Goal: Task Accomplishment & Management: Manage account settings

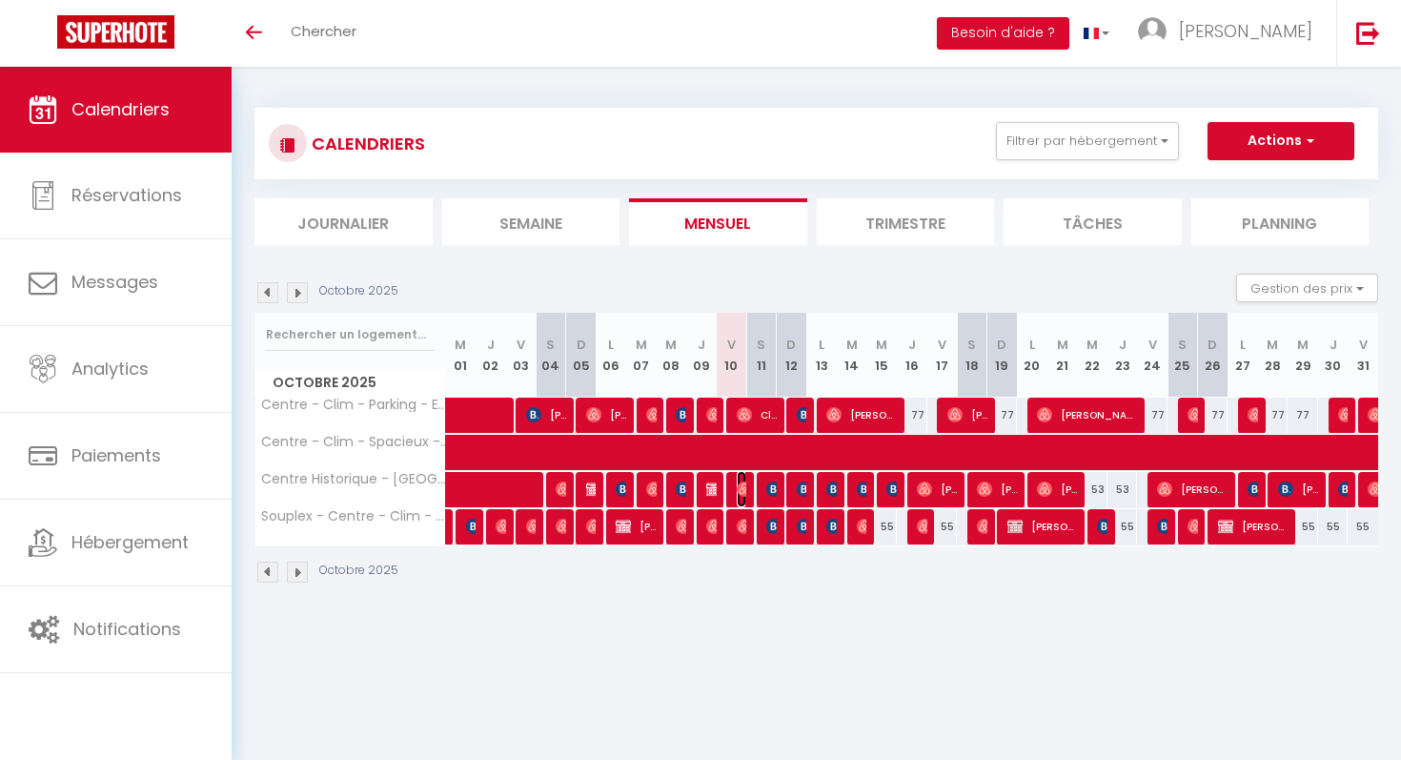
click at [738, 498] on span "[PERSON_NAME]" at bounding box center [742, 489] width 10 height 36
select select "OK"
select select "1"
select select "0"
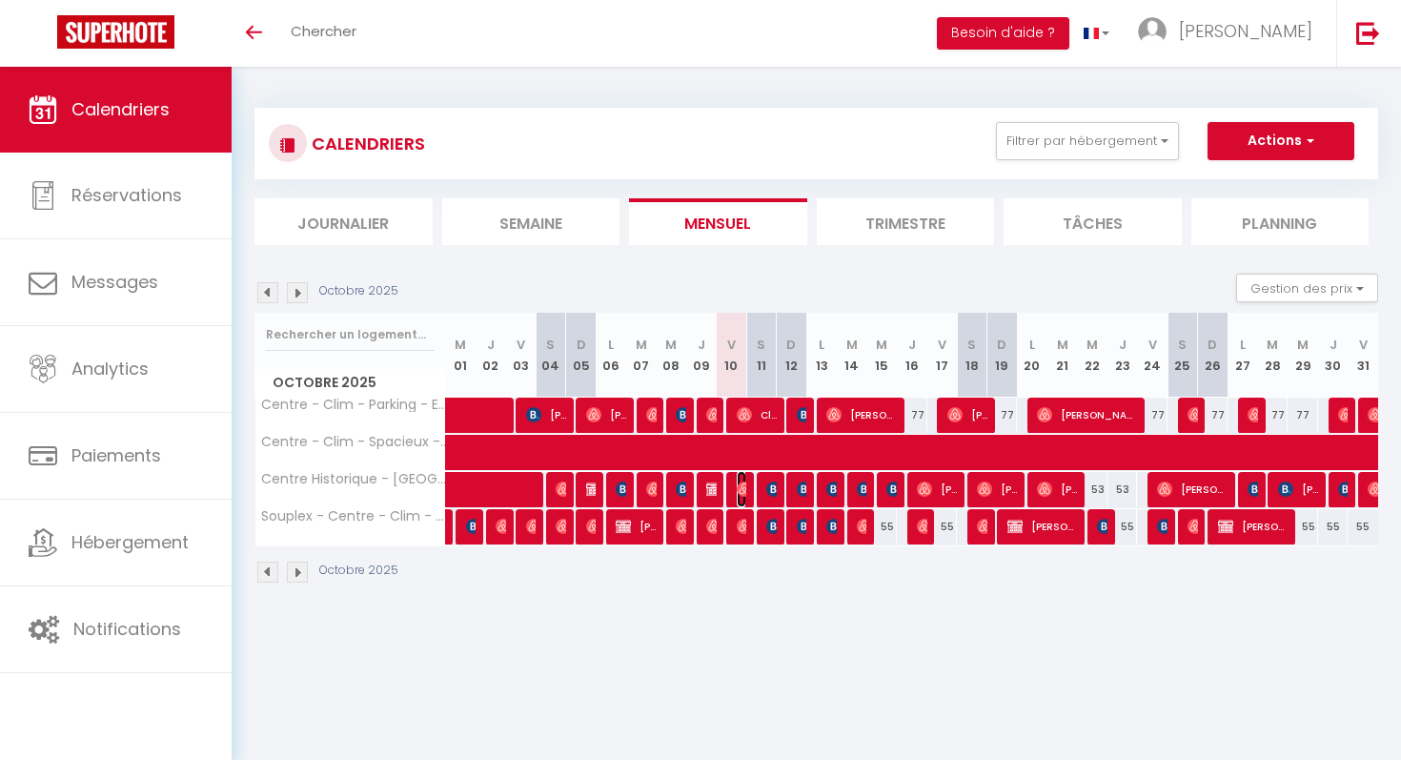
select select "1"
select select
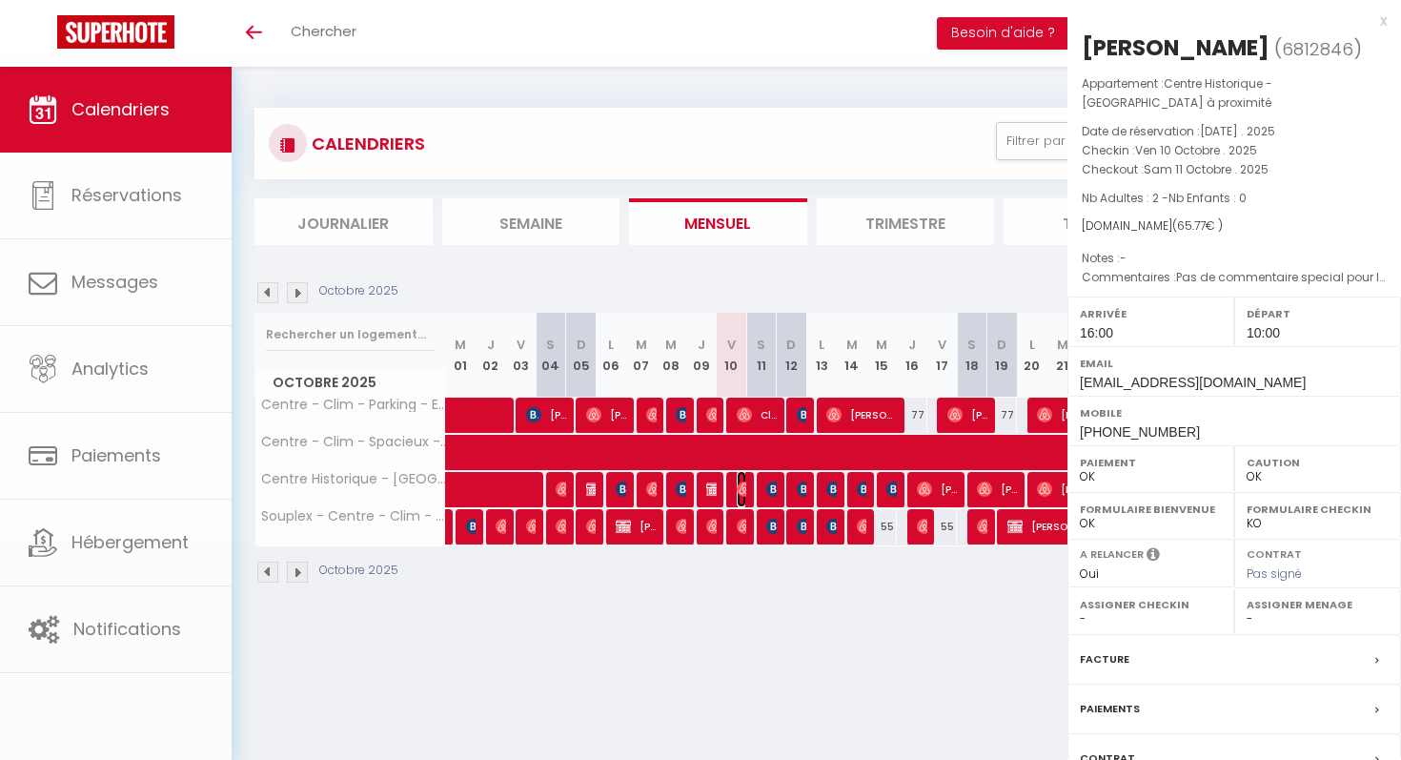
select select "41383"
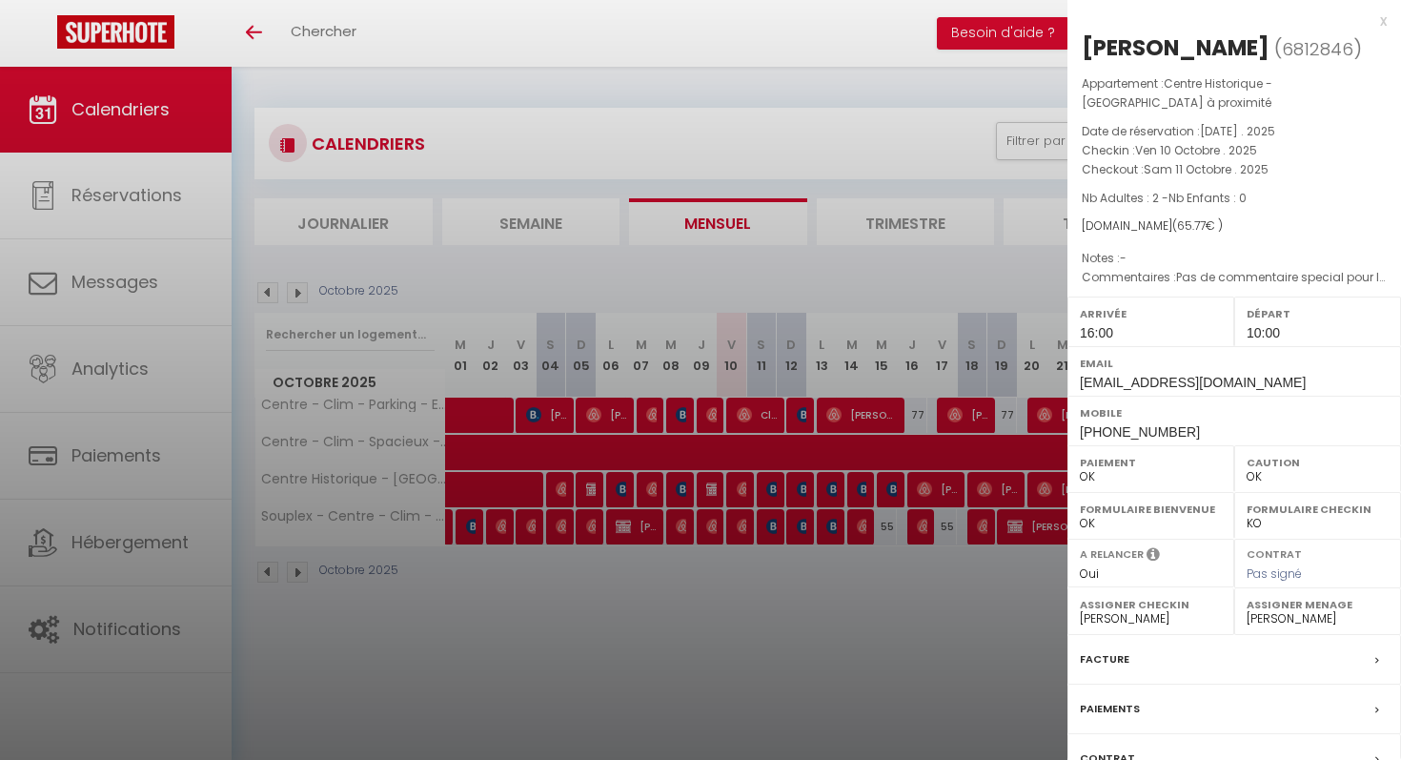
click at [733, 576] on div at bounding box center [700, 380] width 1401 height 760
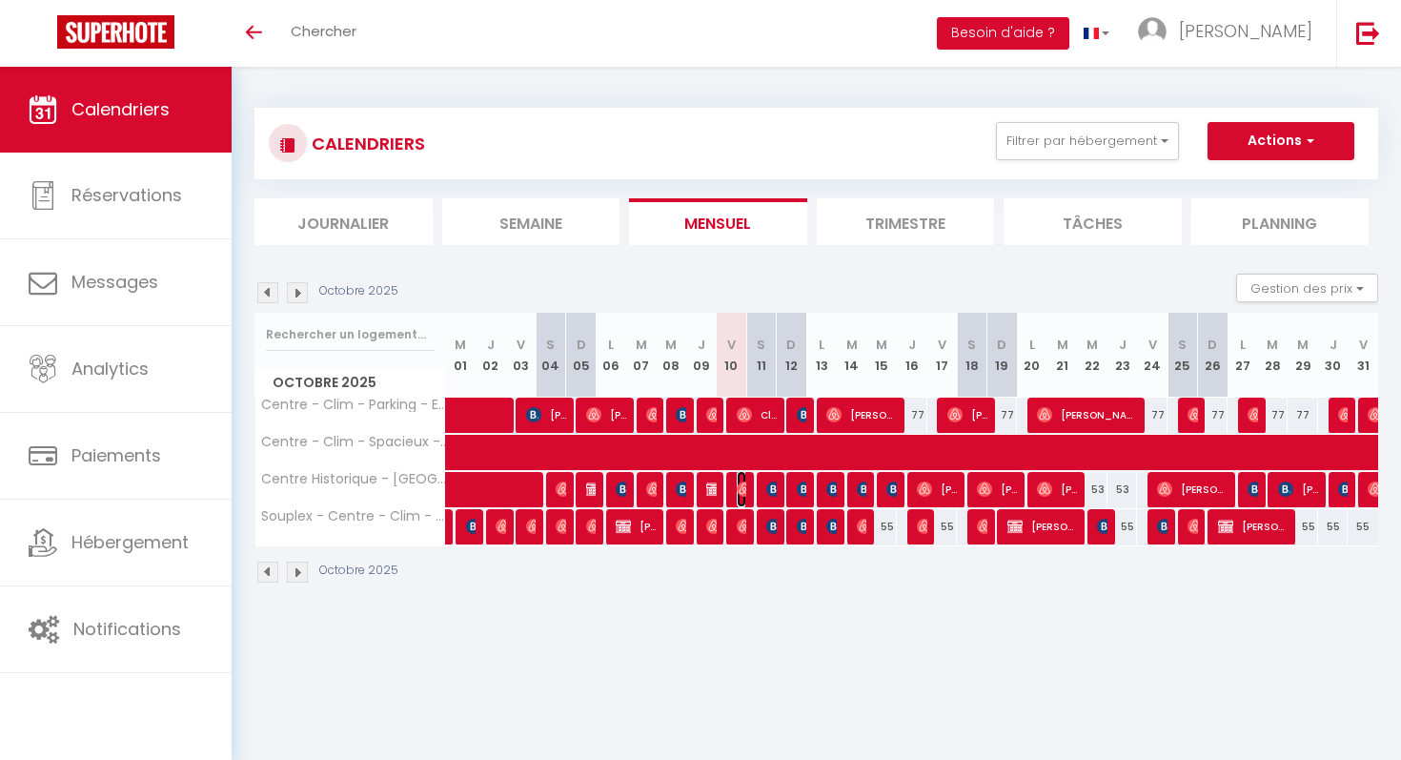
click at [740, 491] on img at bounding box center [744, 488] width 15 height 15
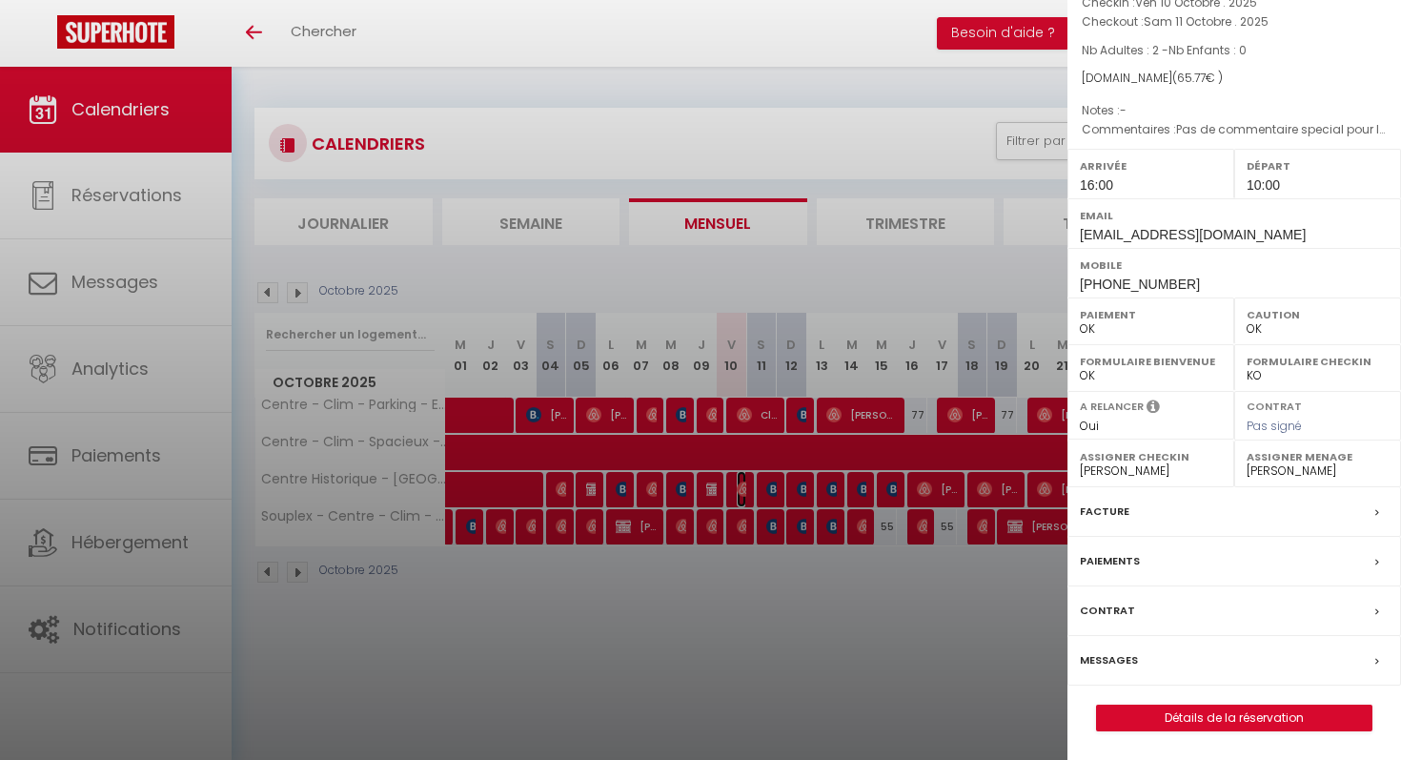
scroll to position [19, 0]
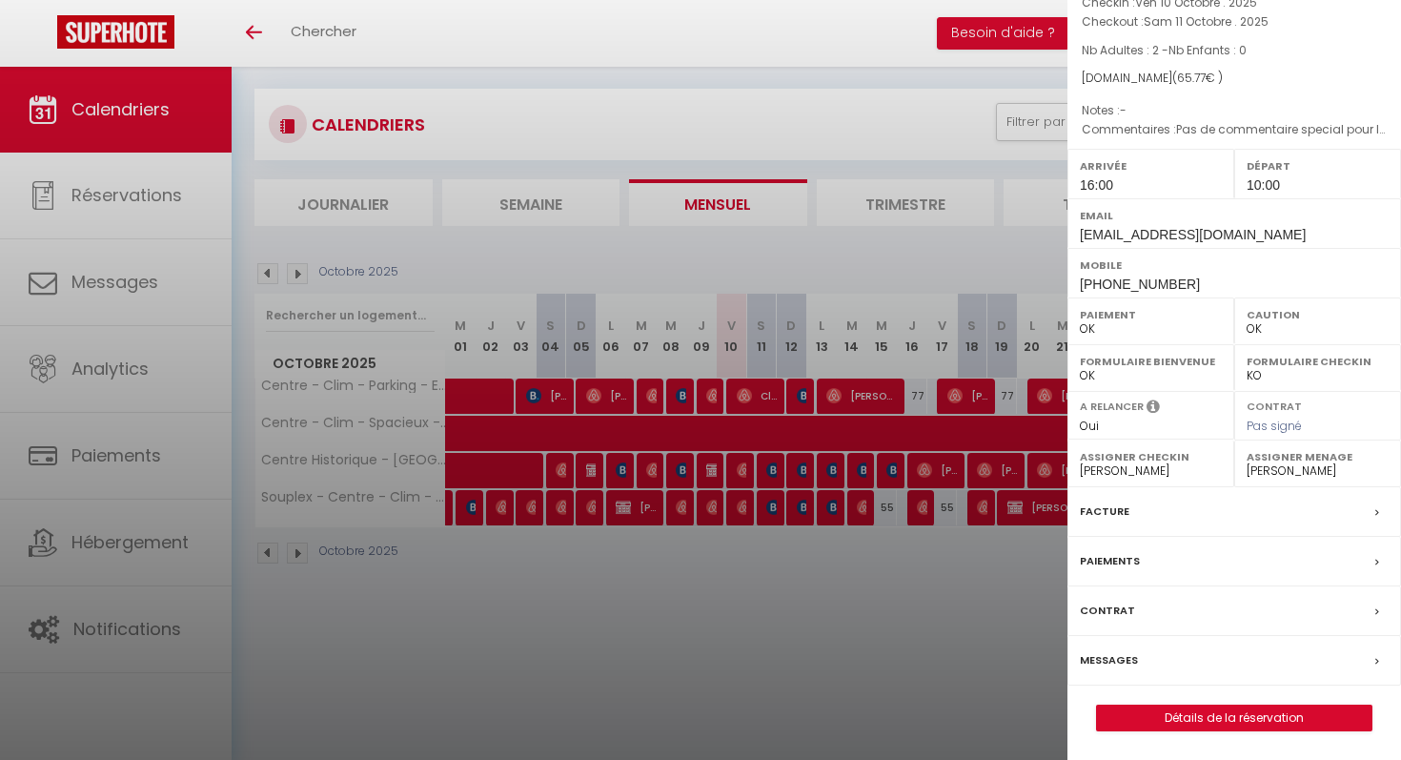
click at [1115, 659] on label "Messages" at bounding box center [1109, 660] width 58 height 20
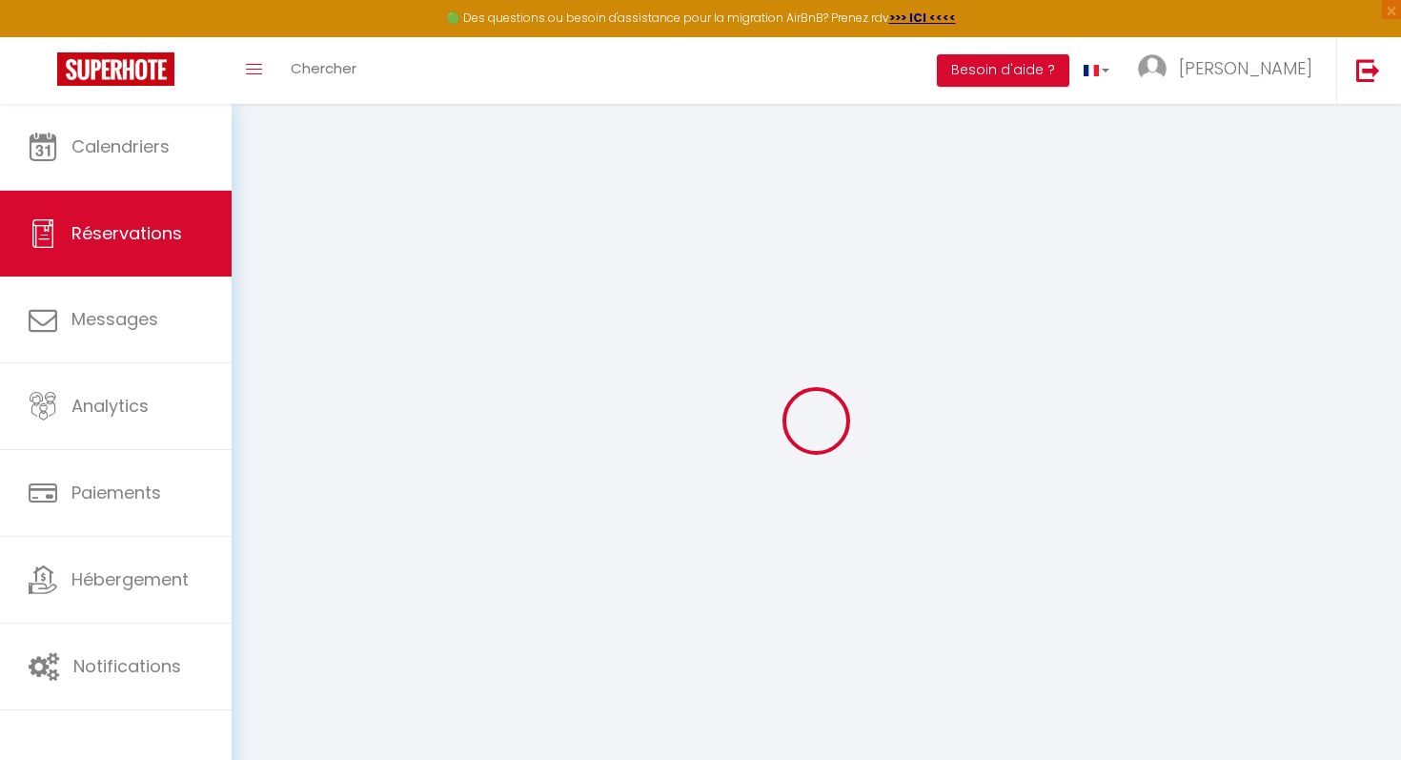
type input "[PERSON_NAME]"
type input "[EMAIL_ADDRESS][DOMAIN_NAME]"
type input "[PHONE_NUMBER]"
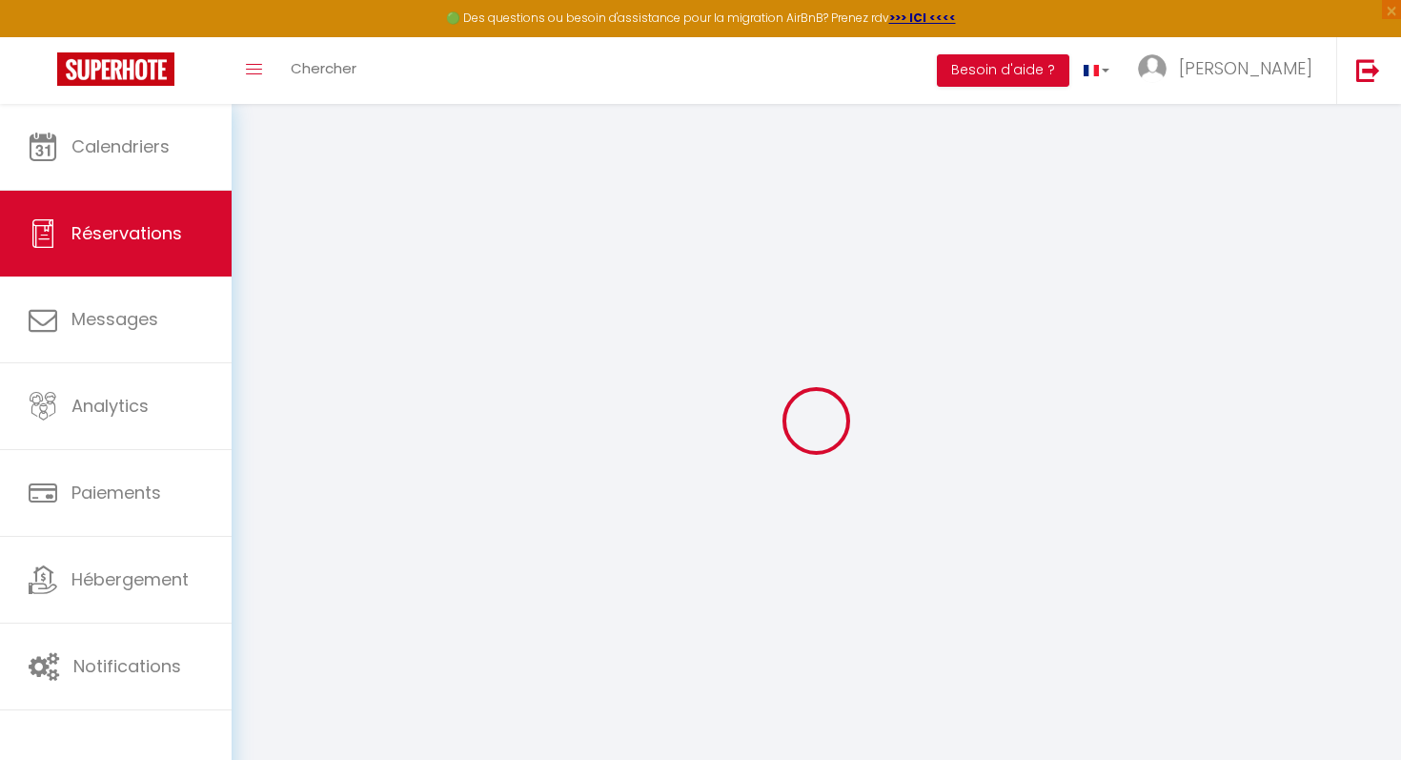
type input "[PHONE_NUMBER]"
select select
type input "11.34"
select select "71264"
select select "1"
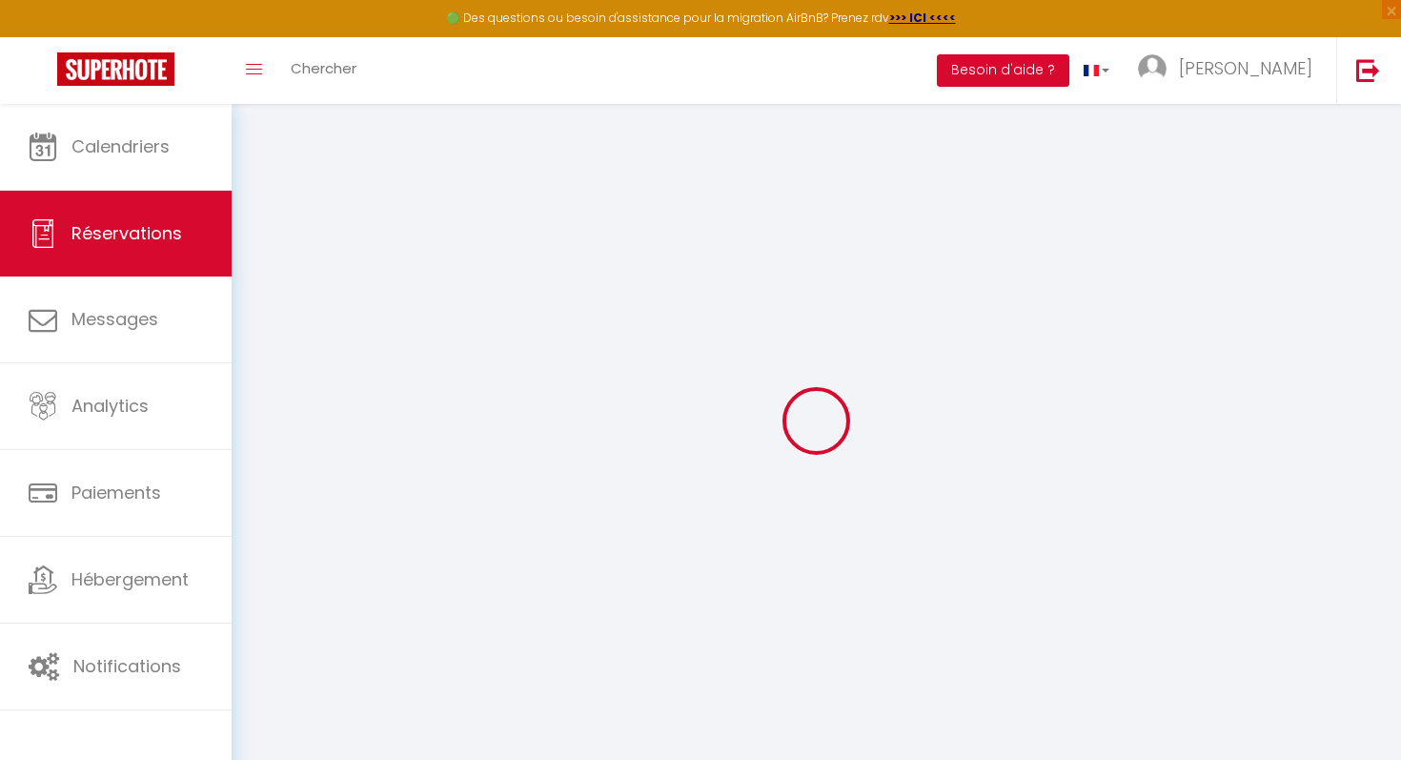
select select
type input "2"
select select "12"
select select
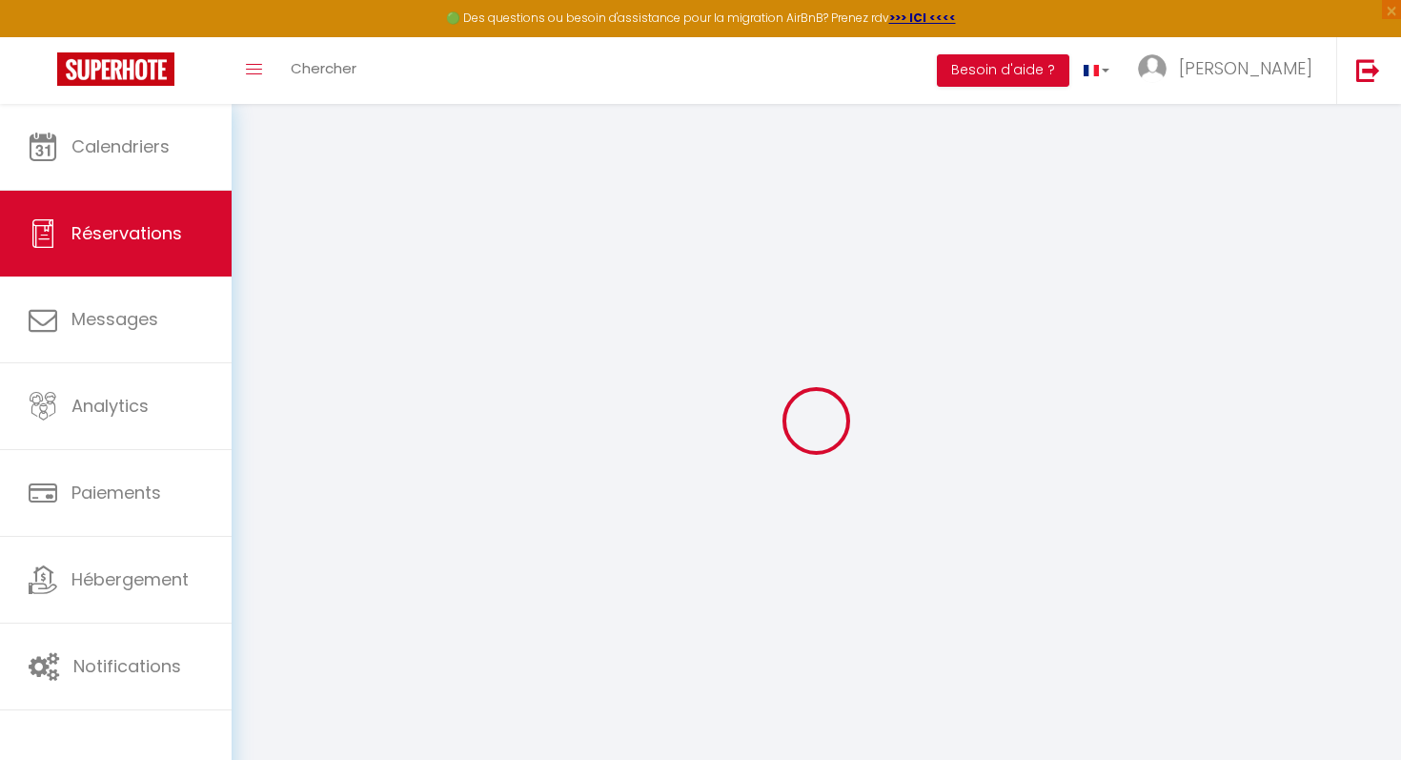
type input "63"
checkbox input "false"
type input "0"
select select "1"
type input "0"
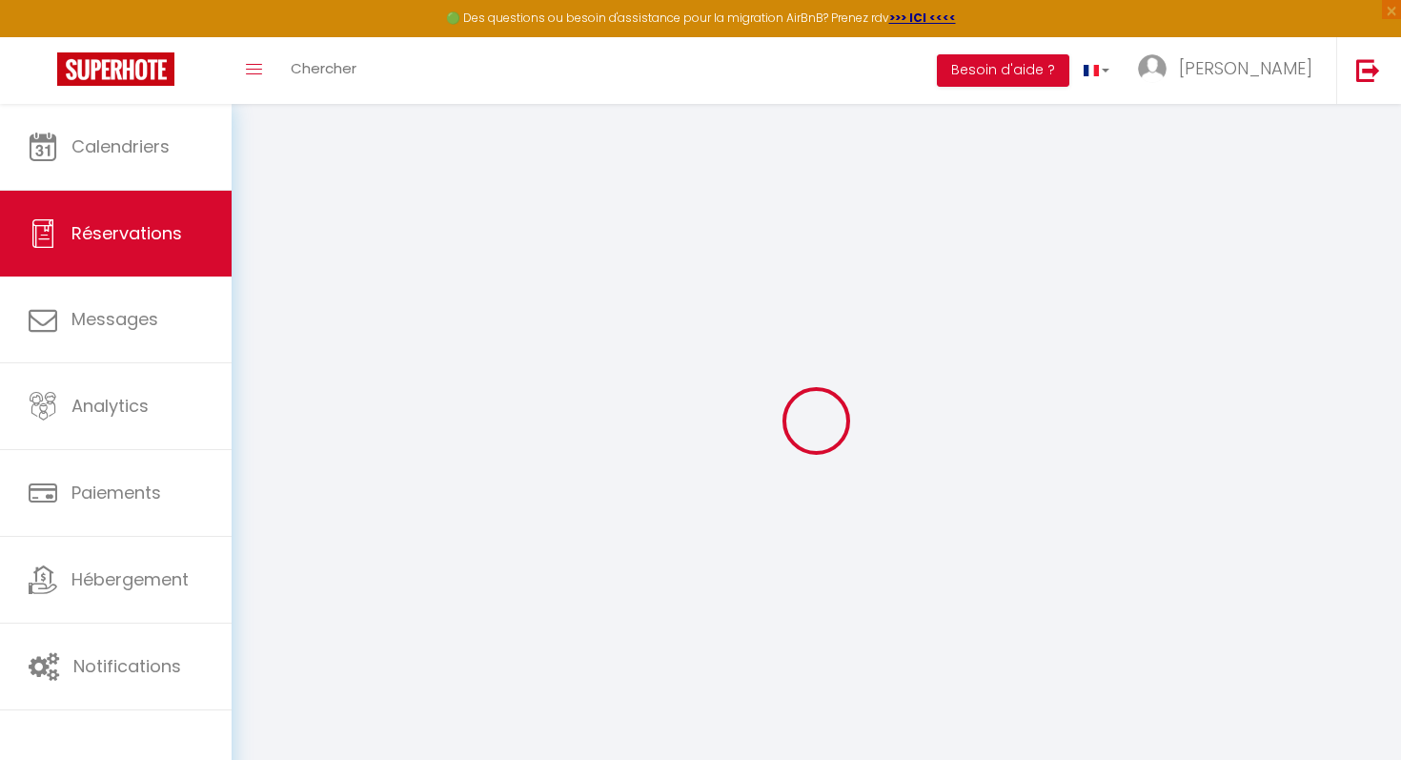
type input "0"
select select
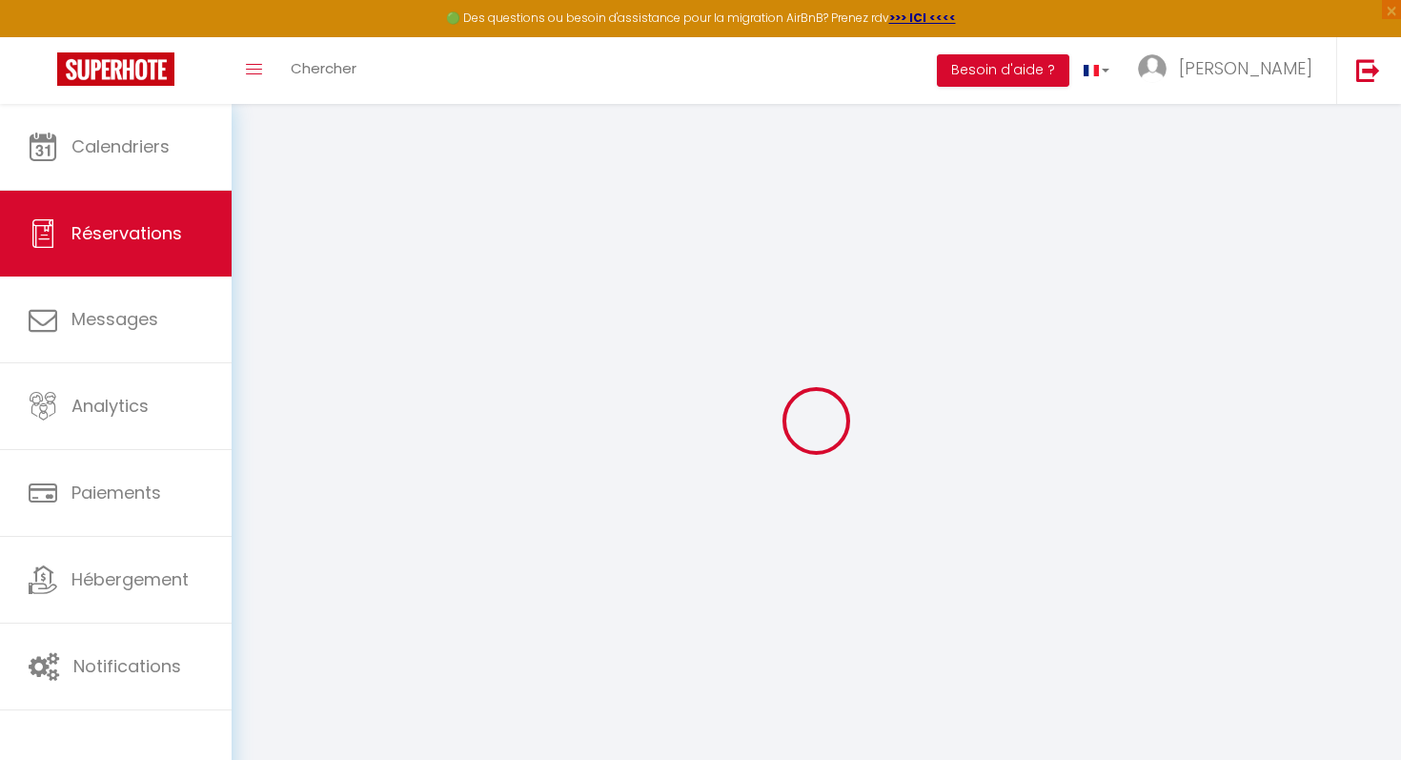
select select "15"
checkbox input "false"
select select
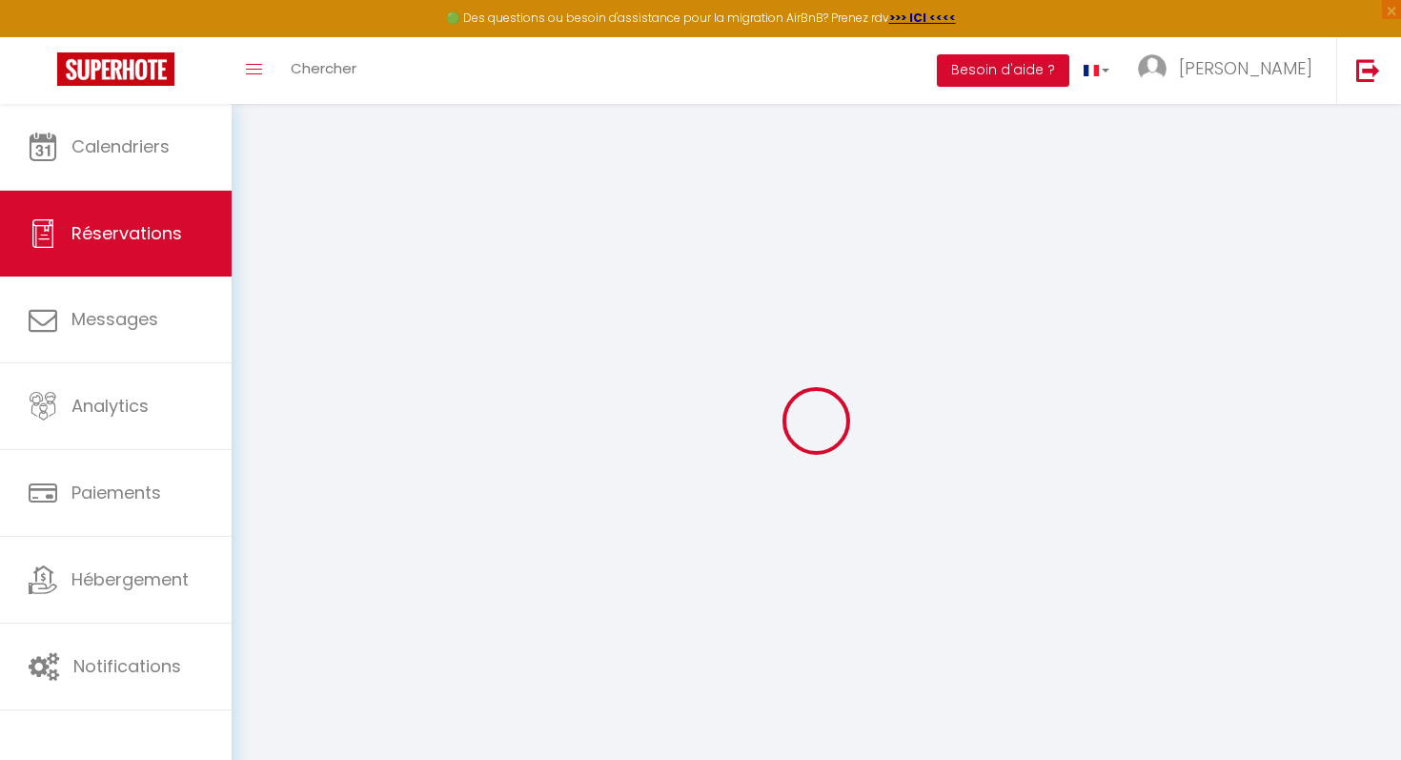
checkbox input "false"
select select
checkbox input "false"
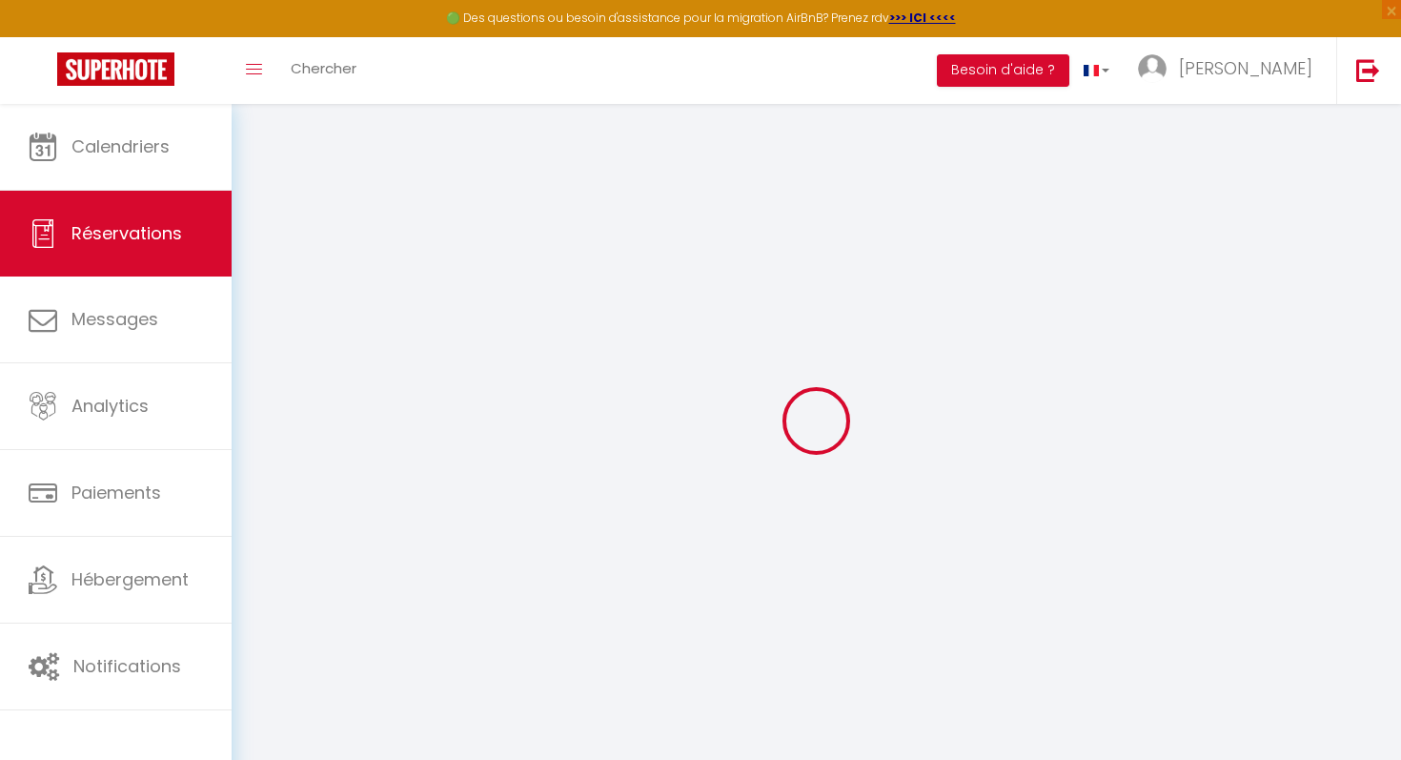
select select
checkbox input "false"
type textarea "Pas de commentaire special pour le moment"
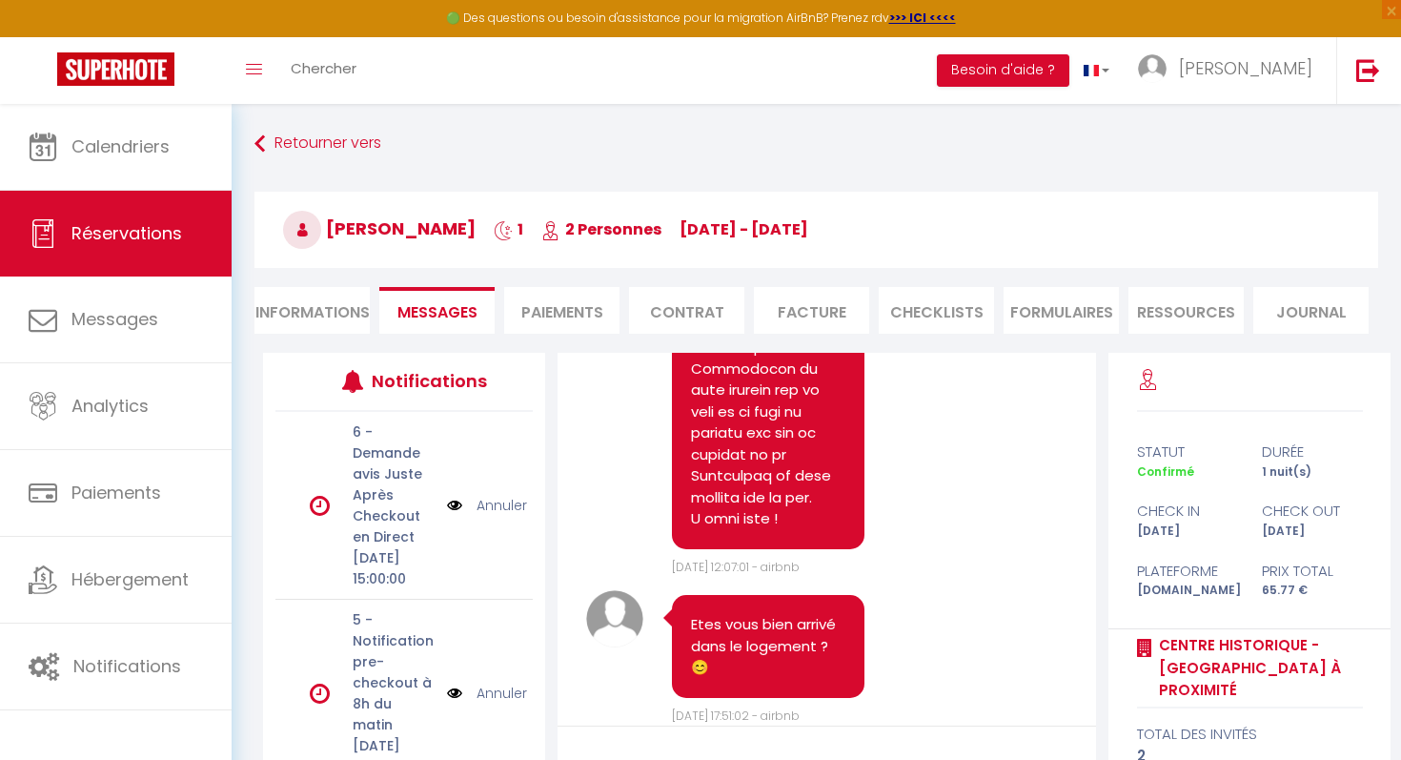
click at [503, 516] on link "Annuler" at bounding box center [502, 505] width 51 height 21
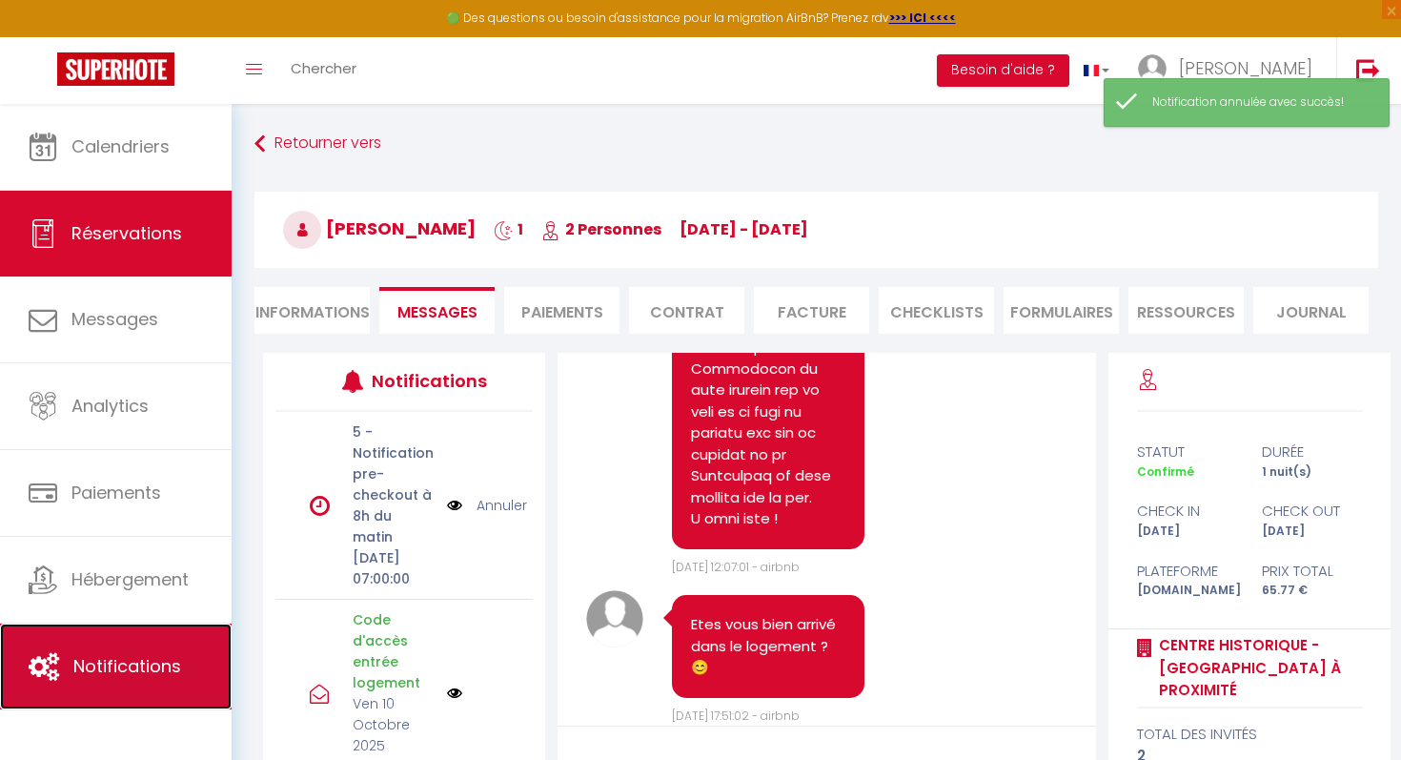
click at [97, 658] on span "Notifications" at bounding box center [127, 666] width 108 height 24
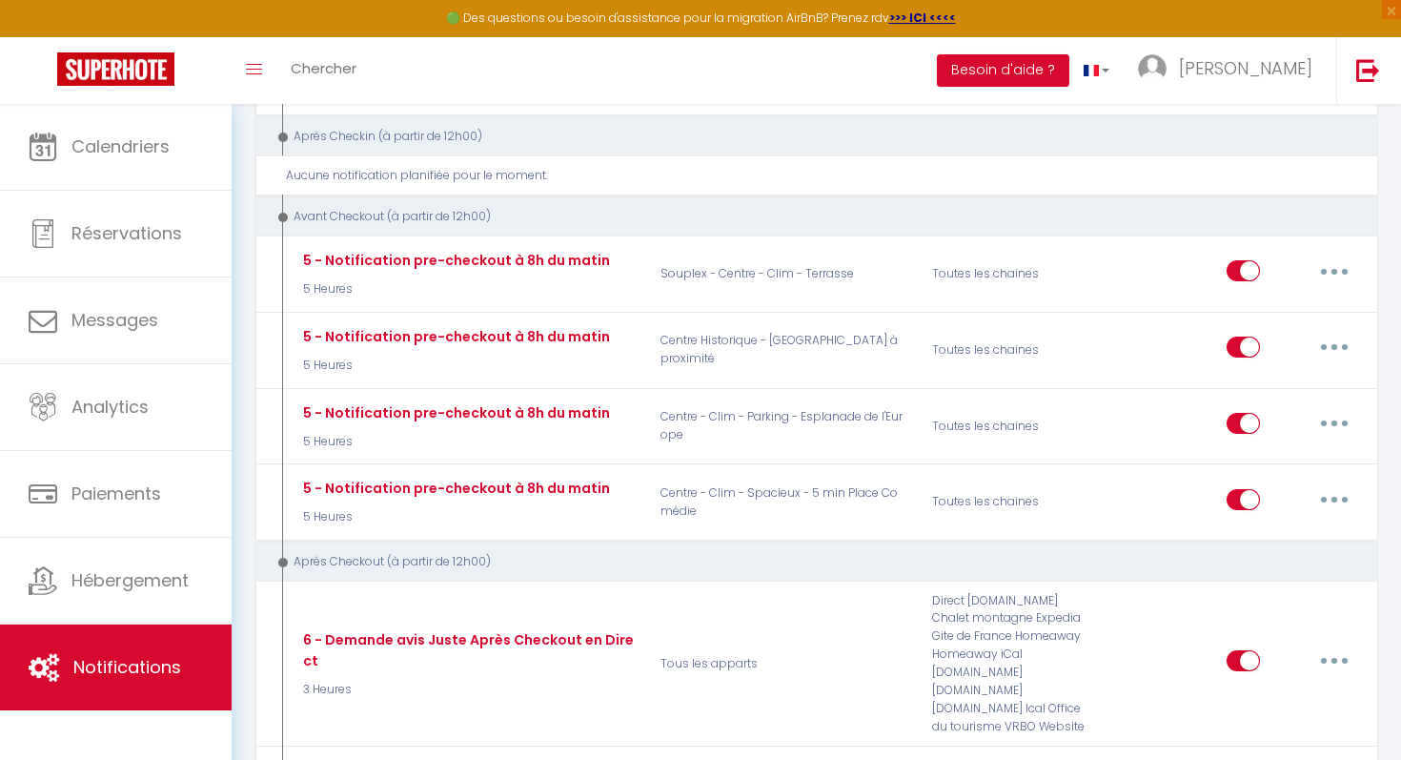
scroll to position [2021, 0]
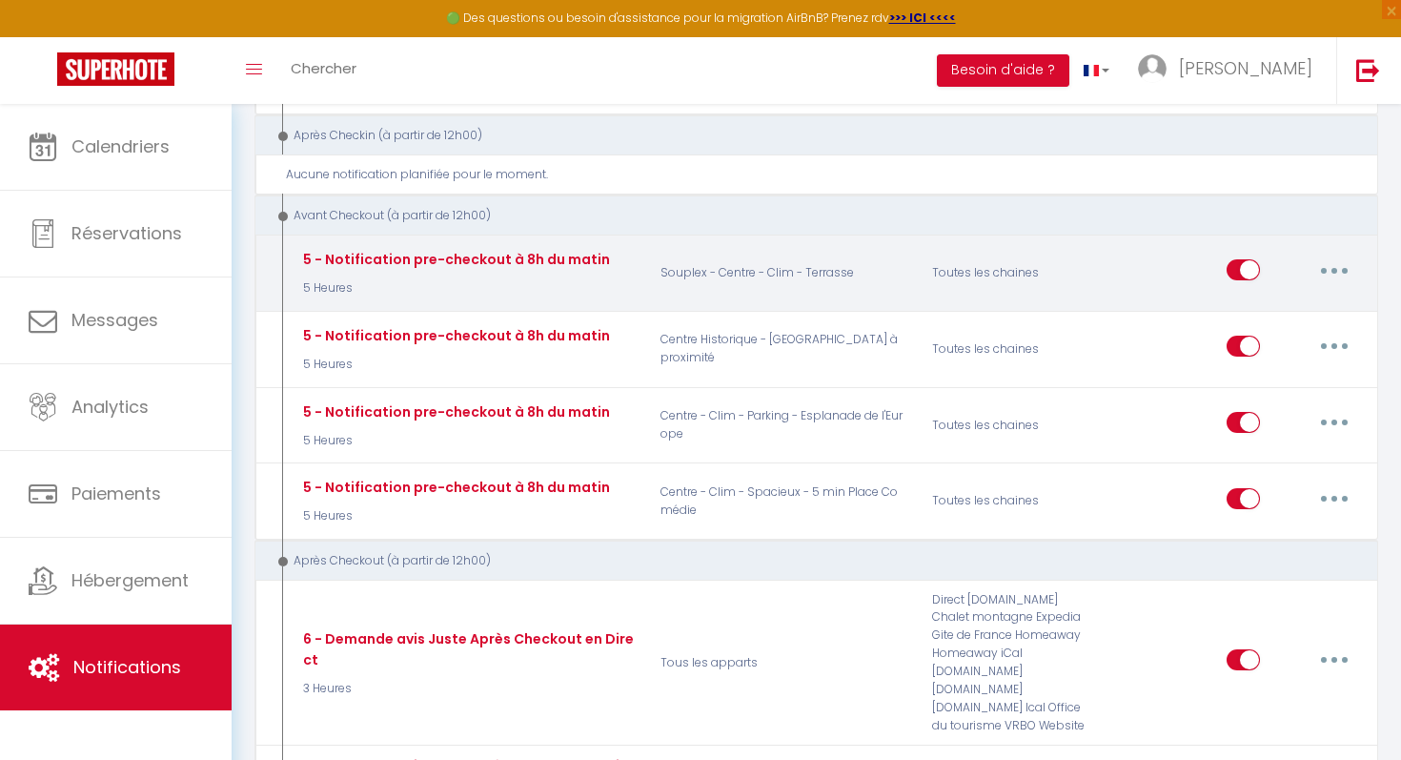
click at [1332, 269] on button "button" at bounding box center [1334, 269] width 53 height 31
click at [1278, 307] on link "Editer" at bounding box center [1284, 313] width 141 height 32
type input "5 - Notification pre-checkout à 8h du matin"
select select "4"
select select "5 Heures"
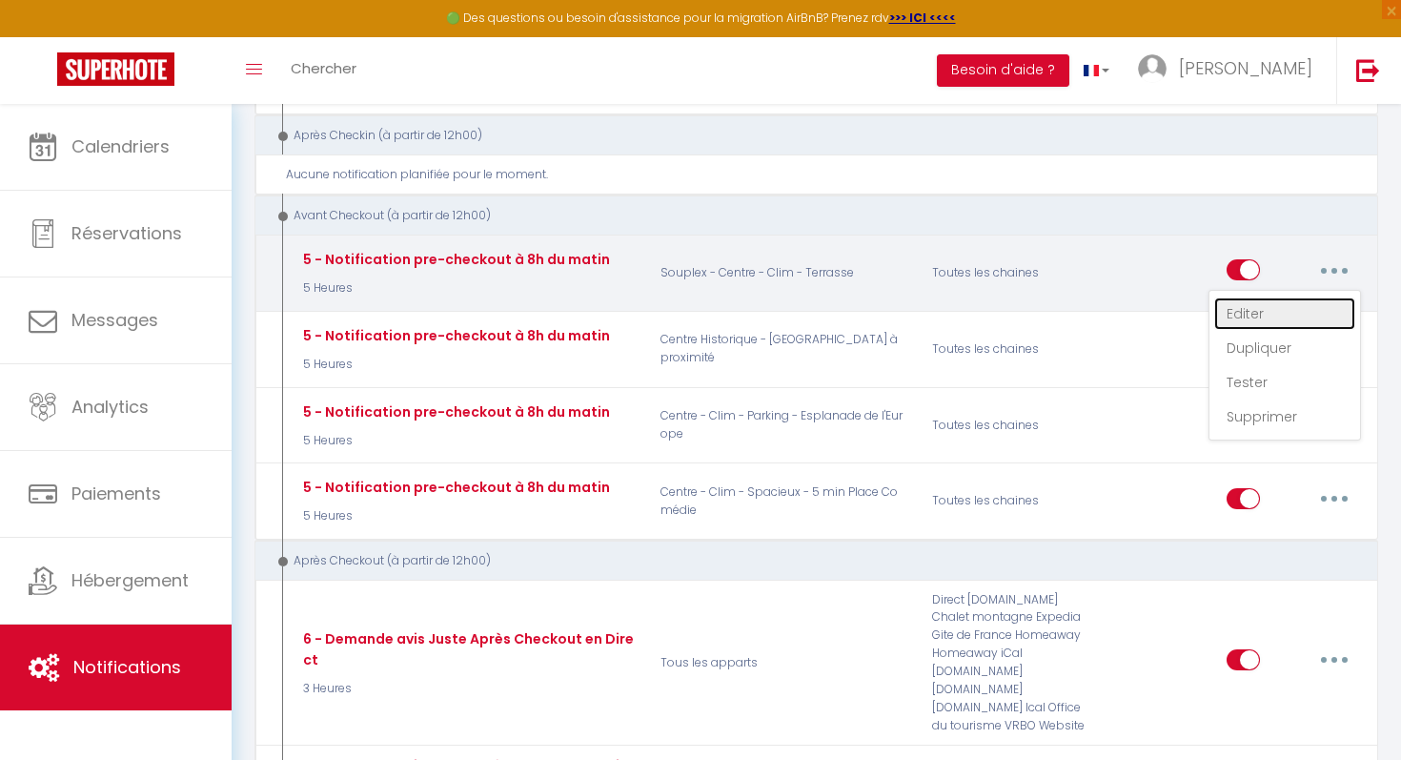
select select "if_booking_is_paid"
checkbox input "true"
checkbox input "false"
radio input "true"
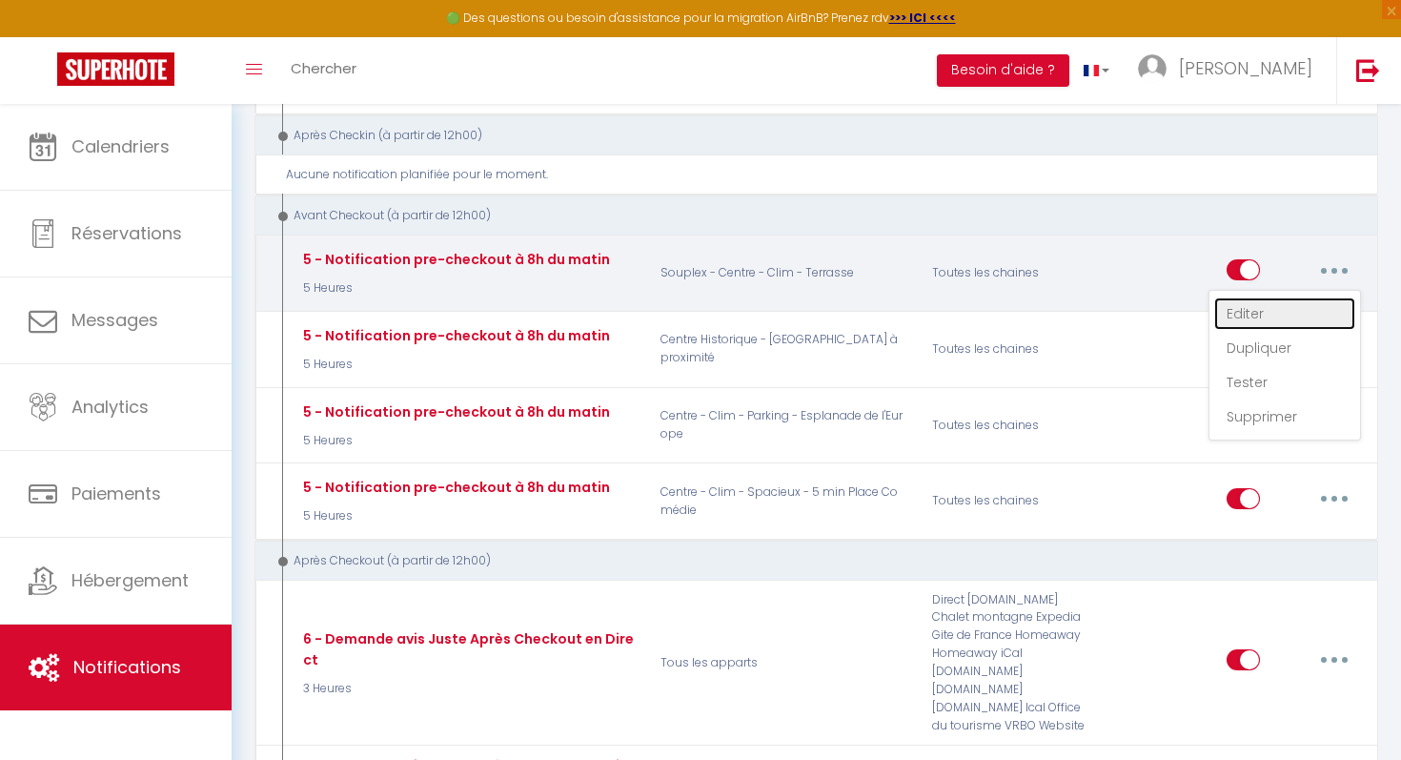
type input "Procédure pour votre départ - [RENTAL:NAME] - [GUEST:FIRST_NAME] [GUEST:NAME]"
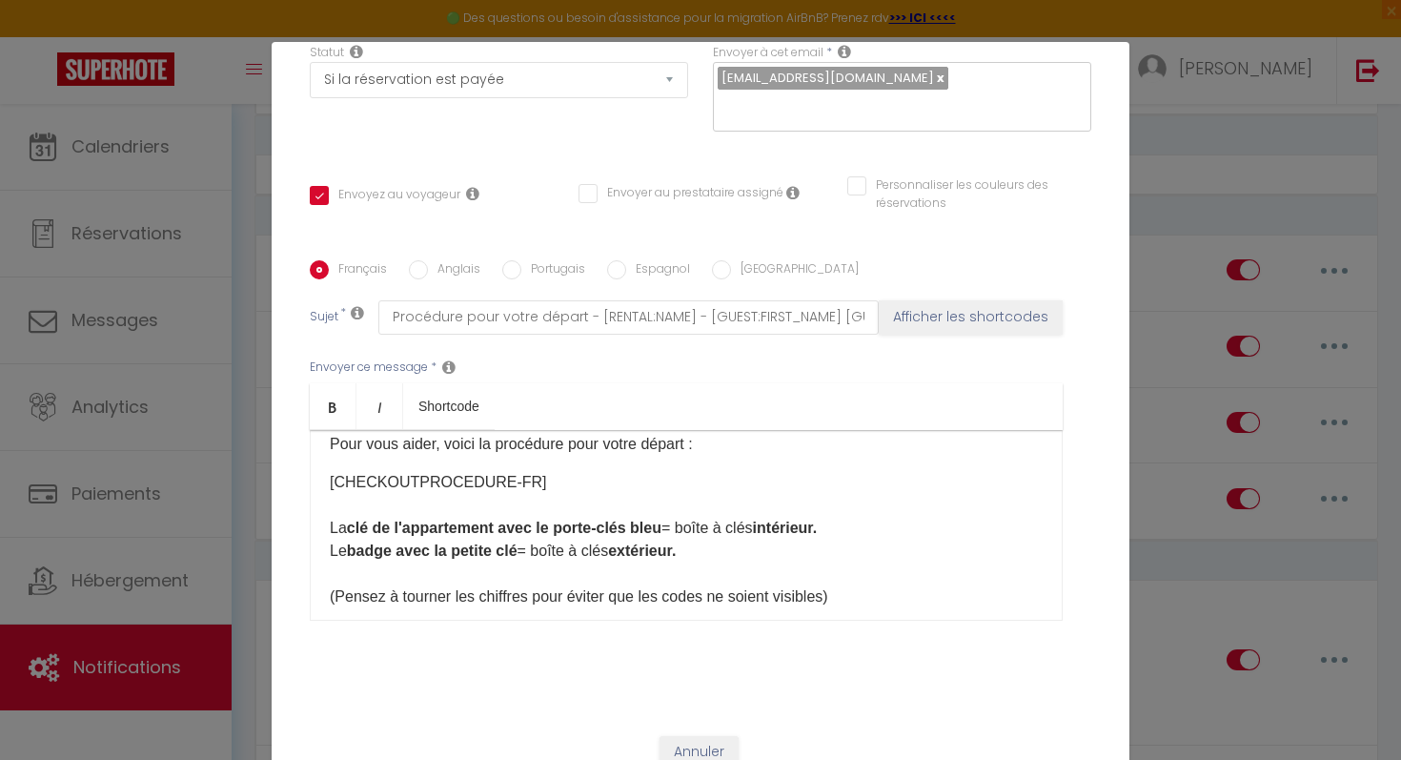
scroll to position [131, 0]
click at [566, 481] on p "[CHECKOUTPROCEDURE-FR] La clé de l'appartement avec le porte-clés bleu = boîte …" at bounding box center [686, 540] width 713 height 137
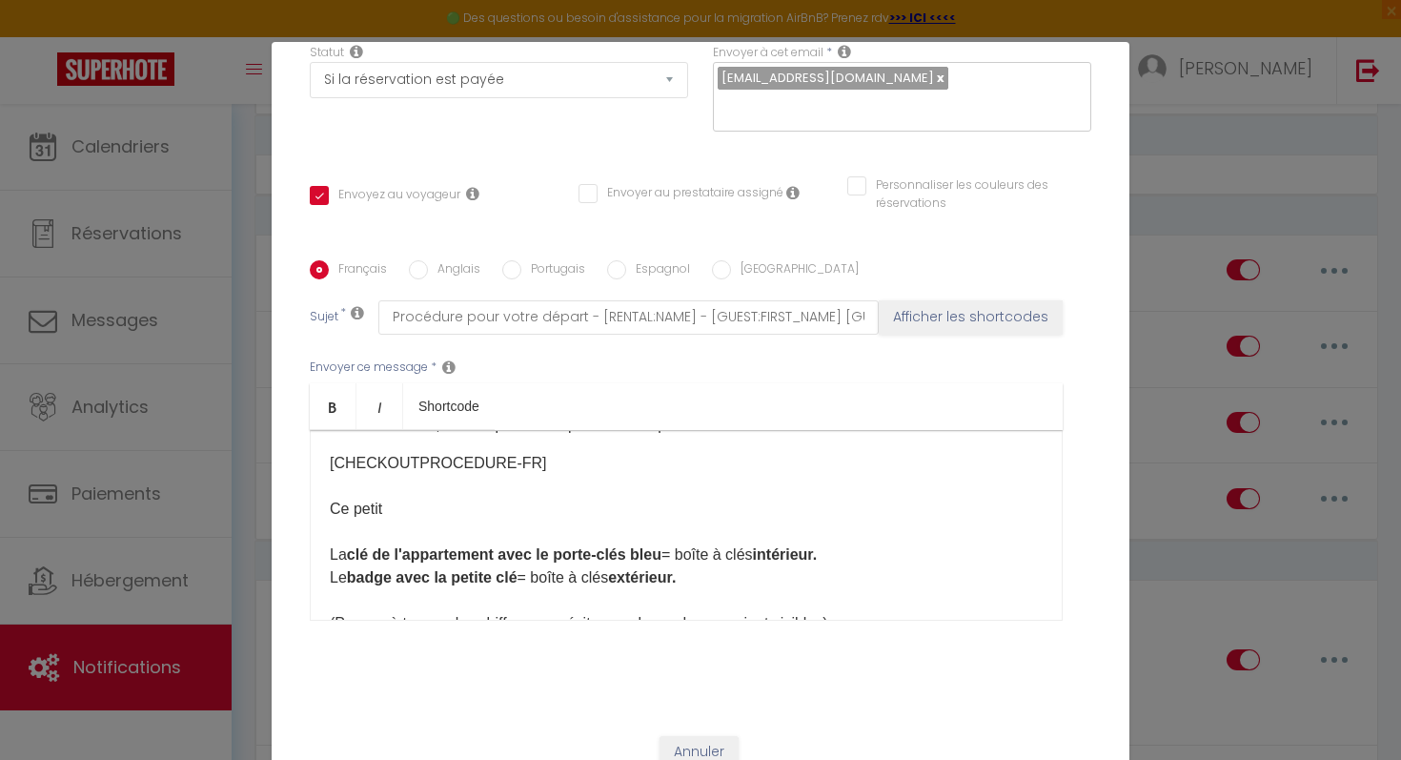
scroll to position [147, 0]
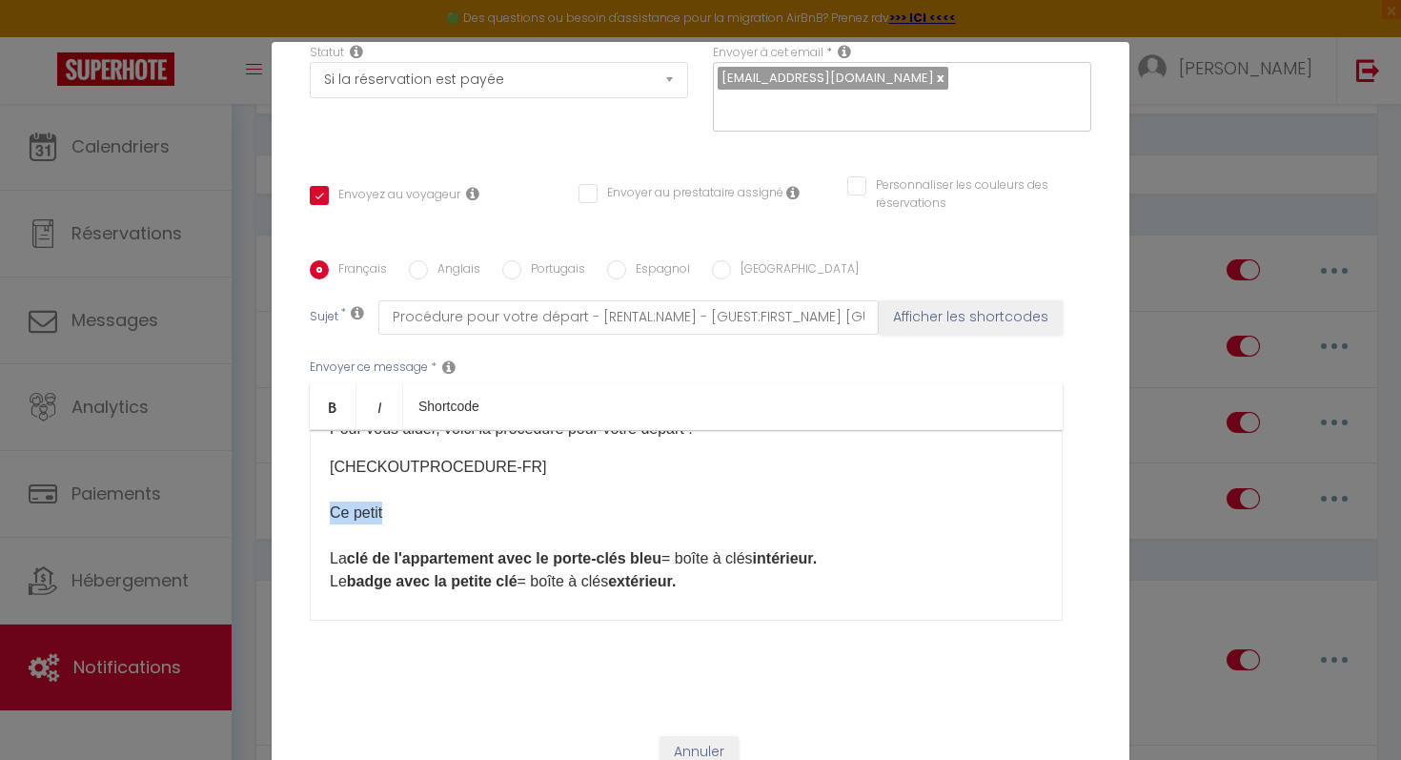
drag, startPoint x: 413, startPoint y: 518, endPoint x: 322, endPoint y: 515, distance: 90.6
click at [322, 515] on div "Bonjour [GUEST:FIRST_NAME], J'espère que votre séjour au [RENTAL:NAME] s'est bi…" at bounding box center [686, 525] width 753 height 191
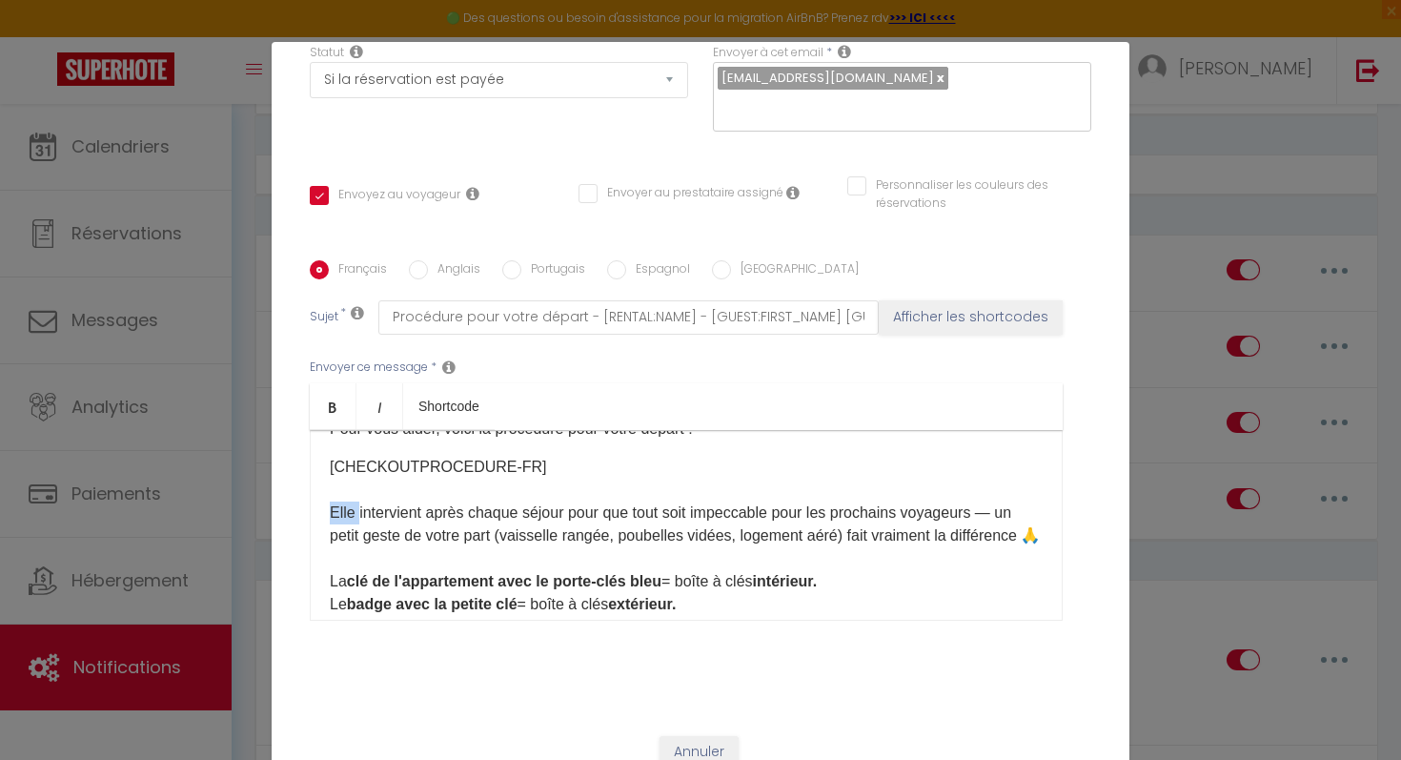
drag, startPoint x: 361, startPoint y: 511, endPoint x: 329, endPoint y: 515, distance: 32.6
click at [330, 515] on p "[CHECKOUTPROCEDURE-FR] Elle intervient après chaque séjour pour que tout soit i…" at bounding box center [686, 559] width 713 height 206
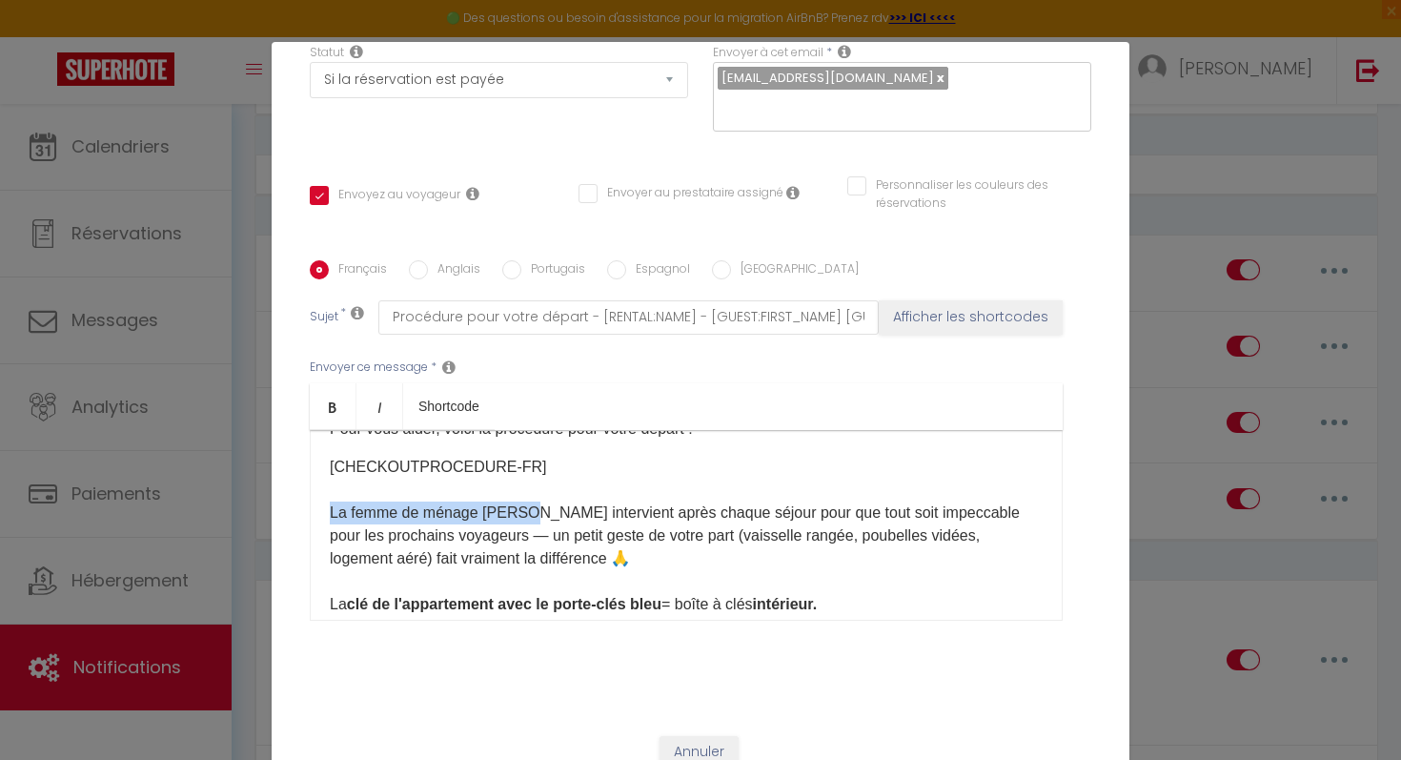
drag, startPoint x: 520, startPoint y: 510, endPoint x: 322, endPoint y: 507, distance: 198.3
click at [322, 507] on div "Bonjour [GUEST:FIRST_NAME], J'espère que votre séjour au [RENTAL:NAME] s'est bi…" at bounding box center [686, 525] width 753 height 191
click at [486, 540] on p "[CHECKOUTPROCEDURE-FR] [PERSON_NAME], notre femme de ménage intervient après ch…" at bounding box center [686, 570] width 713 height 229
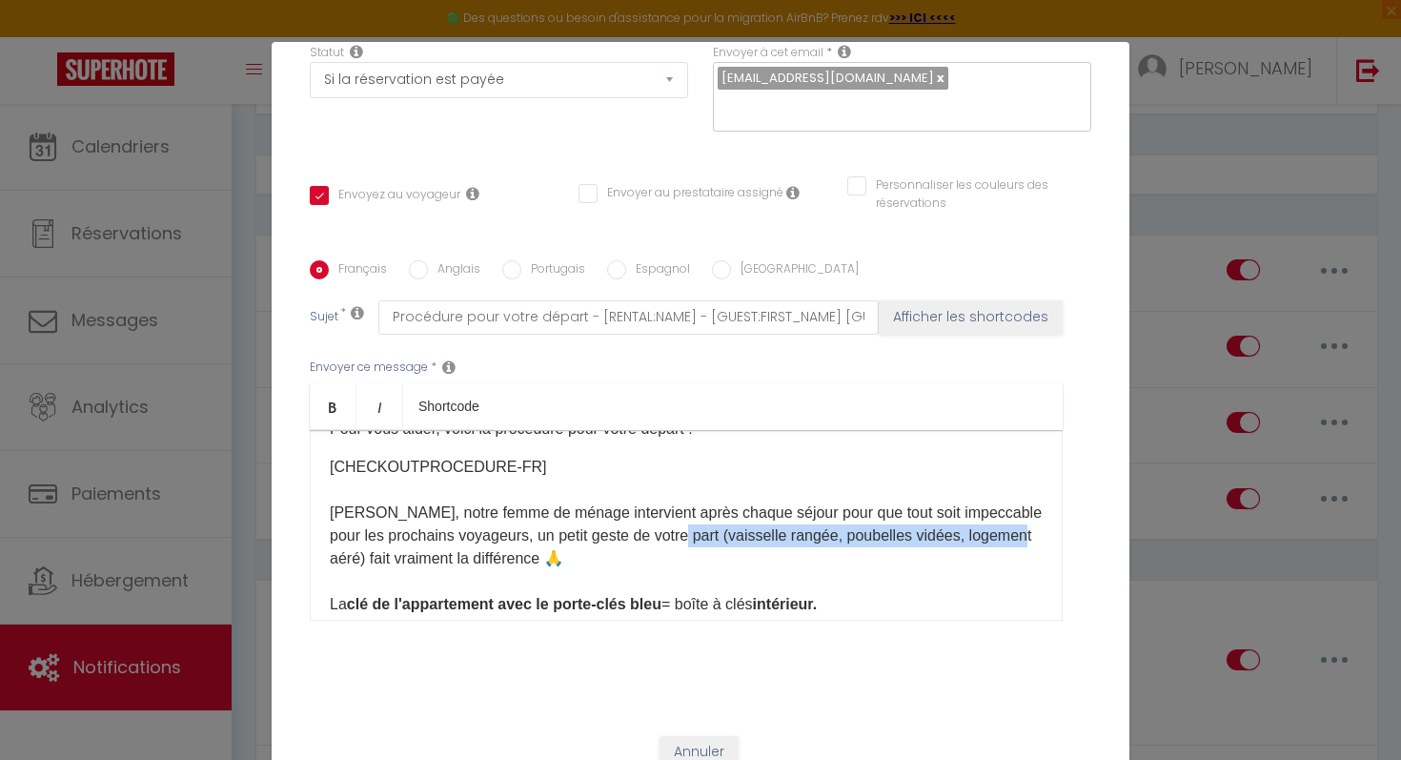
drag, startPoint x: 1030, startPoint y: 535, endPoint x: 676, endPoint y: 539, distance: 354.6
click at [676, 539] on p "[CHECKOUTPROCEDURE-FR] [PERSON_NAME], notre femme de ménage intervient après ch…" at bounding box center [686, 570] width 713 height 229
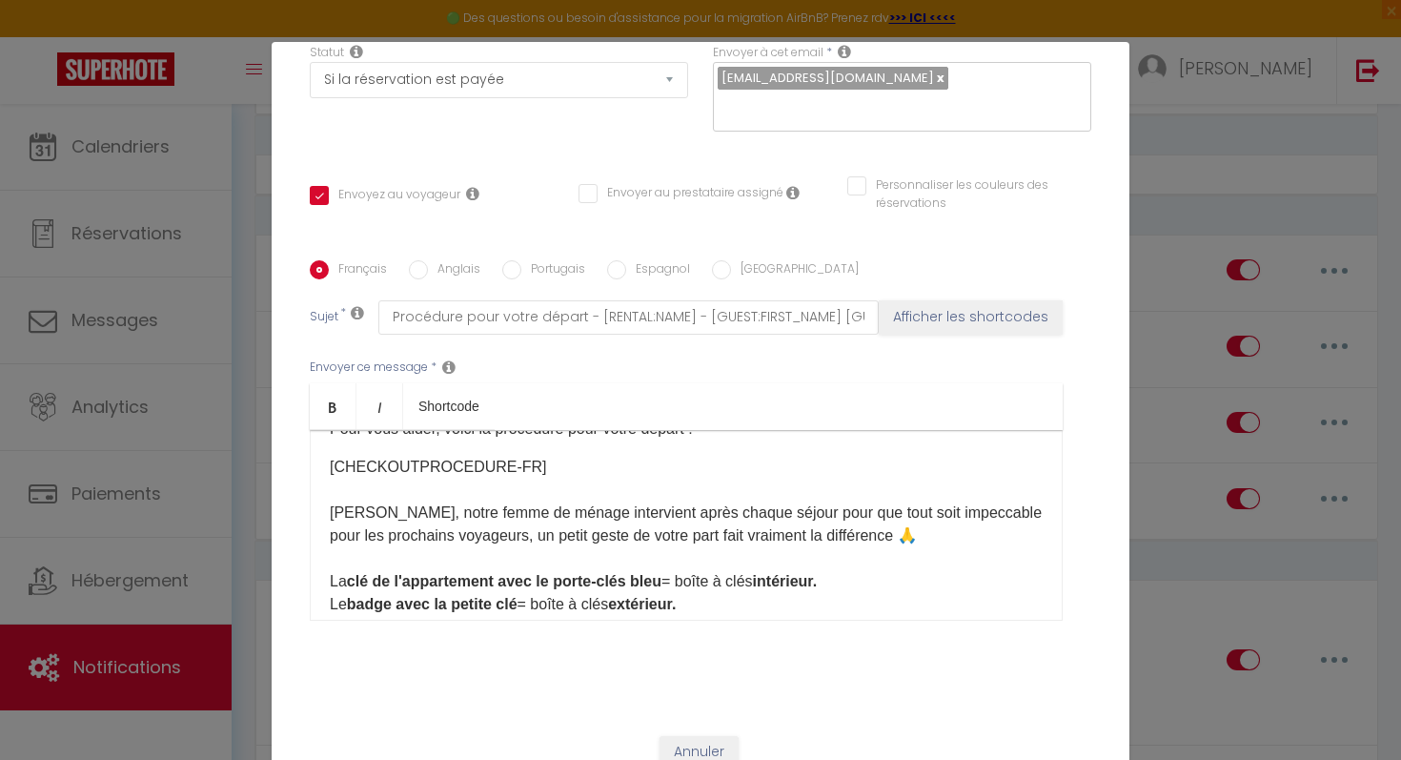
click at [853, 536] on p "[CHECKOUTPROCEDURE-FR] [PERSON_NAME], notre femme de ménage intervient après ch…" at bounding box center [686, 559] width 713 height 206
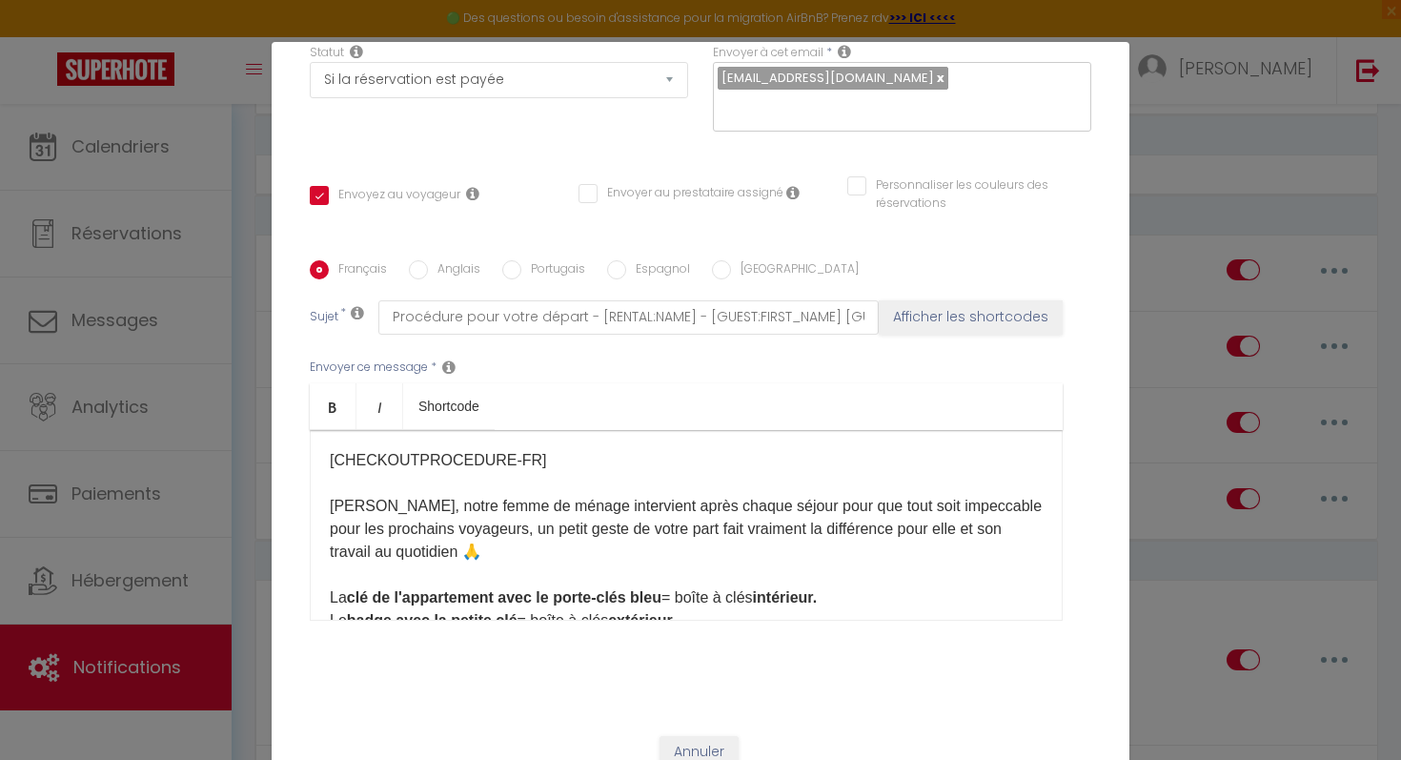
scroll to position [156, 0]
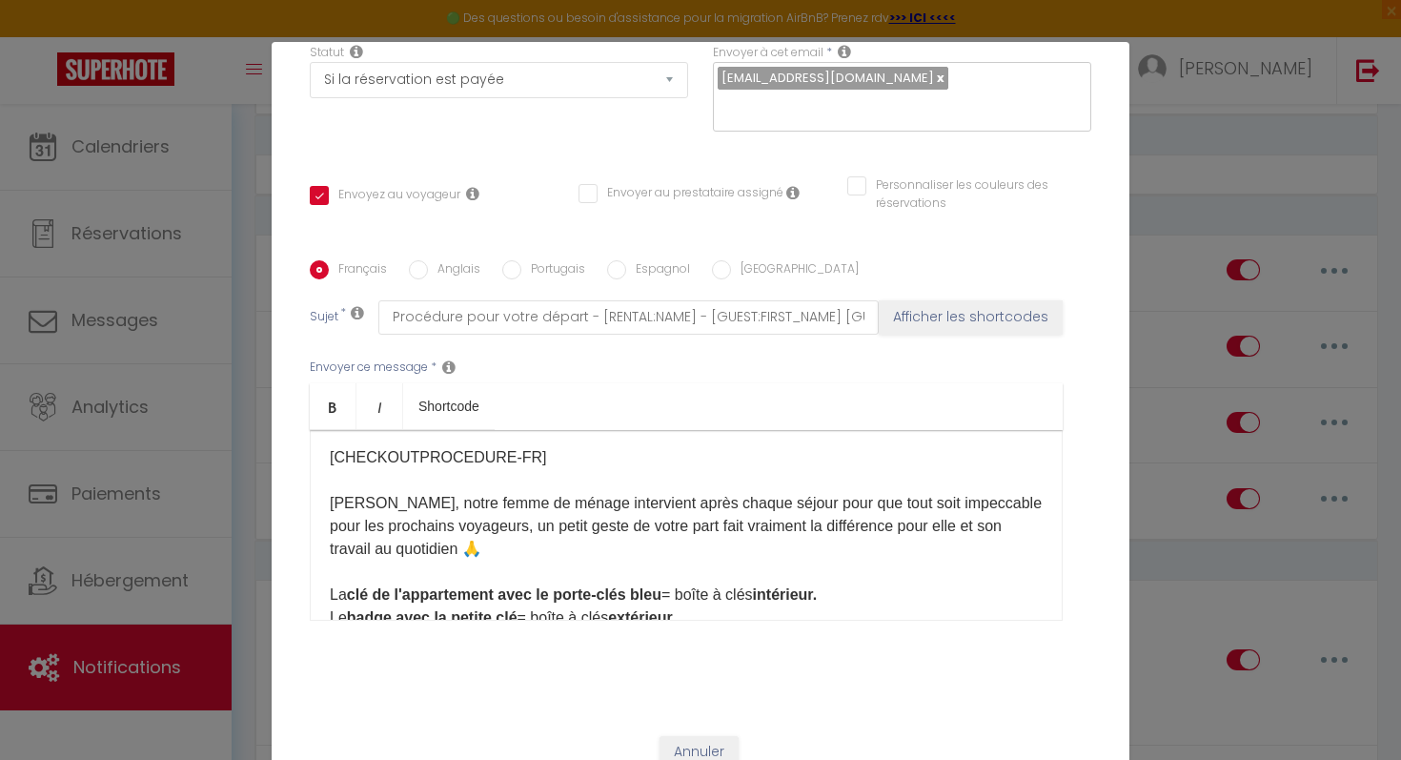
click at [424, 555] on p "[CHECKOUTPROCEDURE-FR] [PERSON_NAME], notre femme de ménage intervient après ch…" at bounding box center [686, 560] width 713 height 229
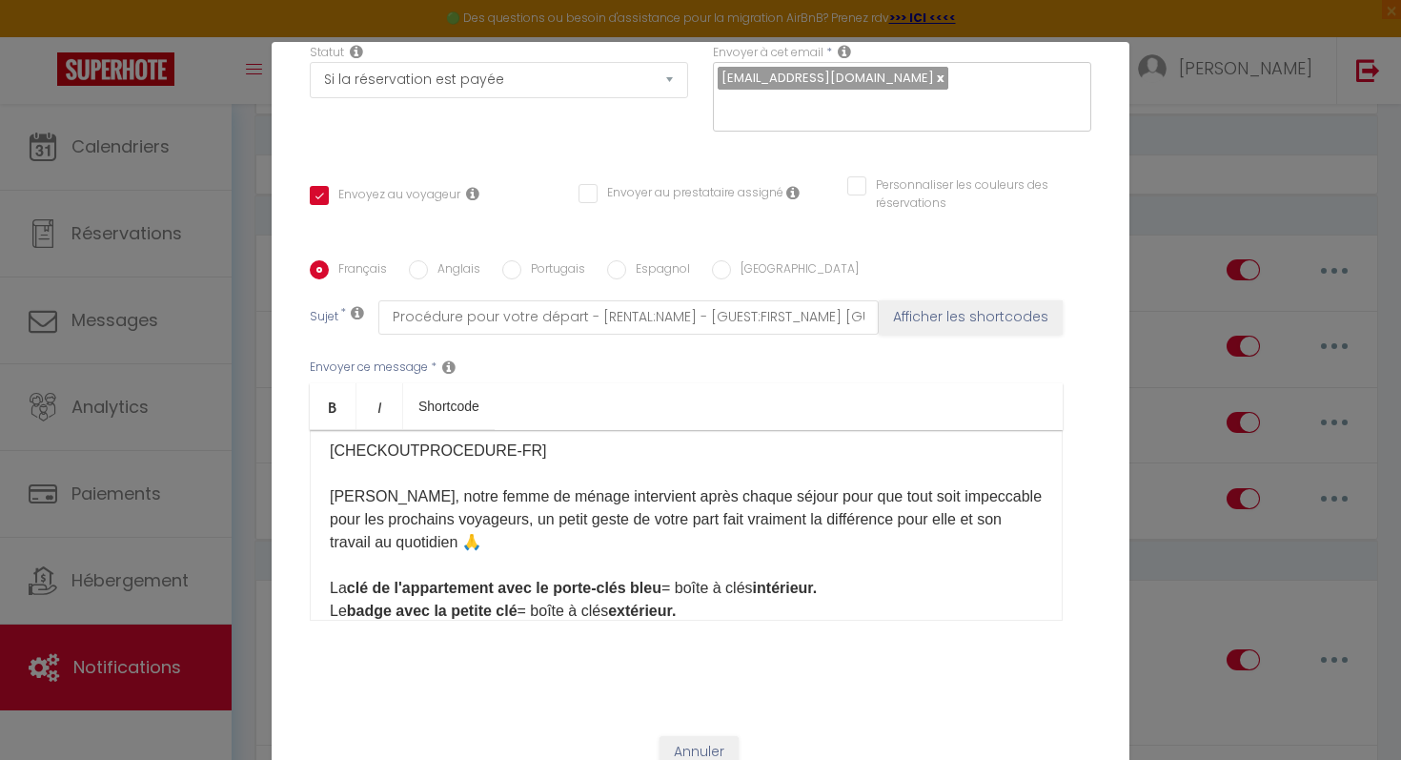
scroll to position [161, 0]
click at [548, 501] on p "[CHECKOUTPROCEDURE-FR] [PERSON_NAME], notre femme de ménage intervient après ch…" at bounding box center [686, 555] width 713 height 229
click at [377, 506] on p "[CHECKOUTPROCEDURE-FR] [PERSON_NAME], notre femme de ménage, intervient après c…" at bounding box center [686, 555] width 713 height 229
click at [526, 559] on p "[CHECKOUTPROCEDURE-FR] [PERSON_NAME] notre femme de ménage, intervient après ch…" at bounding box center [686, 555] width 713 height 229
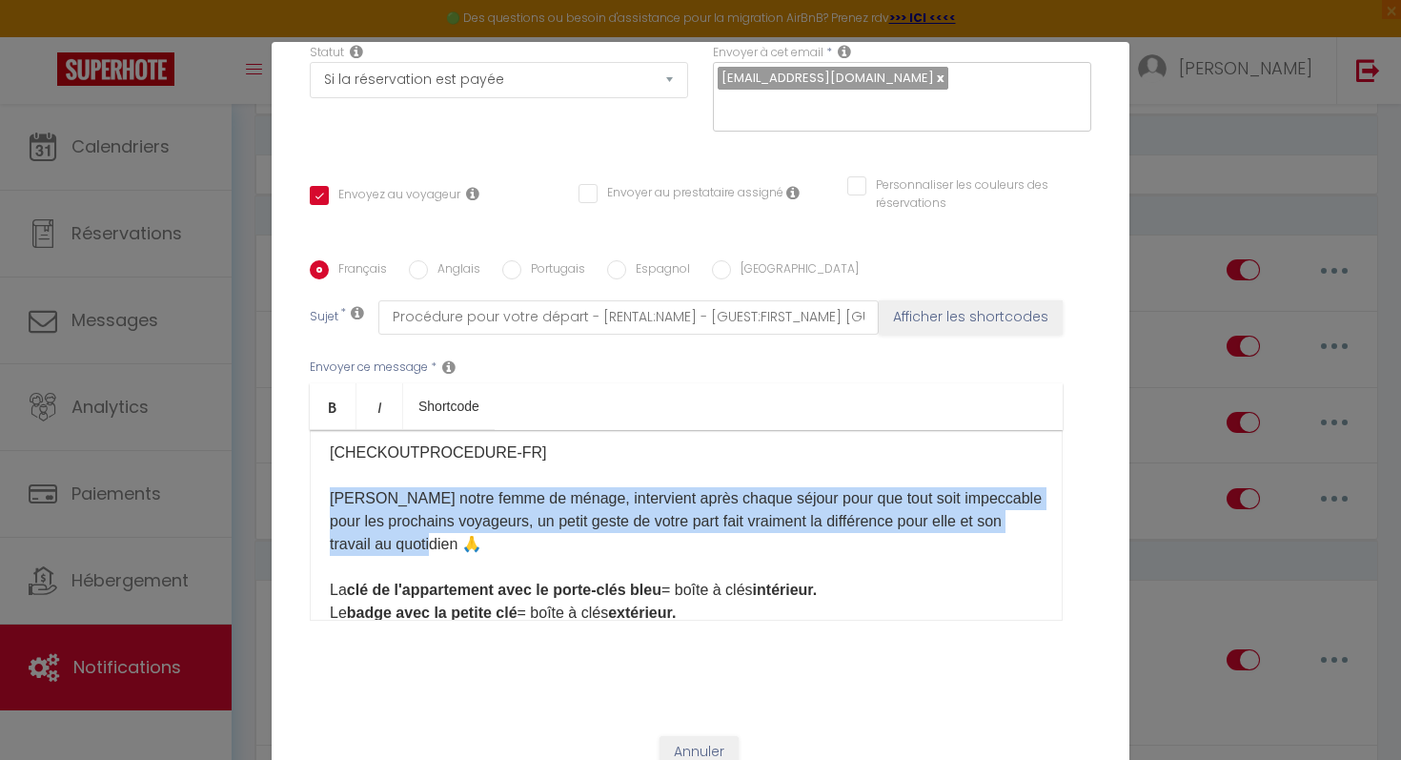
drag, startPoint x: 420, startPoint y: 547, endPoint x: 331, endPoint y: 503, distance: 99.7
click at [331, 503] on p "[CHECKOUTPROCEDURE-FR] [PERSON_NAME] notre femme de ménage, intervient après ch…" at bounding box center [686, 555] width 713 height 229
copy p "[PERSON_NAME] notre femme de ménage, intervient après chaque séjour pour que to…"
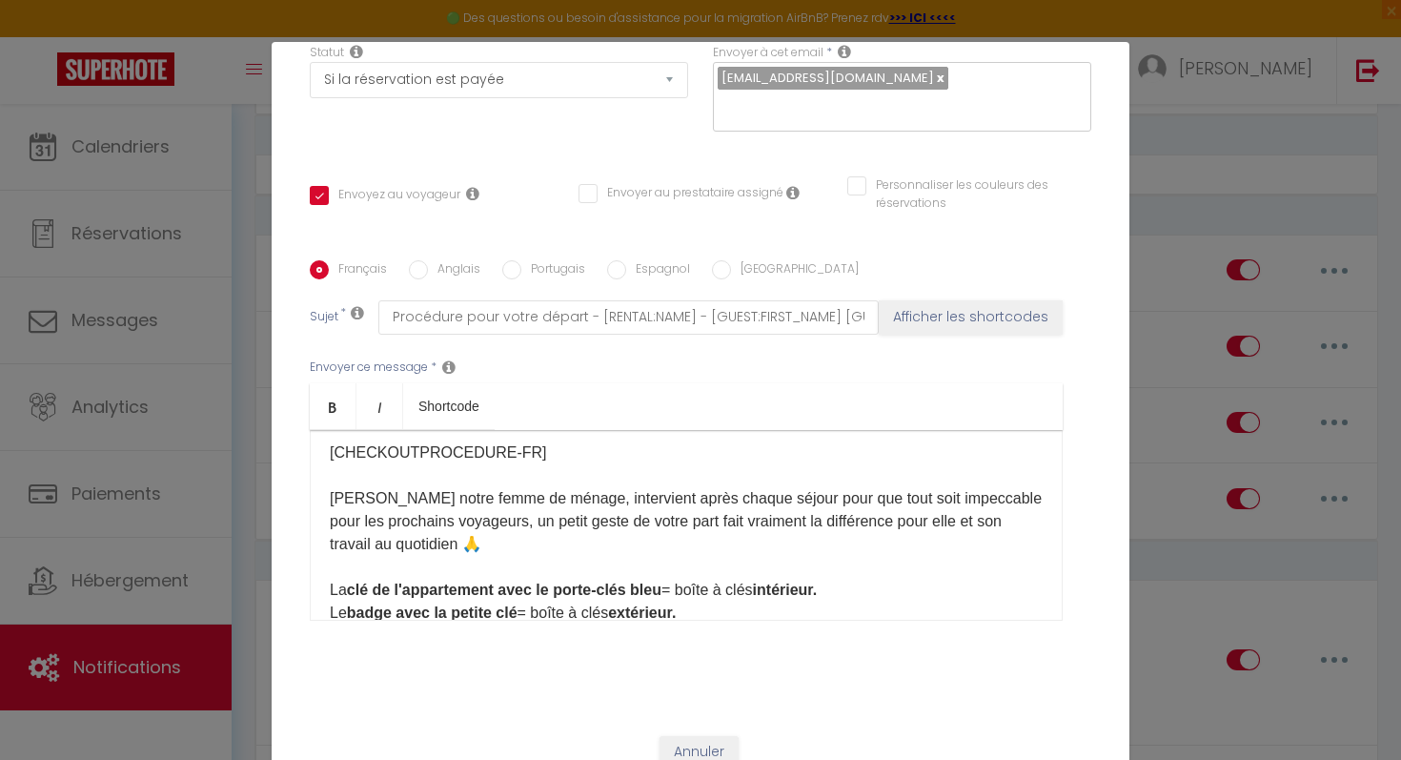
click at [447, 269] on label "Anglais" at bounding box center [454, 270] width 52 height 21
click at [428, 269] on input "Anglais" at bounding box center [418, 269] width 19 height 19
radio input "true"
checkbox input "true"
checkbox input "false"
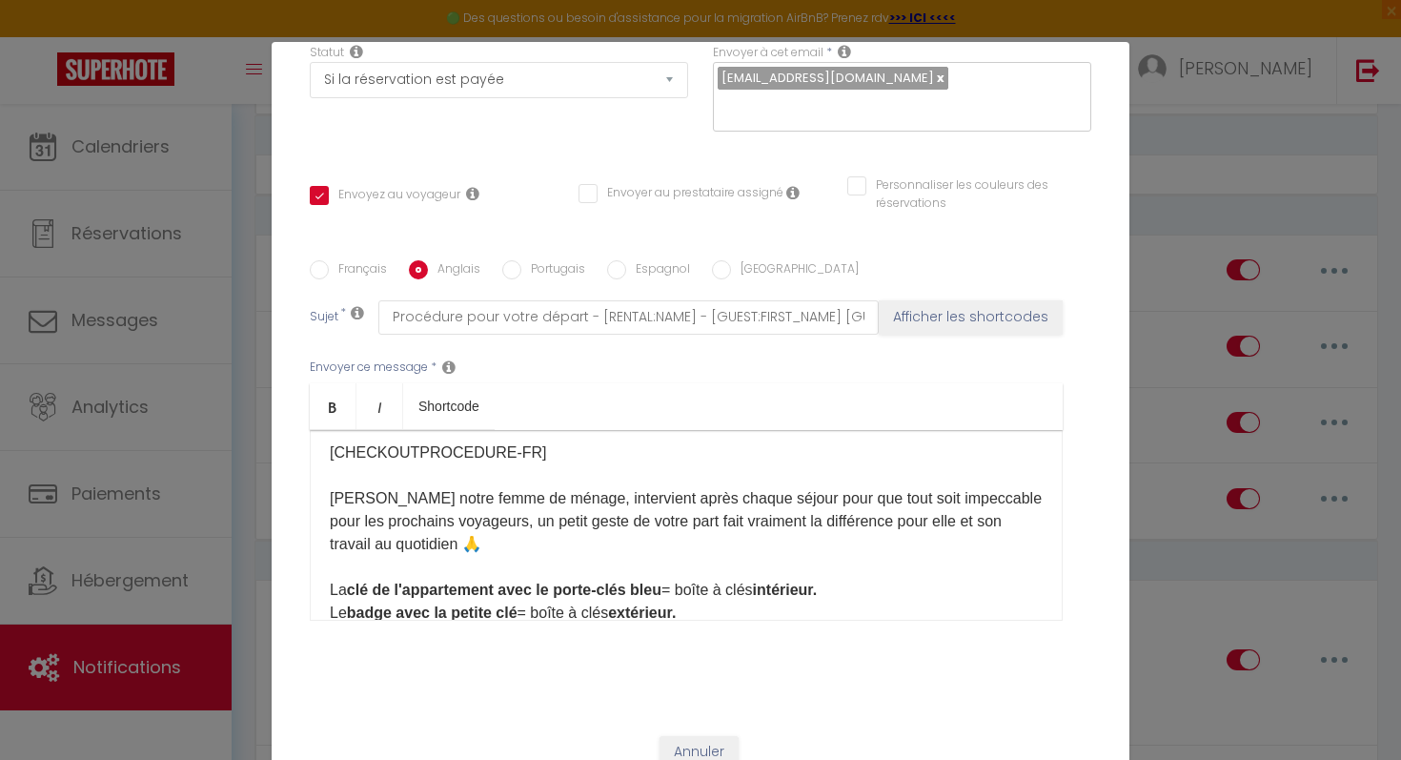
checkbox input "false"
type input "Departure procedure"
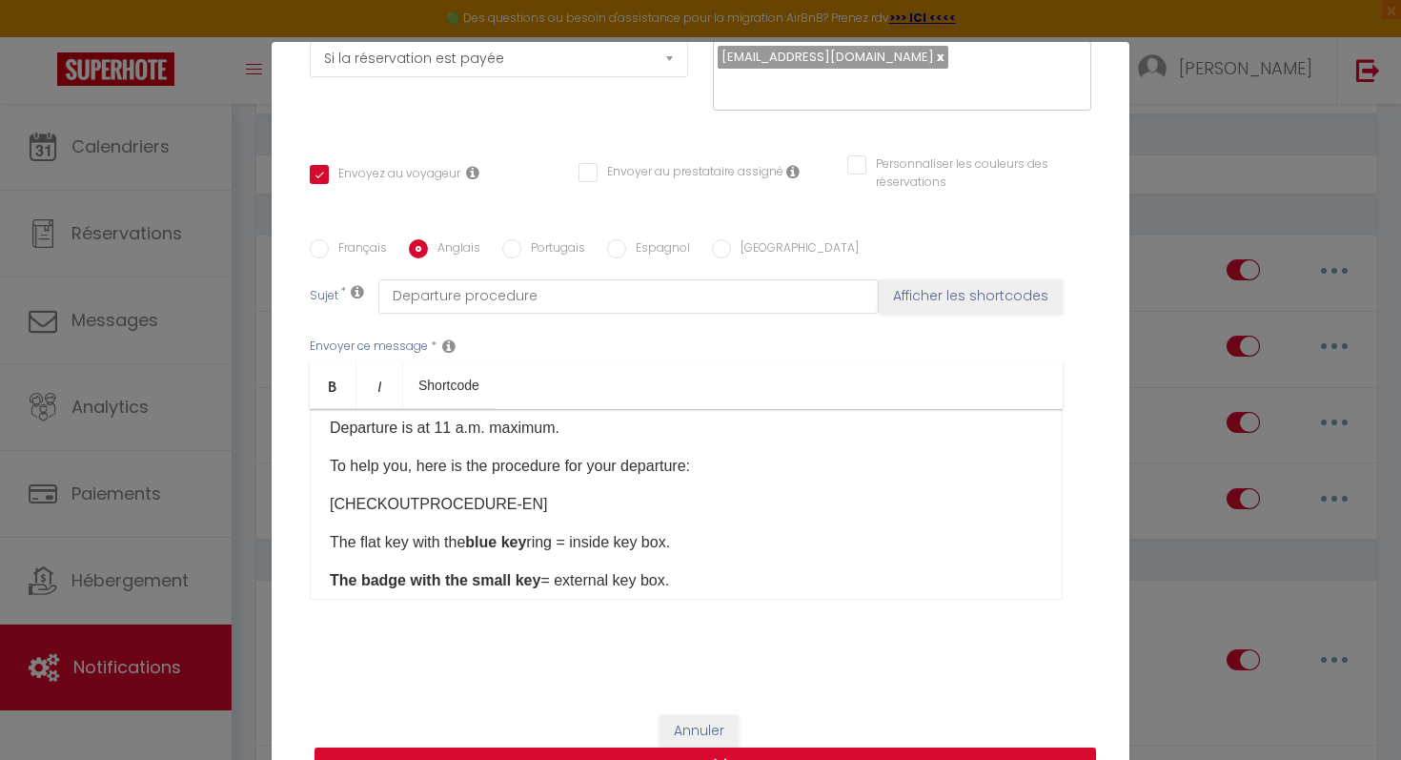
scroll to position [88, 0]
click at [528, 501] on p "[CHECKOUTPROCEDURE-EN]" at bounding box center [686, 505] width 713 height 23
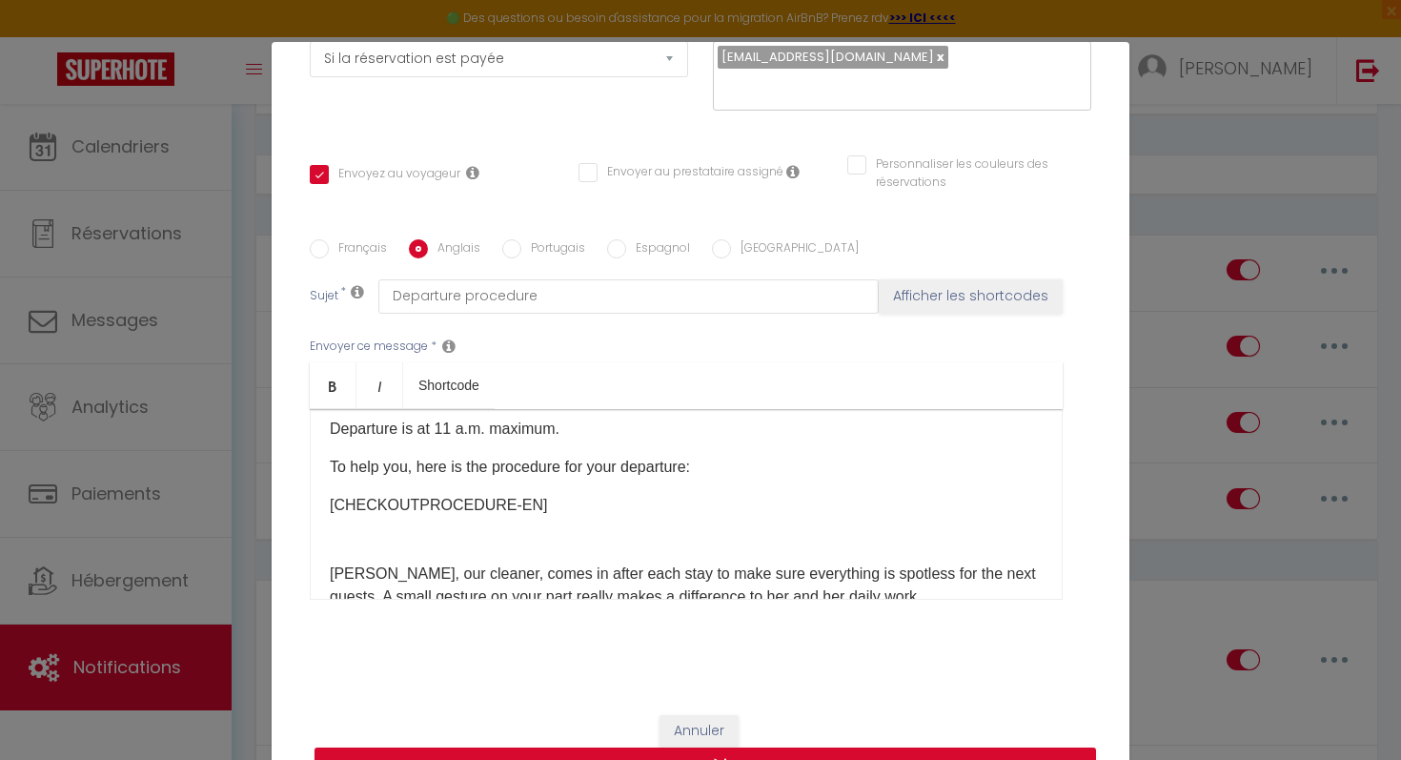
click at [448, 553] on p "[CHECKOUTPROCEDURE-EN] [PERSON_NAME], our cleaner, comes in after each stay to …" at bounding box center [686, 551] width 713 height 114
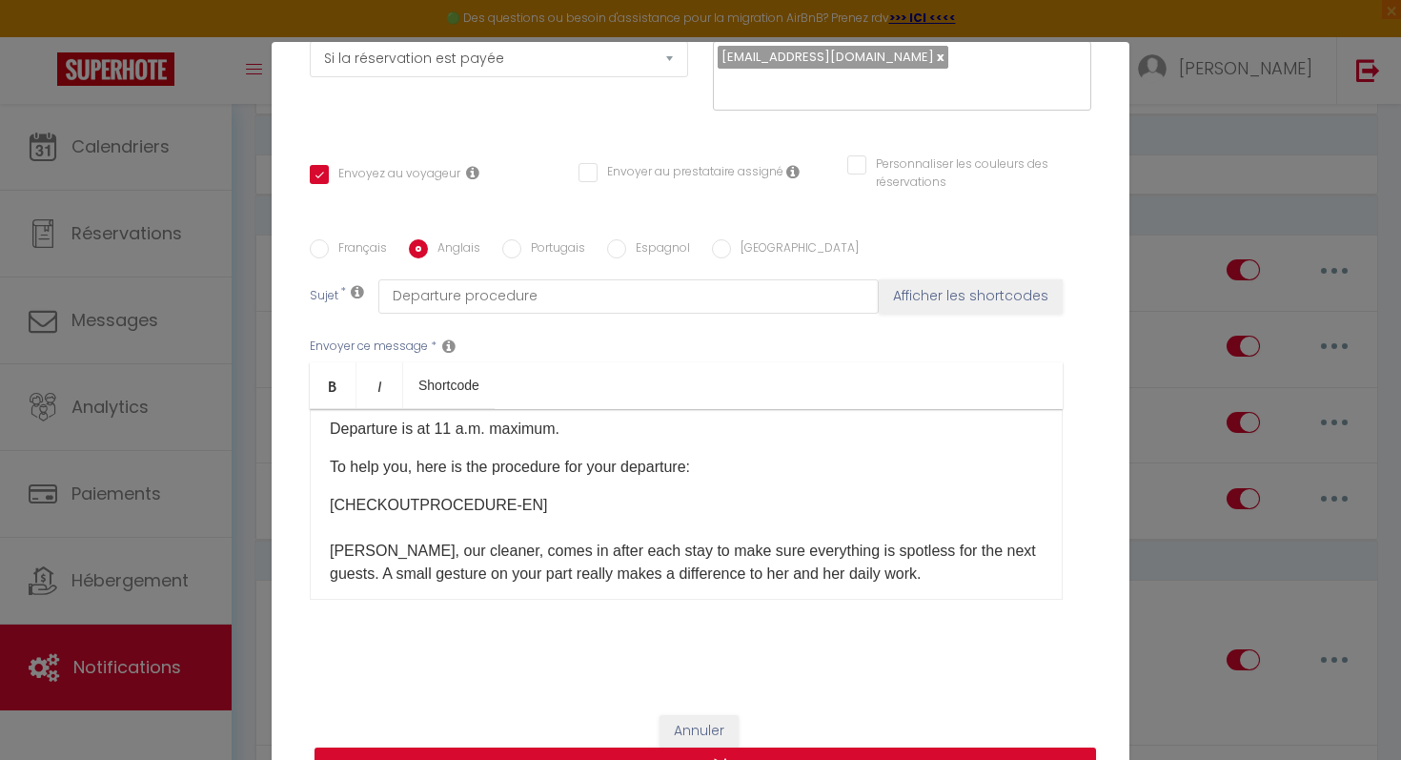
scroll to position [123, 0]
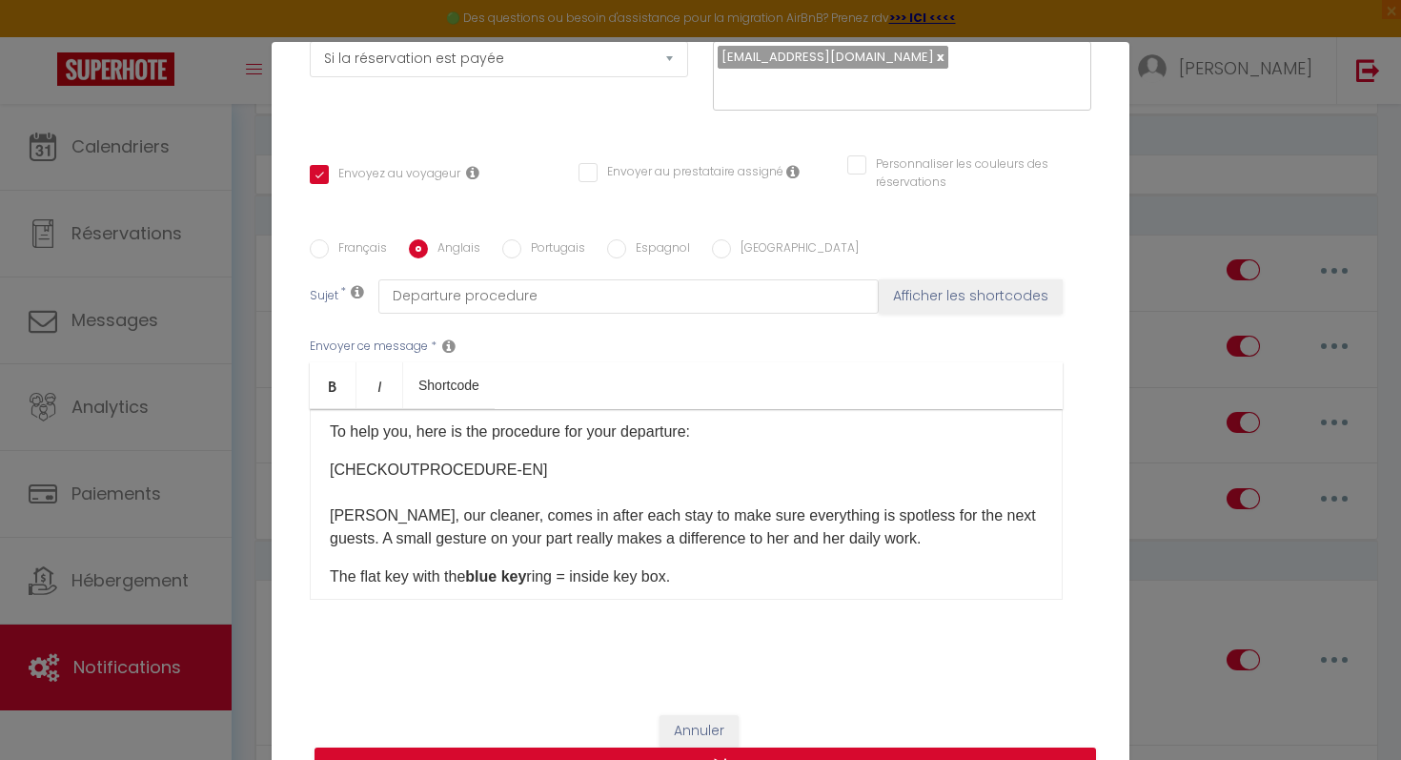
click at [374, 250] on label "Français" at bounding box center [358, 249] width 58 height 21
click at [329, 250] on input "Français" at bounding box center [319, 248] width 19 height 19
radio input "true"
checkbox input "true"
checkbox input "false"
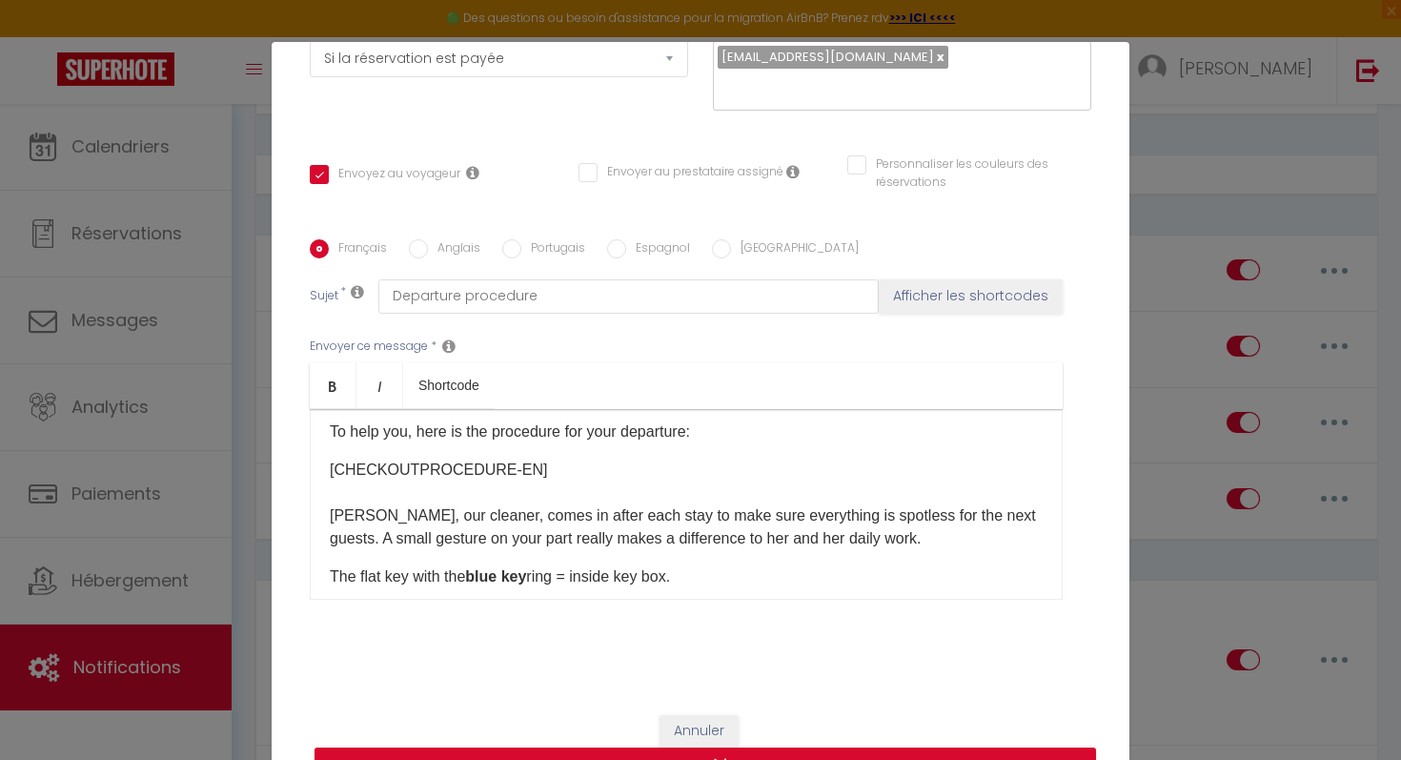
checkbox input "false"
type input "Procédure pour votre départ - [RENTAL:NAME] - [GUEST:FIRST_NAME] [GUEST:NAME]"
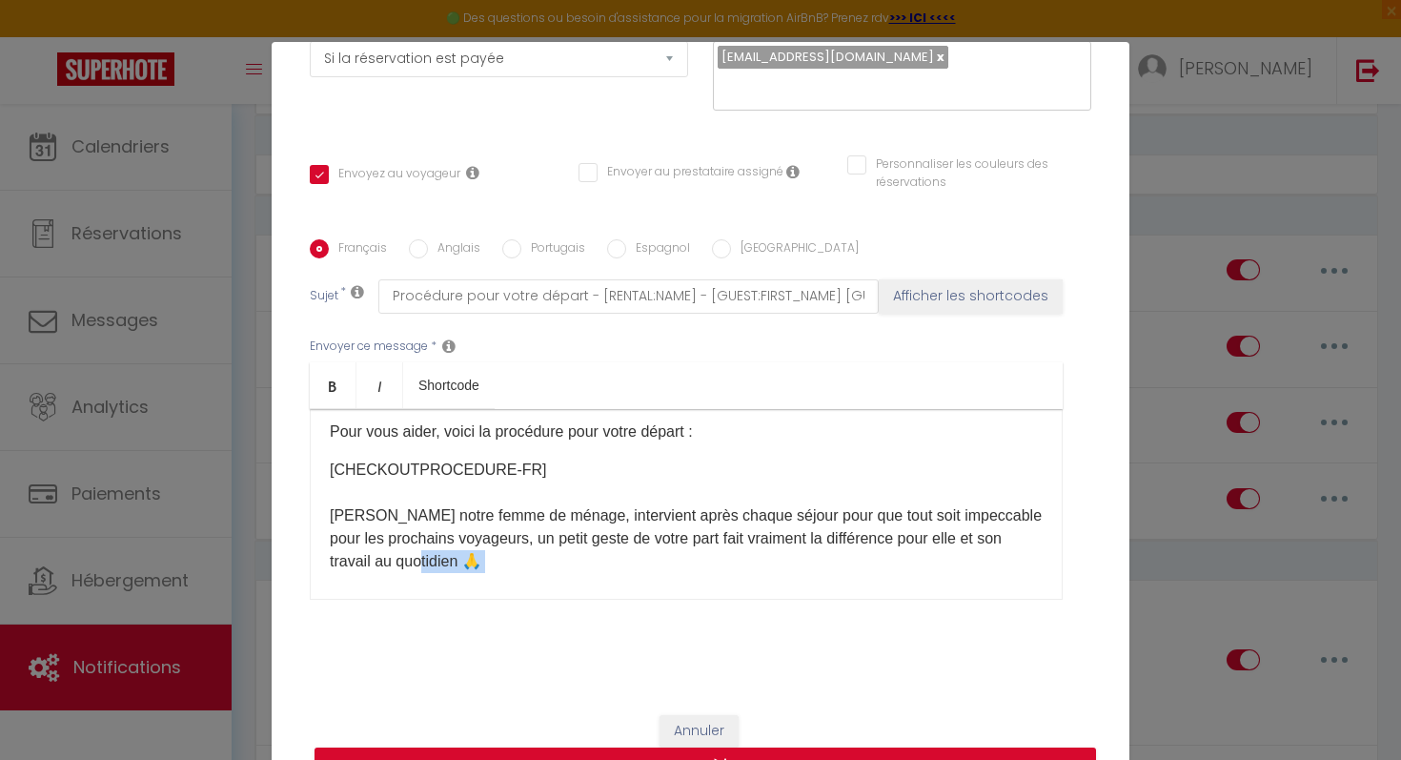
drag, startPoint x: 432, startPoint y: 574, endPoint x: 401, endPoint y: 563, distance: 32.3
click at [401, 563] on p "[CHECKOUTPROCEDURE-FR] [PERSON_NAME] notre femme de ménage, intervient après ch…" at bounding box center [686, 572] width 713 height 229
copy p "🙏​"
click at [422, 252] on input "Anglais" at bounding box center [418, 248] width 19 height 19
radio input "true"
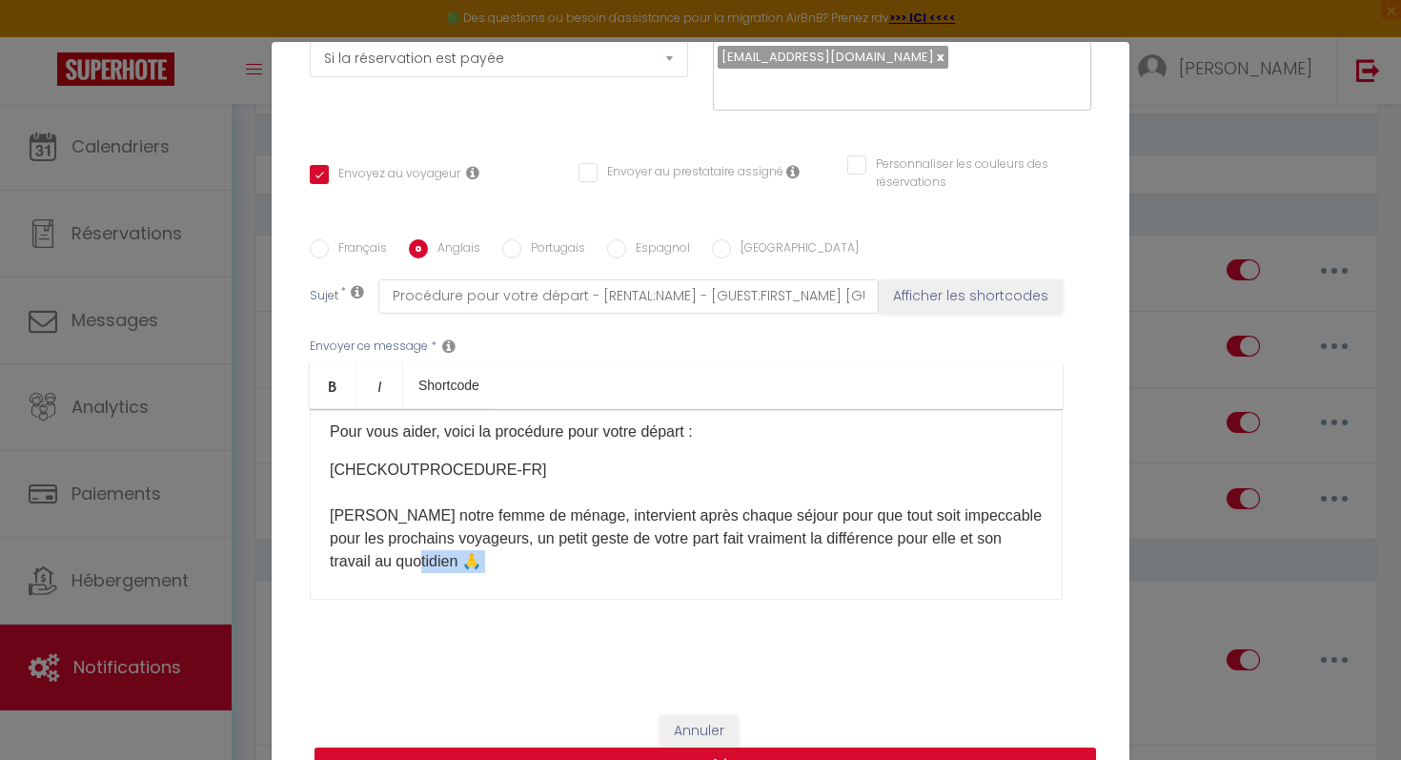
checkbox input "true"
checkbox input "false"
type input "Departure procedure"
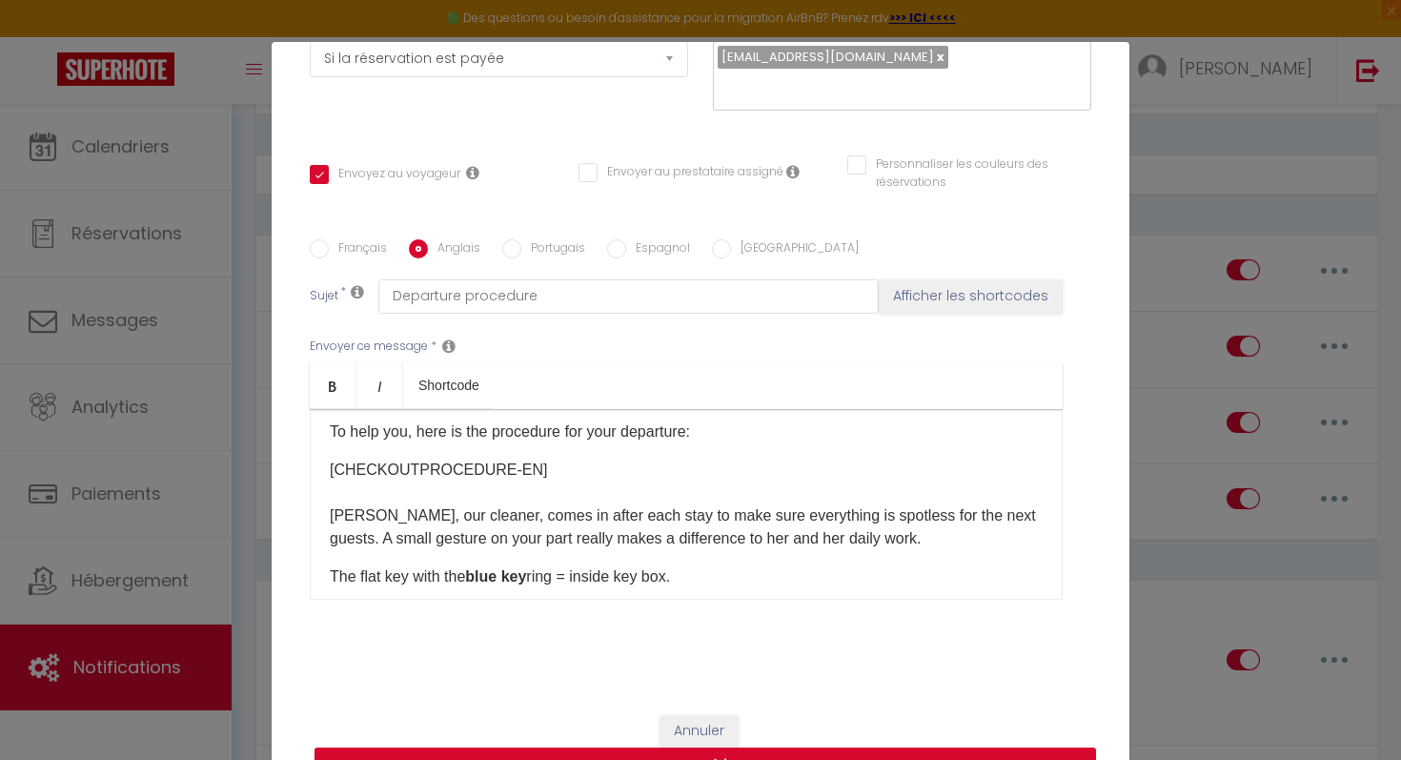
click at [877, 541] on p "[CHECKOUTPROCEDURE-EN] [PERSON_NAME], our cleaner, comes in after each stay to …" at bounding box center [686, 504] width 713 height 92
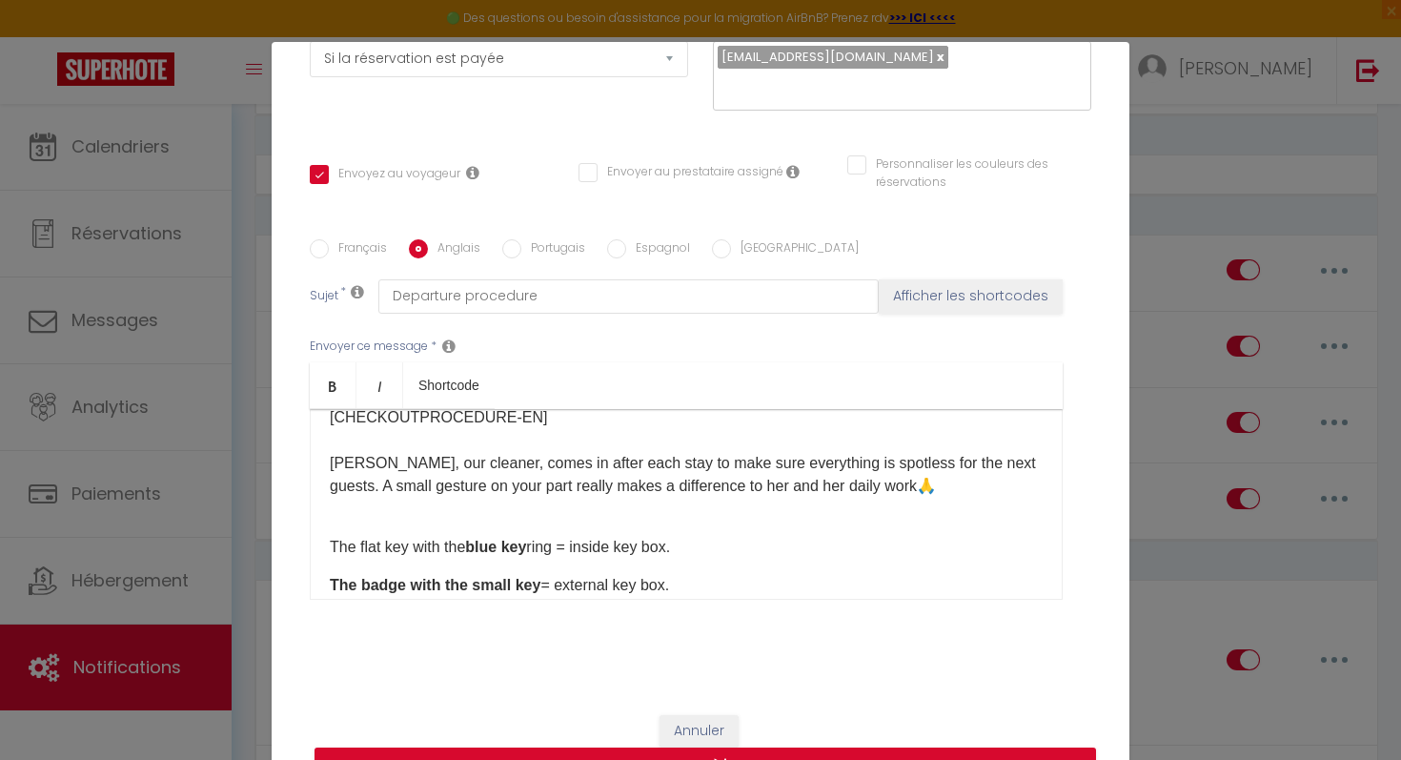
scroll to position [177, 0]
click at [794, 520] on div "Hello [GUEST:FIRST_NAME]​, I hope your stay at [RENTAL:NAME] ​went well. Depart…" at bounding box center [686, 504] width 753 height 191
click at [753, 508] on p "[CHECKOUTPROCEDURE-EN] [PERSON_NAME], our cleaner, comes in after each stay to …" at bounding box center [686, 461] width 713 height 114
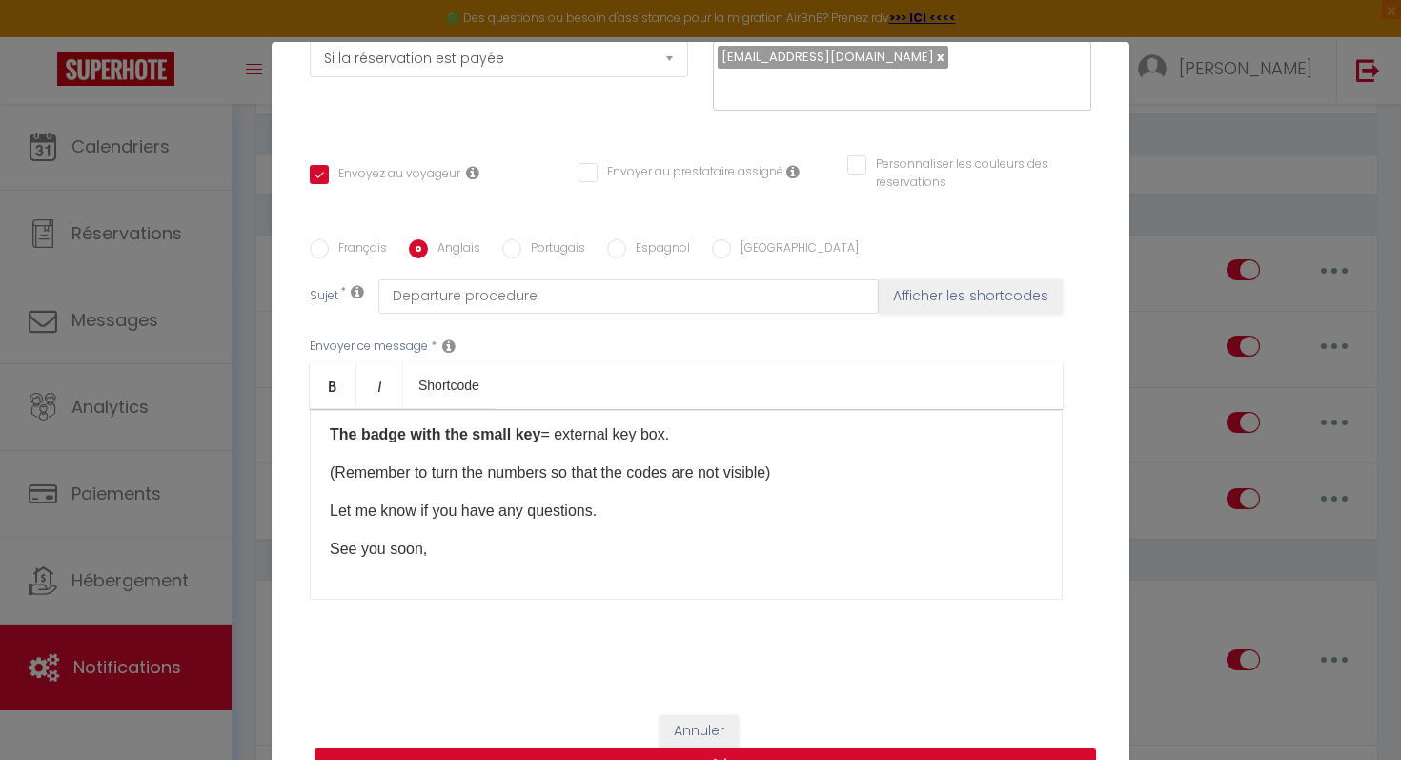
scroll to position [299, 0]
click at [613, 244] on input "Espagnol" at bounding box center [616, 248] width 19 height 19
radio input "true"
checkbox input "true"
checkbox input "false"
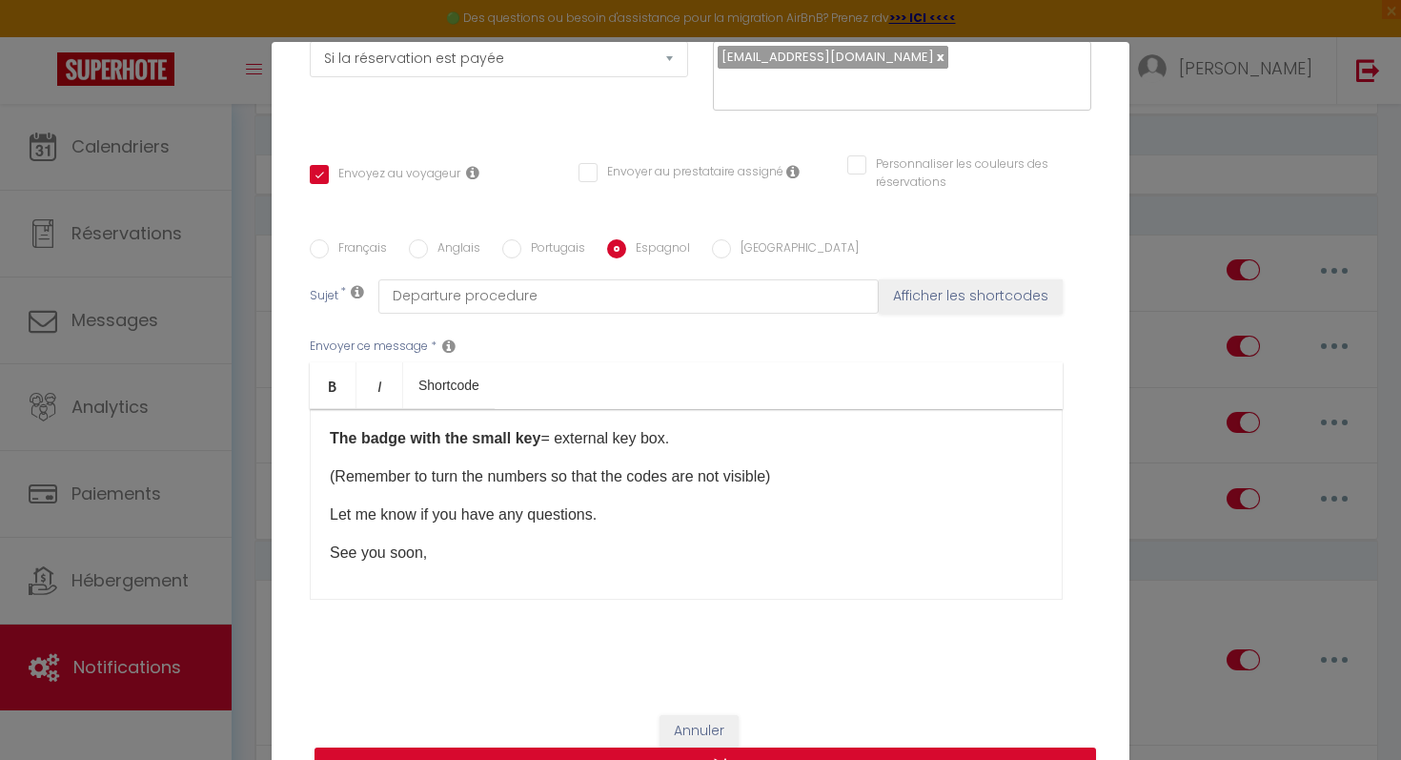
checkbox input "false"
type input "Procedimiento para su salida - [RENTAL:NAME] - [GUEST:FIRST_NAME] [GUEST:NAME]"
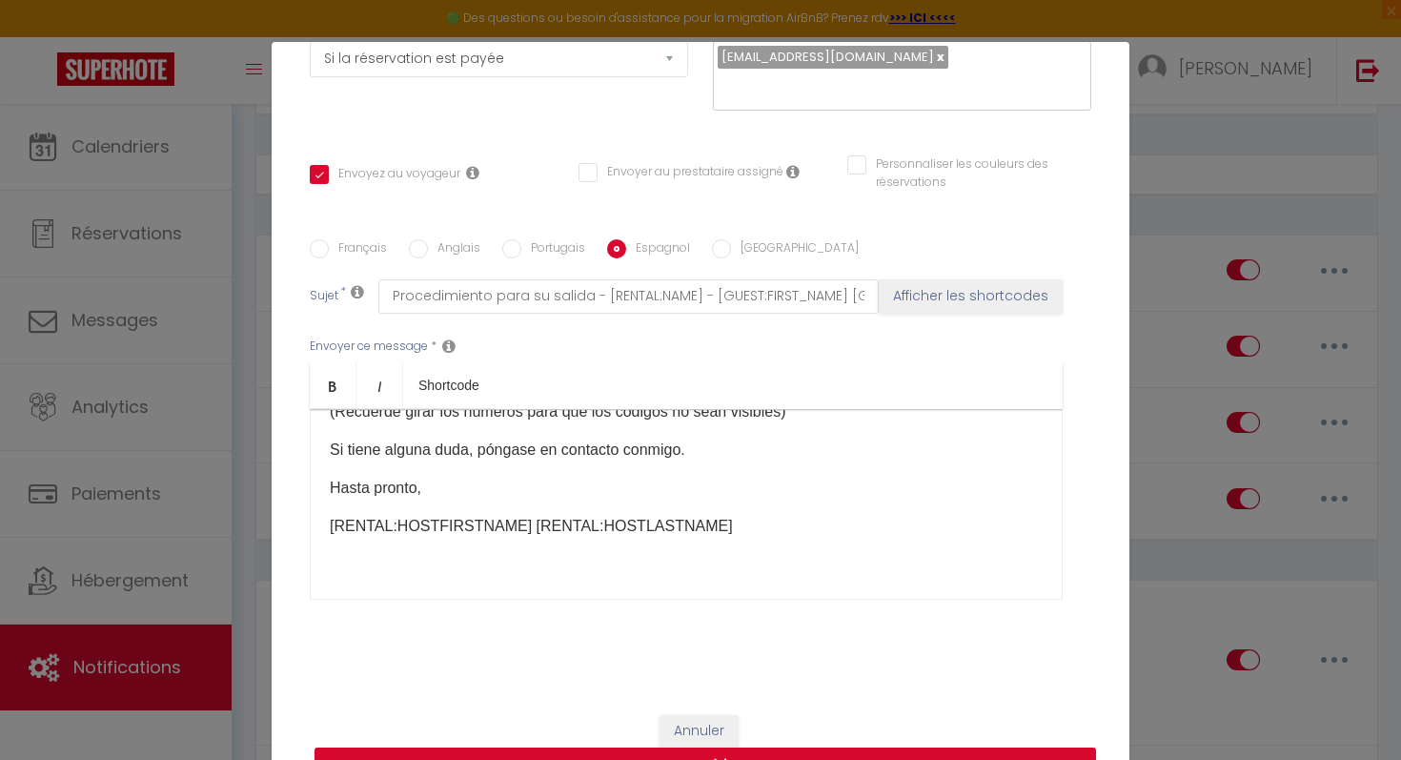
scroll to position [280, 0]
click at [785, 750] on button "Mettre à jour" at bounding box center [706, 765] width 782 height 36
checkbox input "true"
checkbox input "false"
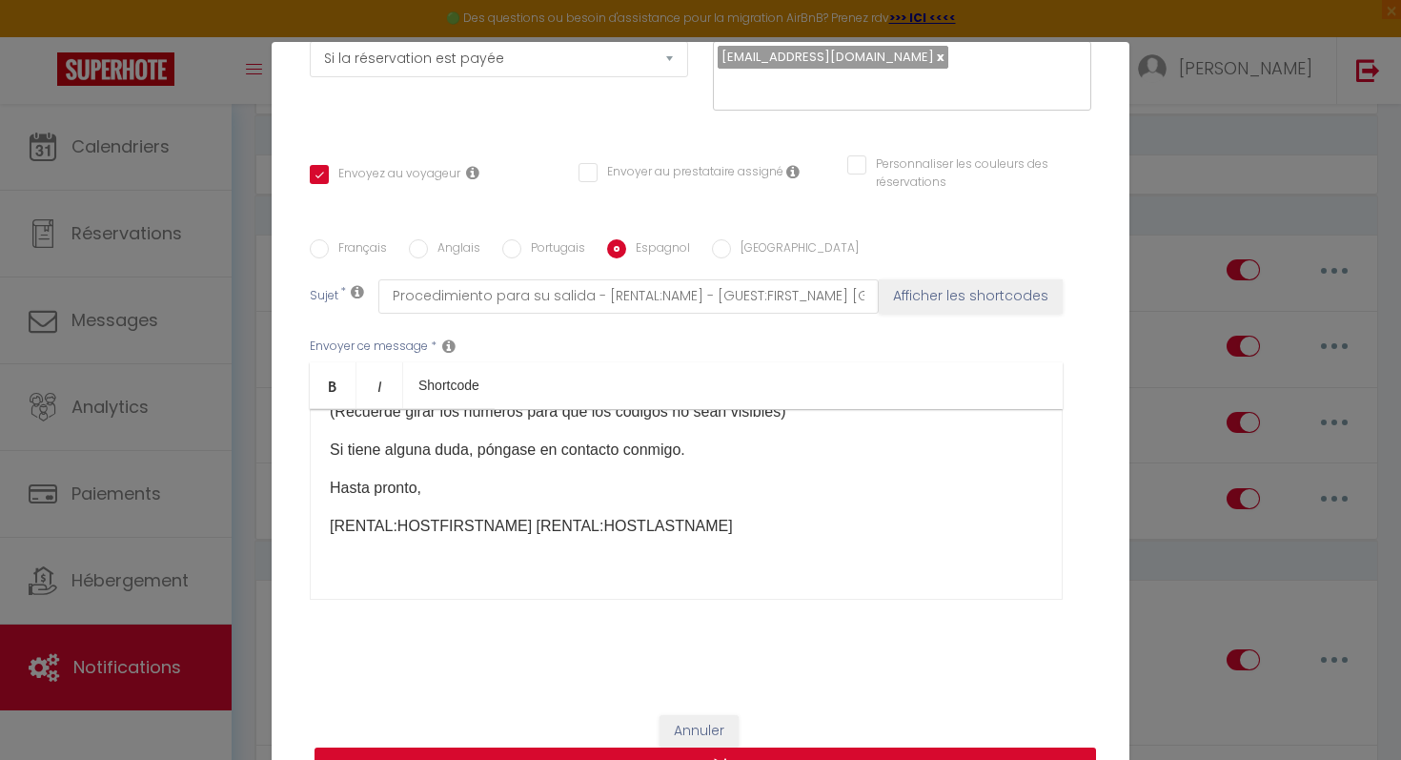
scroll to position [311, 0]
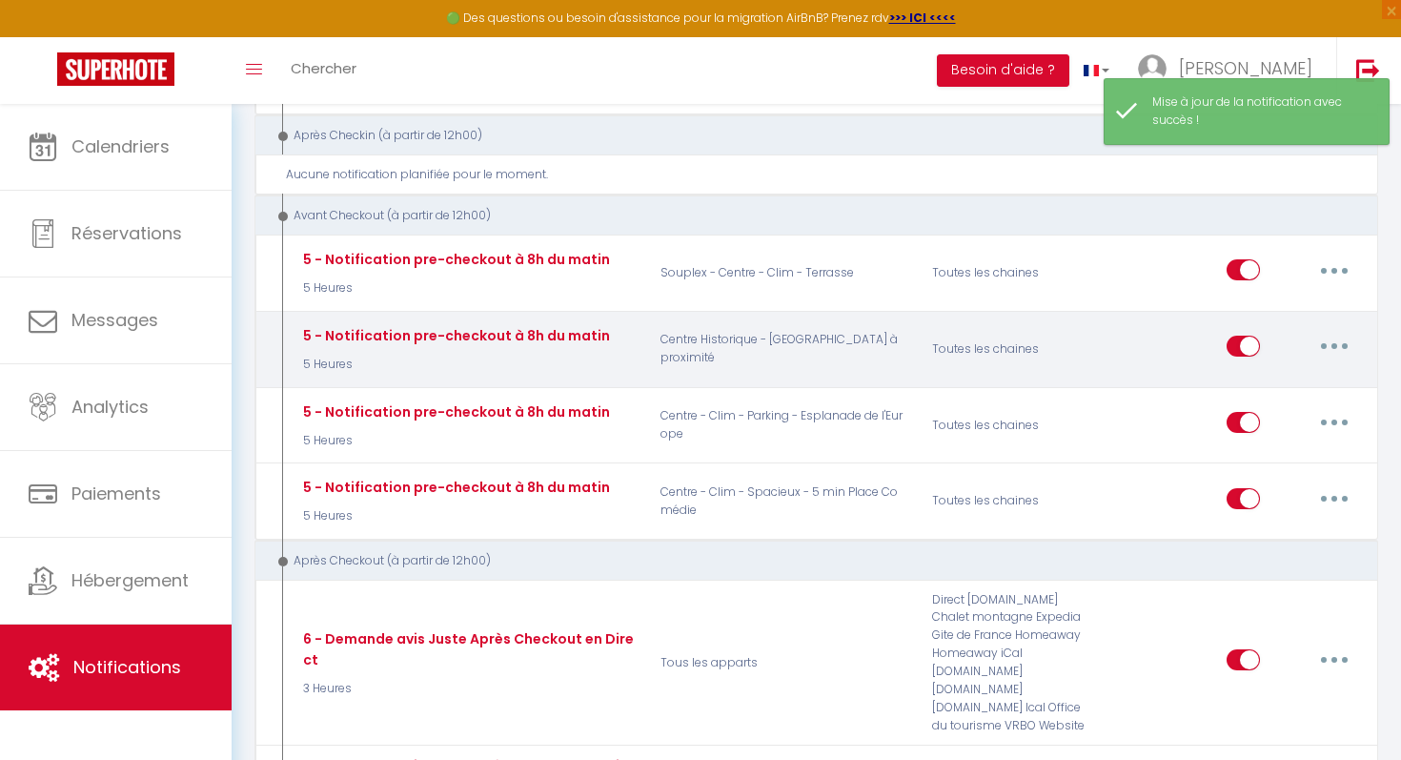
click at [1320, 340] on button "button" at bounding box center [1334, 346] width 53 height 31
click at [1259, 374] on link "Editer" at bounding box center [1284, 390] width 141 height 32
type input "5 - Notification pre-checkout à 8h du matin"
select select "4"
select select "5 Heures"
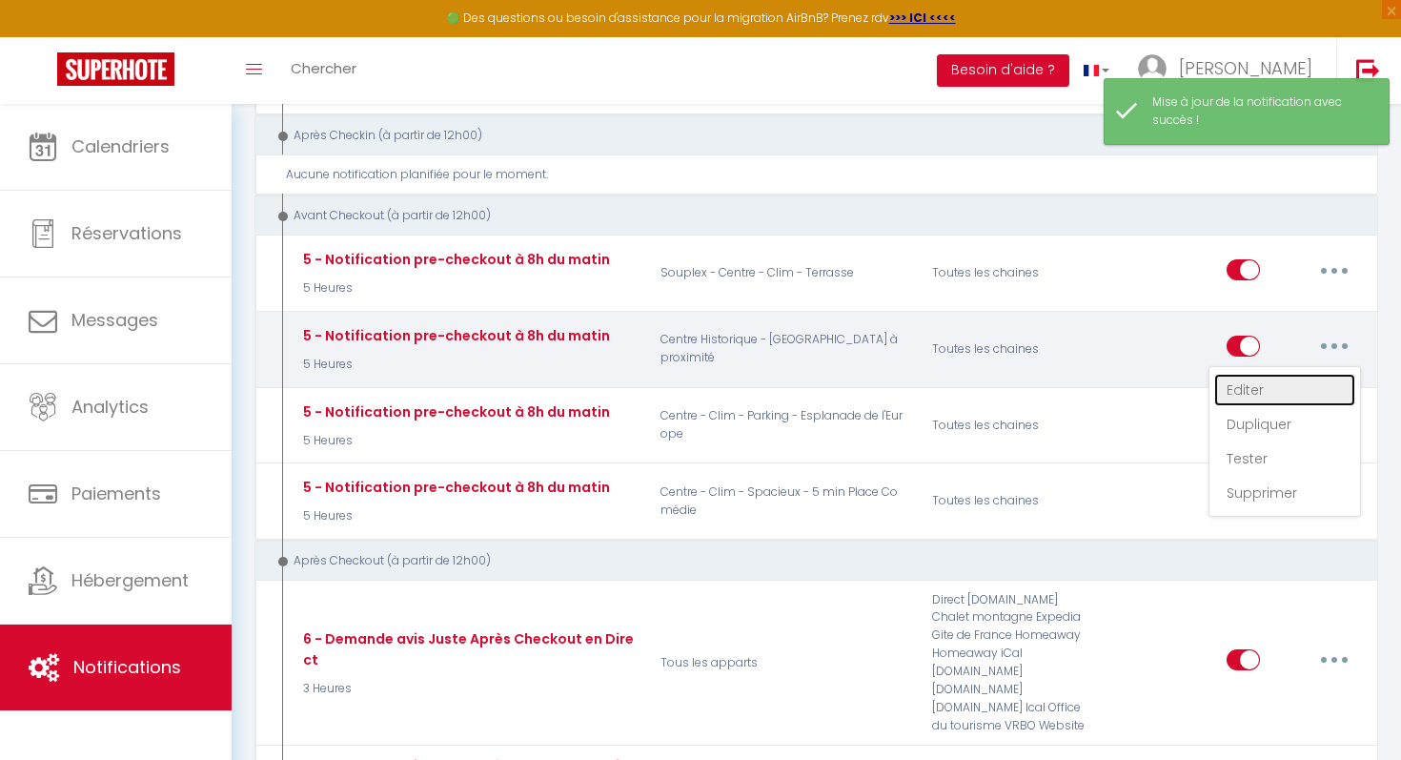
select select "if_booking_is_paid"
checkbox input "true"
checkbox input "false"
radio input "true"
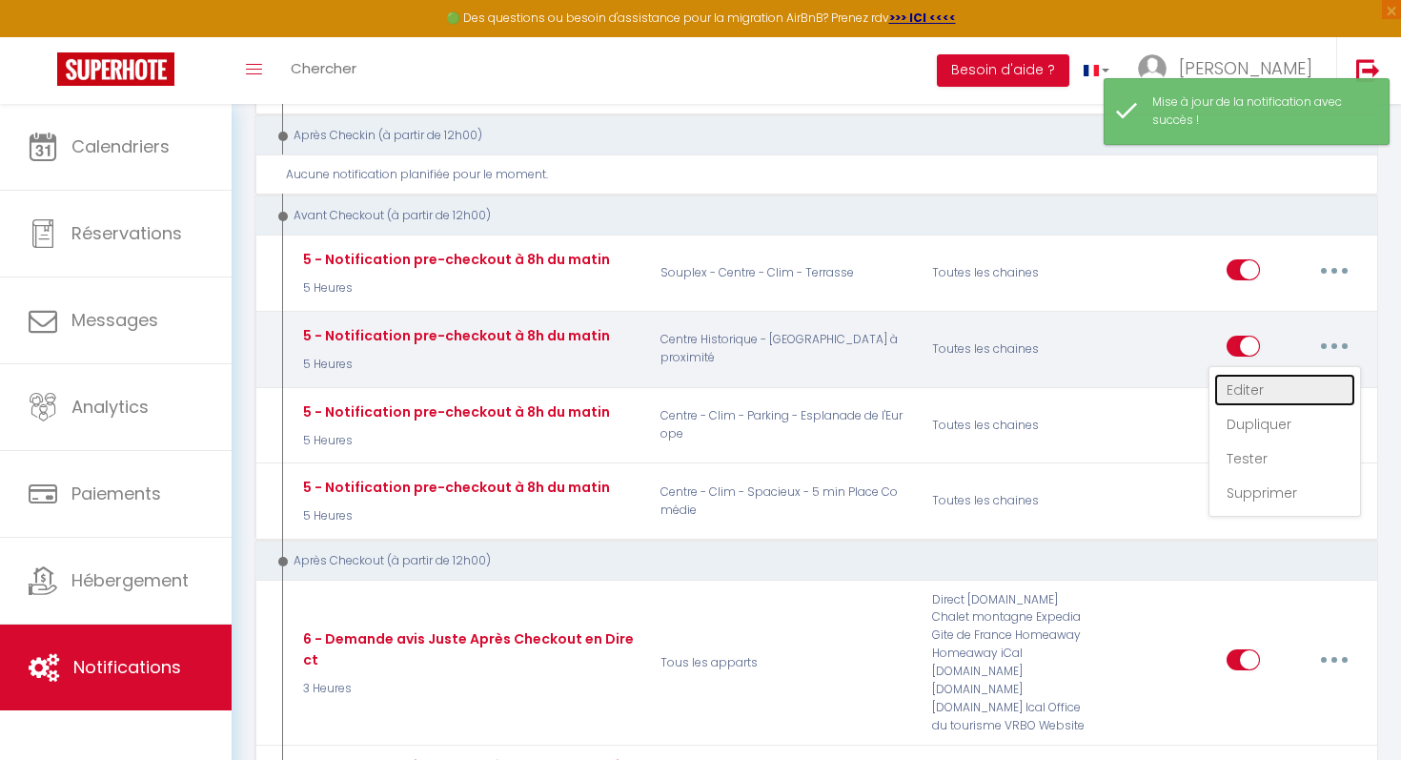
type input "Procédure pour votre départ - [RENTAL:NAME] - [GUEST:FIRST_NAME] [GUEST:NAME]"
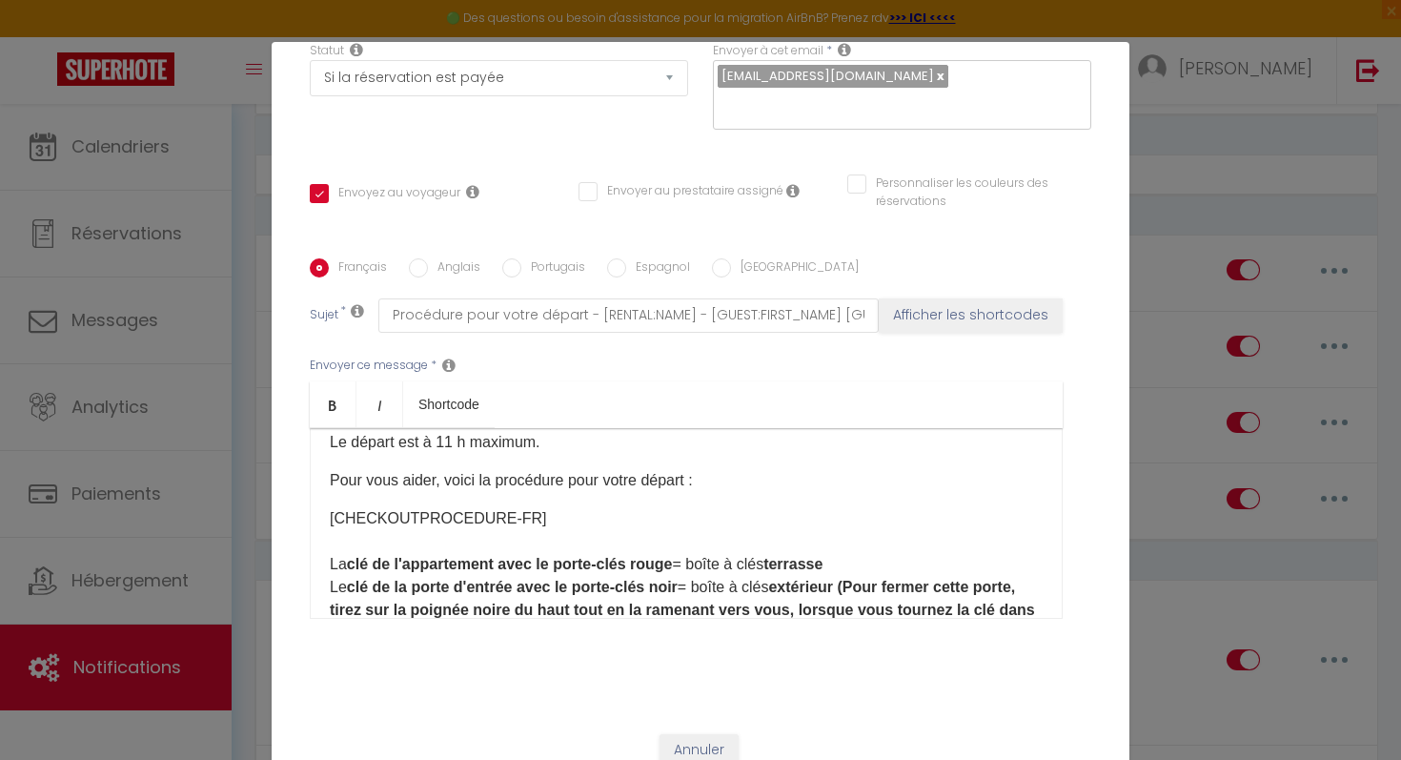
scroll to position [90, 0]
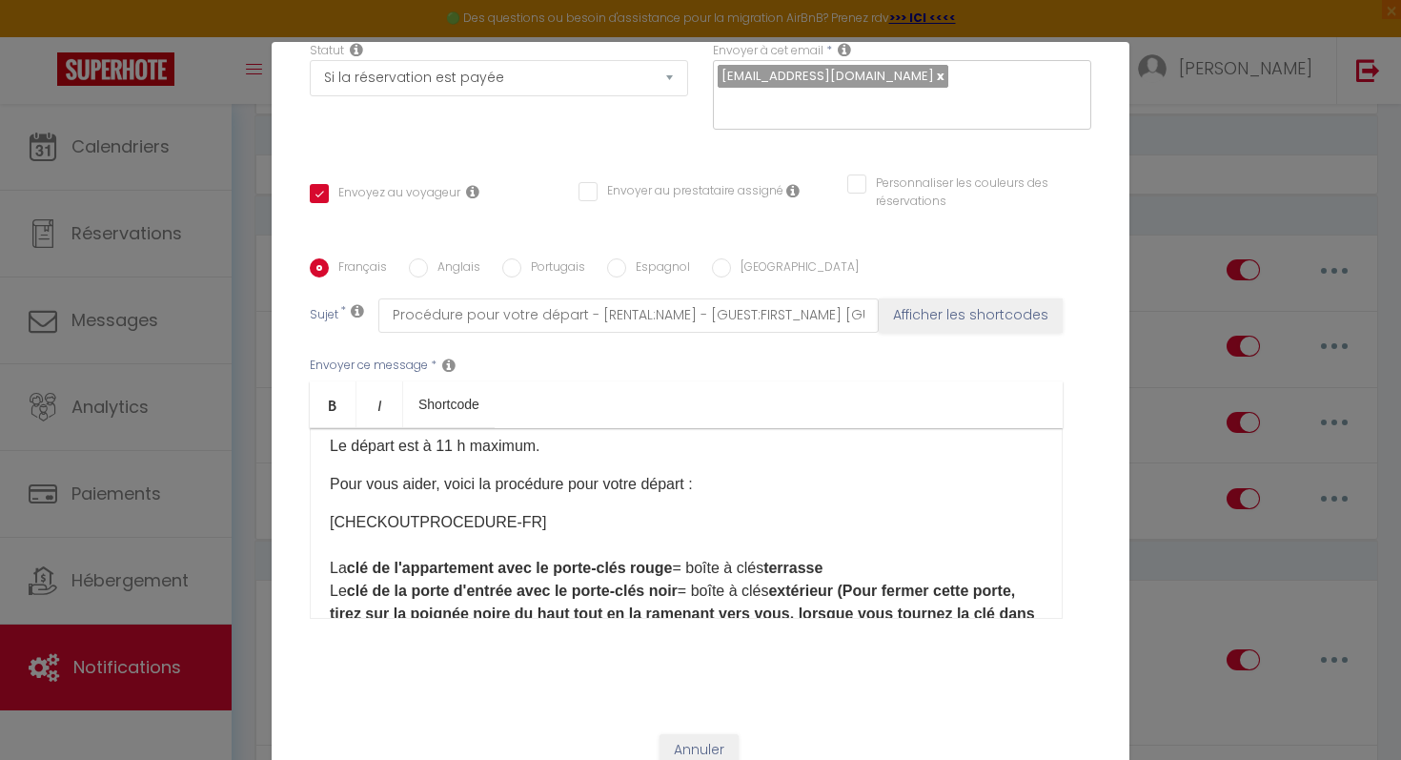
click at [716, 487] on p "Pour vous aider, voici la procédure pour votre départ :" at bounding box center [686, 484] width 713 height 23
click at [620, 532] on p "[CHECKOUTPROCEDURE-FR] La clé de l'appartement avec le porte-clés rouge = boîte…" at bounding box center [686, 614] width 713 height 206
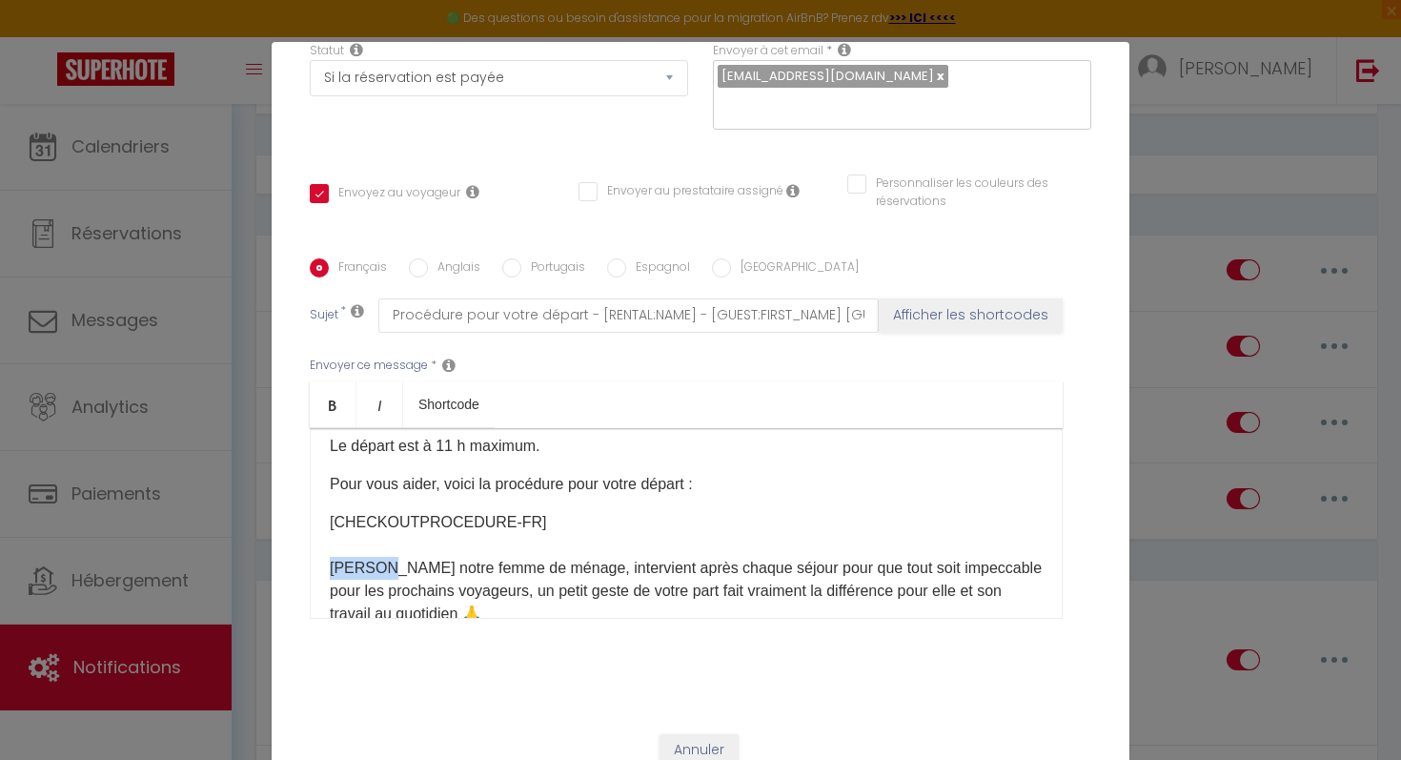
drag, startPoint x: 372, startPoint y: 573, endPoint x: 324, endPoint y: 573, distance: 47.7
click at [325, 573] on div "Bonjour [GUEST:FIRST_NAME], J'espère que votre séjour au [RENTAL:NAME] s'est bi…" at bounding box center [686, 523] width 753 height 191
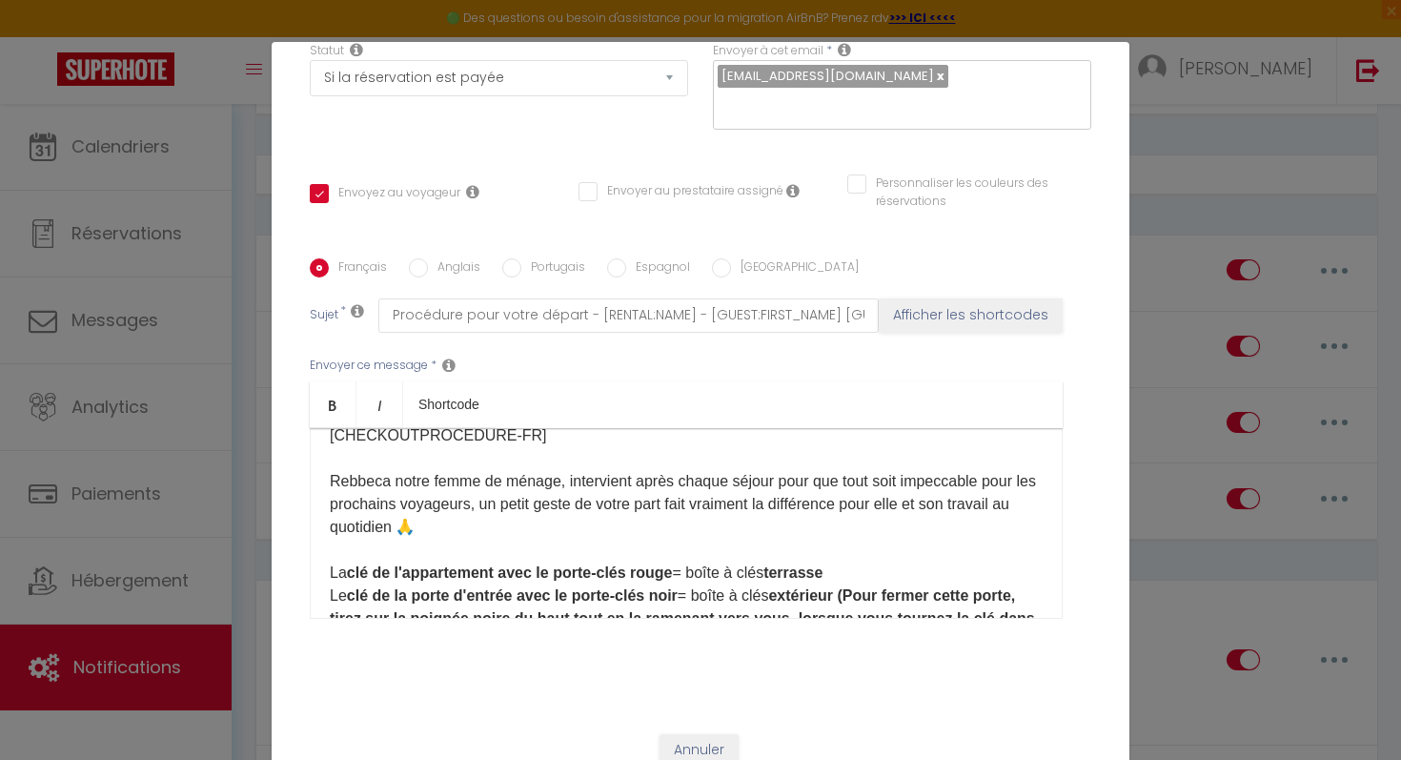
scroll to position [177, 0]
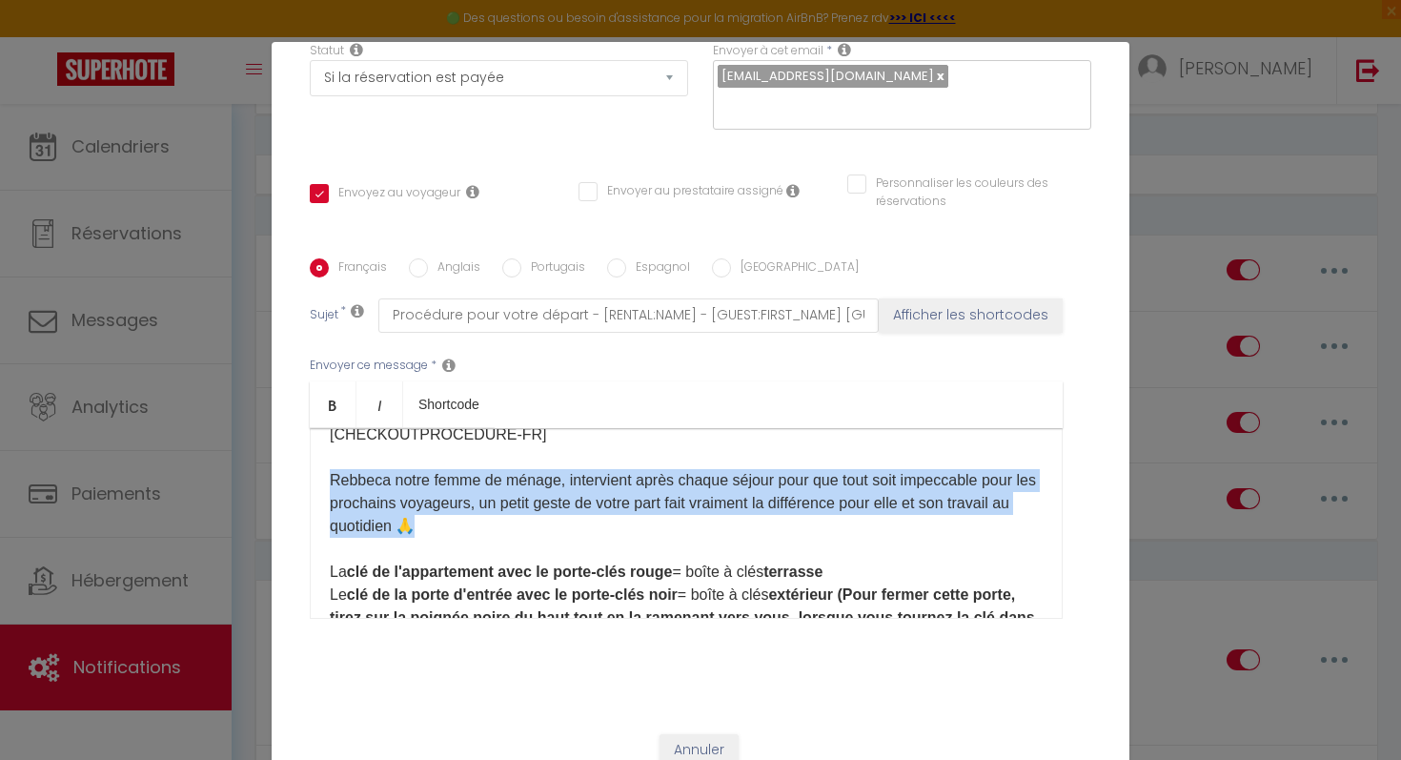
drag, startPoint x: 440, startPoint y: 536, endPoint x: 326, endPoint y: 479, distance: 127.5
click at [326, 479] on div "Bonjour [GUEST:FIRST_NAME], J'espère que votre séjour au [RENTAL:NAME] s'est bi…" at bounding box center [686, 523] width 753 height 191
copy p "Rebbeca notre femme de ménage, intervient après chaque séjour pour que tout soi…"
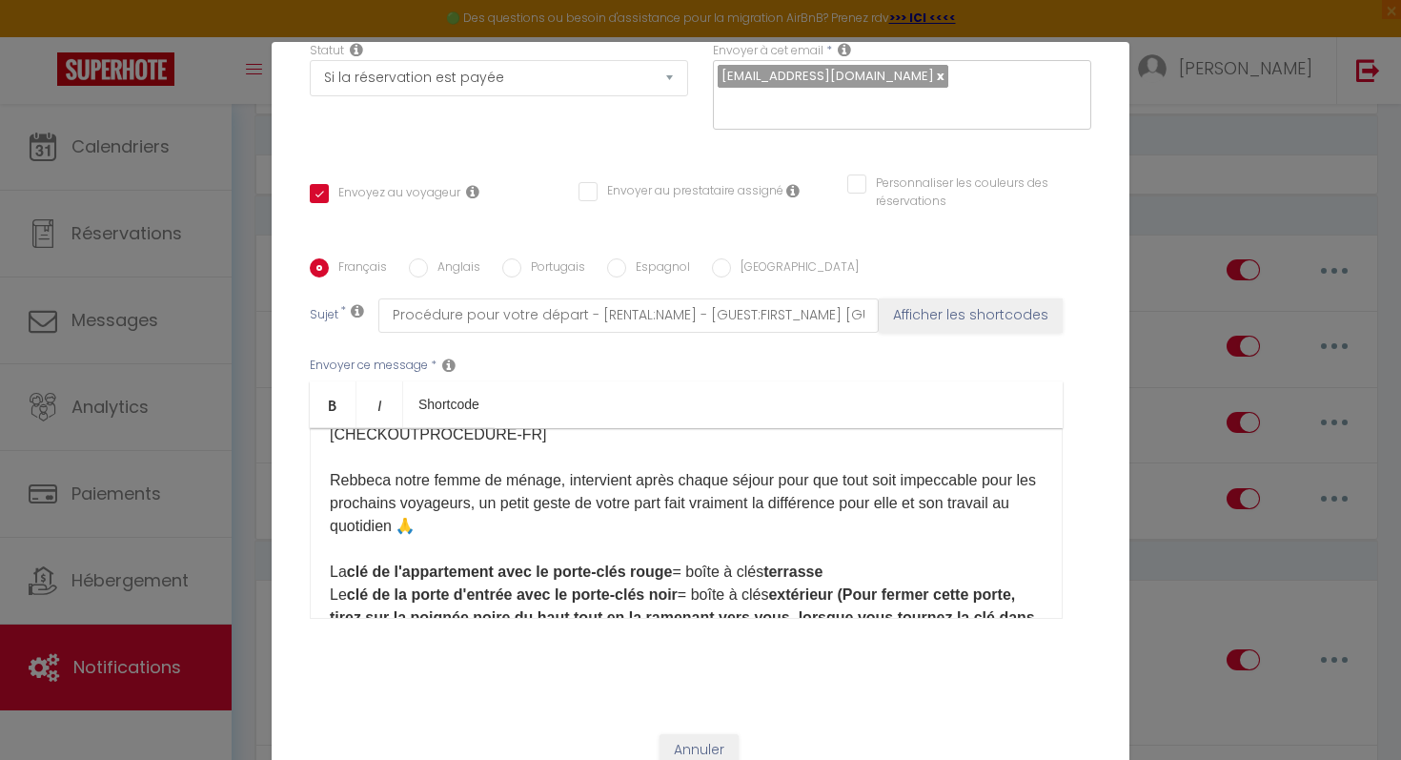
click at [429, 271] on label "Anglais" at bounding box center [454, 268] width 52 height 21
click at [428, 271] on input "Anglais" at bounding box center [418, 267] width 19 height 19
radio input "true"
checkbox input "true"
checkbox input "false"
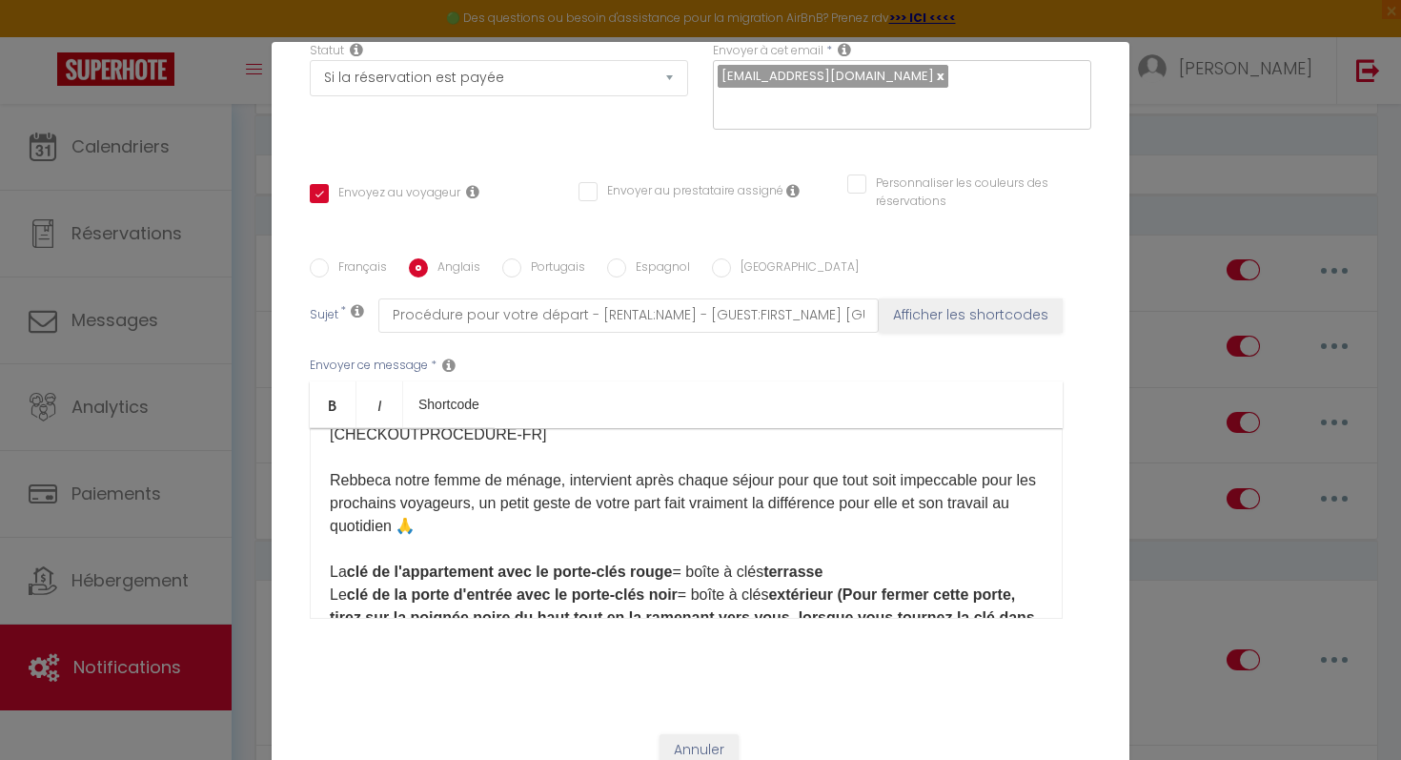
checkbox input "false"
type input "Departure procedure"
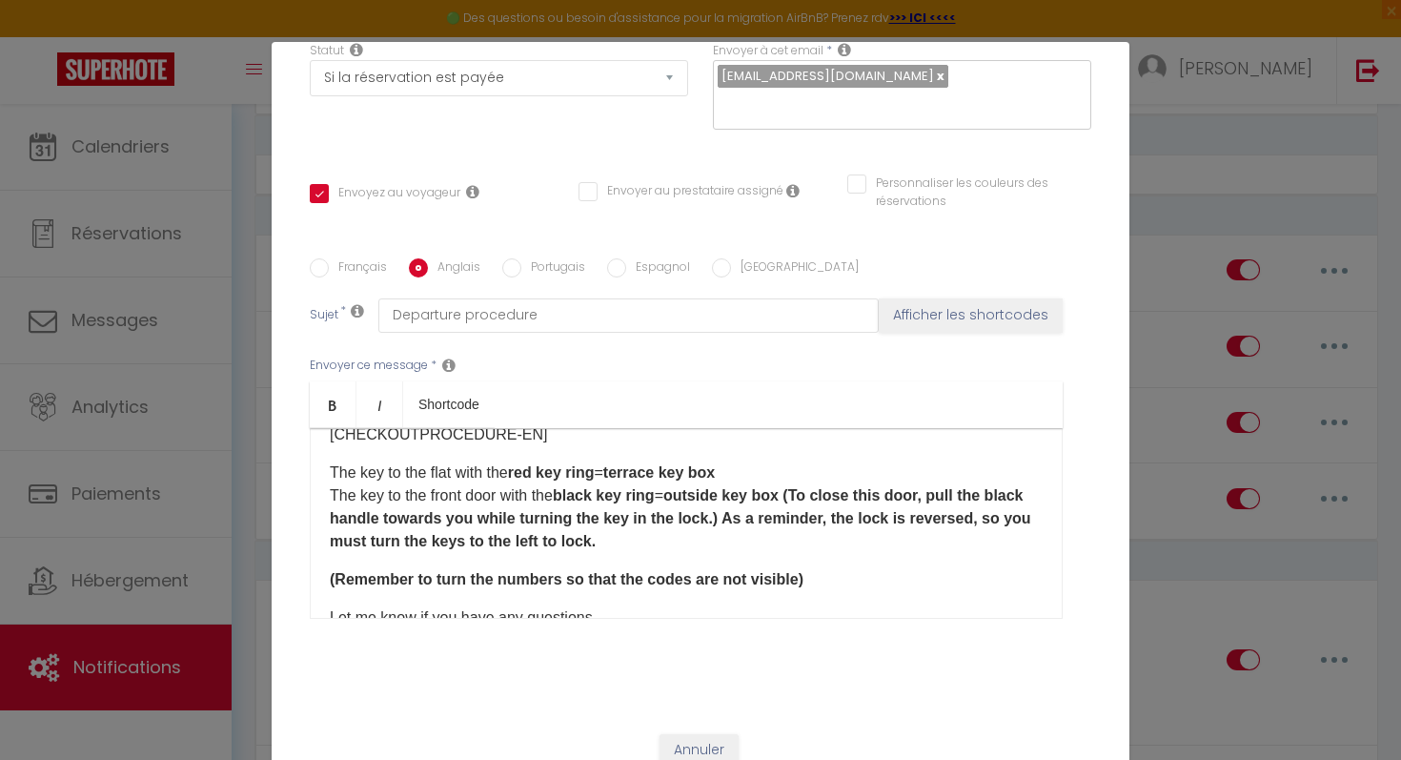
click at [527, 444] on p "[CHECKOUTPROCEDURE-EN]" at bounding box center [686, 434] width 713 height 23
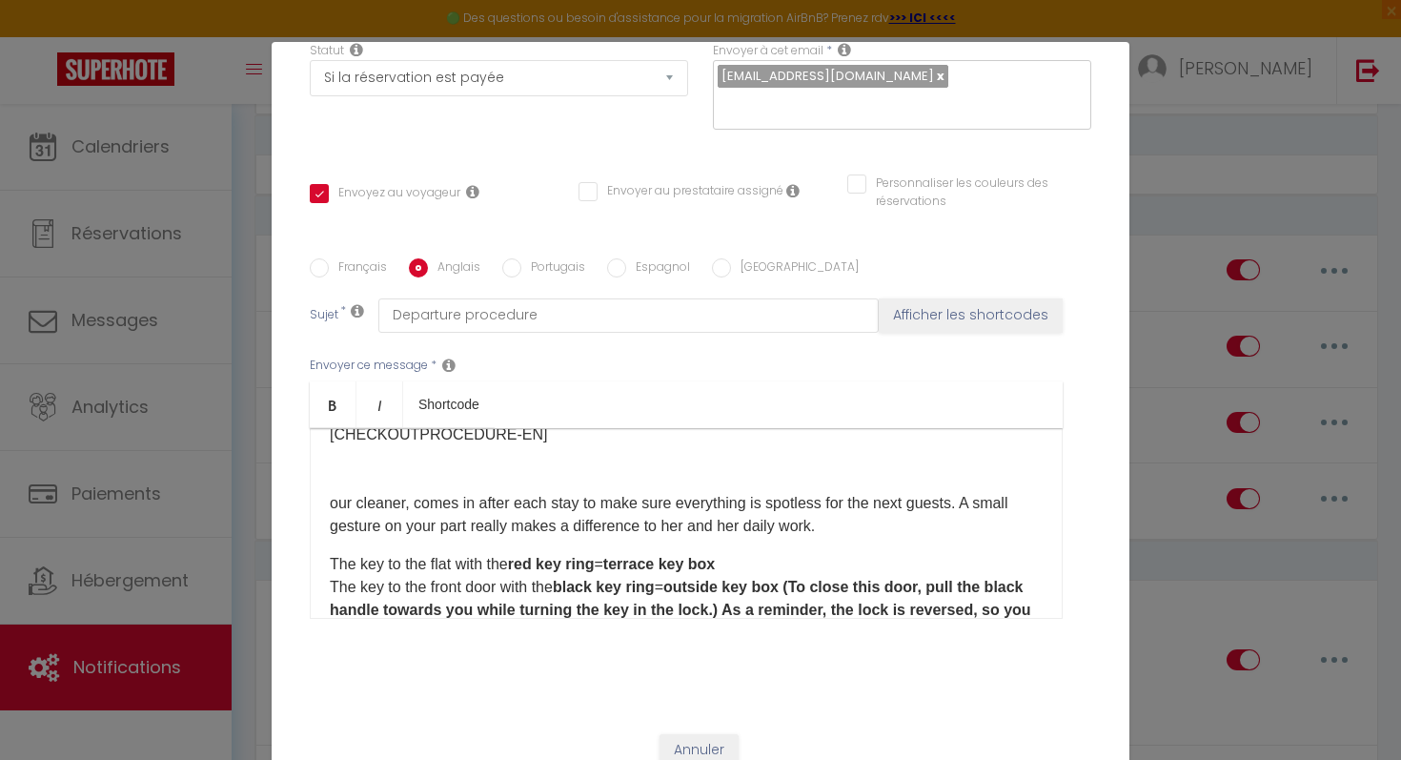
click at [332, 505] on p "[CHECKOUTPROCEDURE-EN] our cleaner, comes in after each stay to make sure every…" at bounding box center [686, 480] width 713 height 114
click at [343, 487] on p "[CHECKOUTPROCEDURE-EN] Rebbeca our cleaner, comes in after each stay to make su…" at bounding box center [686, 480] width 713 height 114
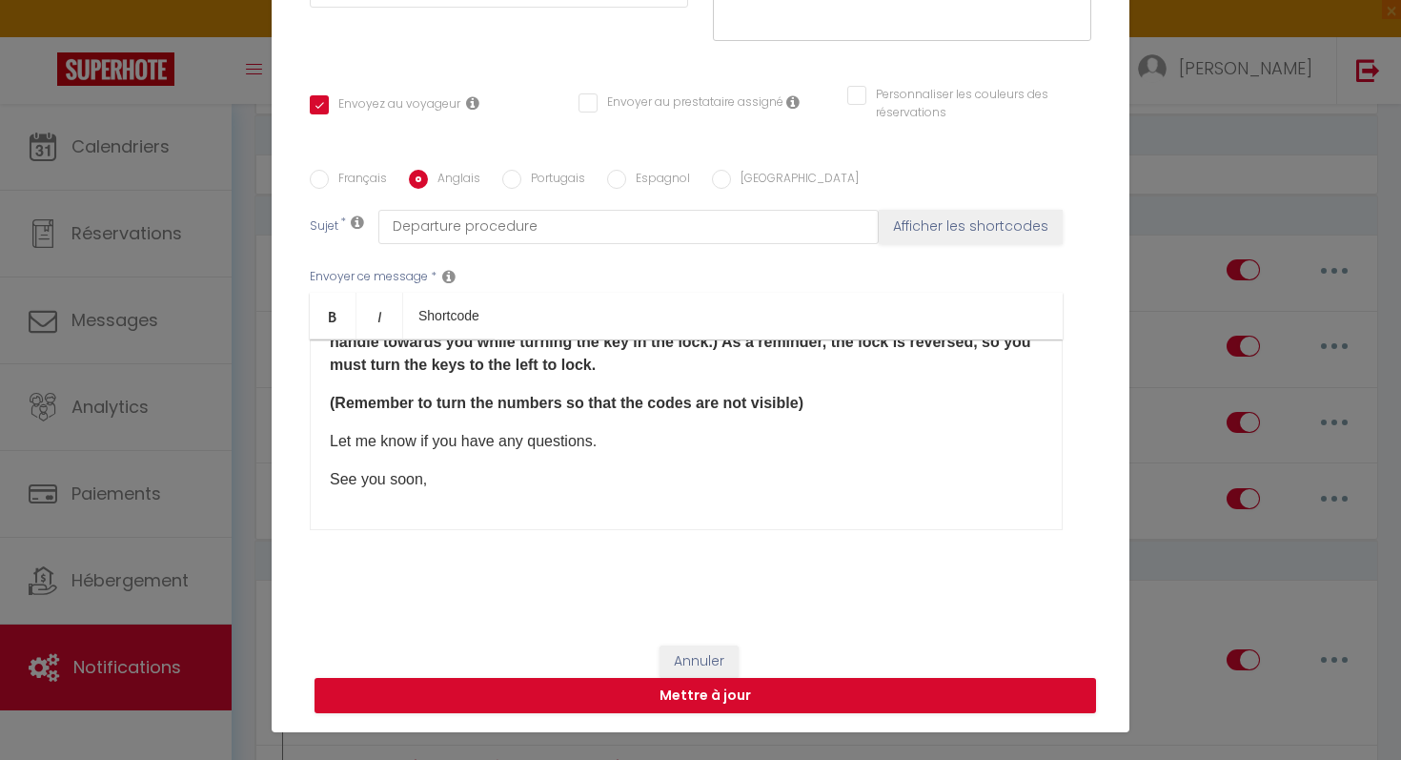
scroll to position [84, 0]
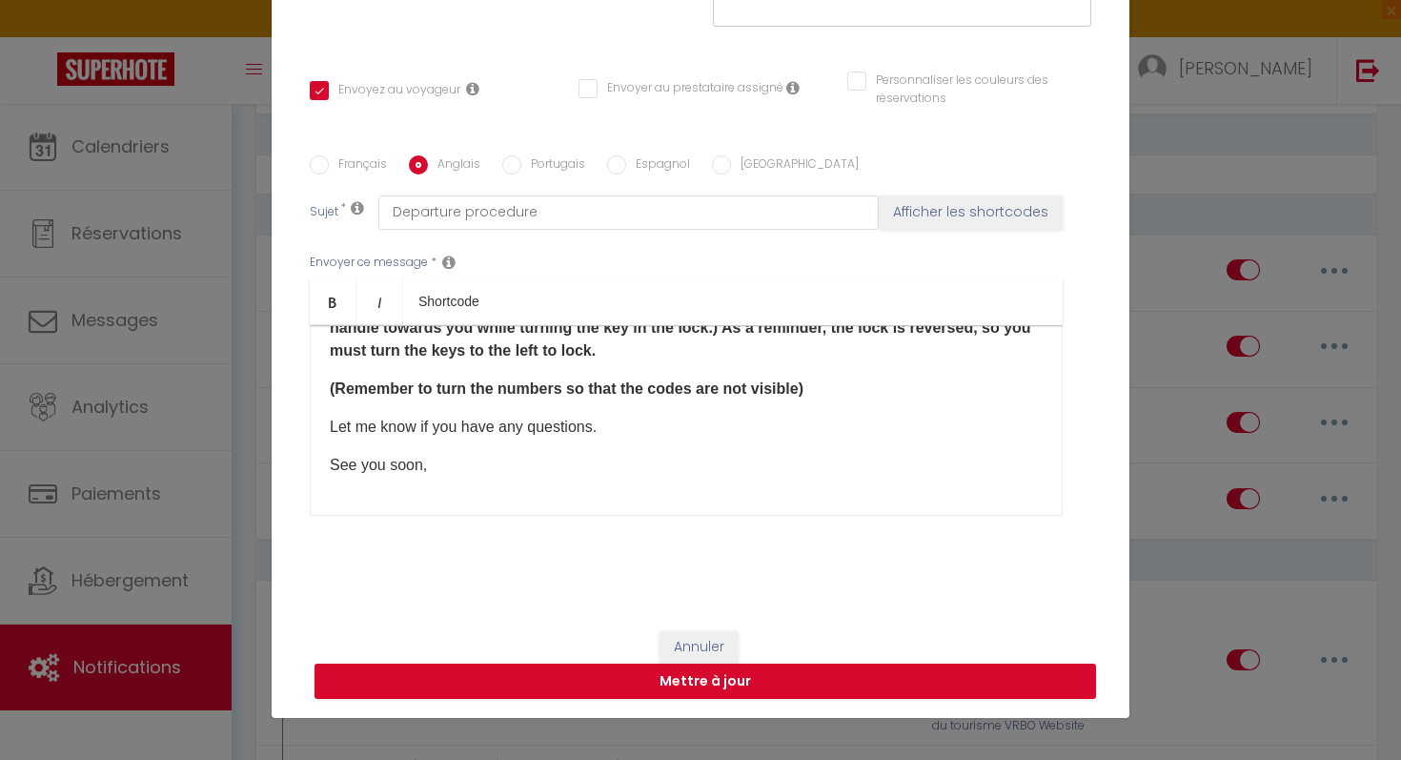
click at [353, 169] on label "Français" at bounding box center [358, 165] width 58 height 21
click at [329, 169] on input "Français" at bounding box center [319, 164] width 19 height 19
radio input "true"
checkbox input "true"
checkbox input "false"
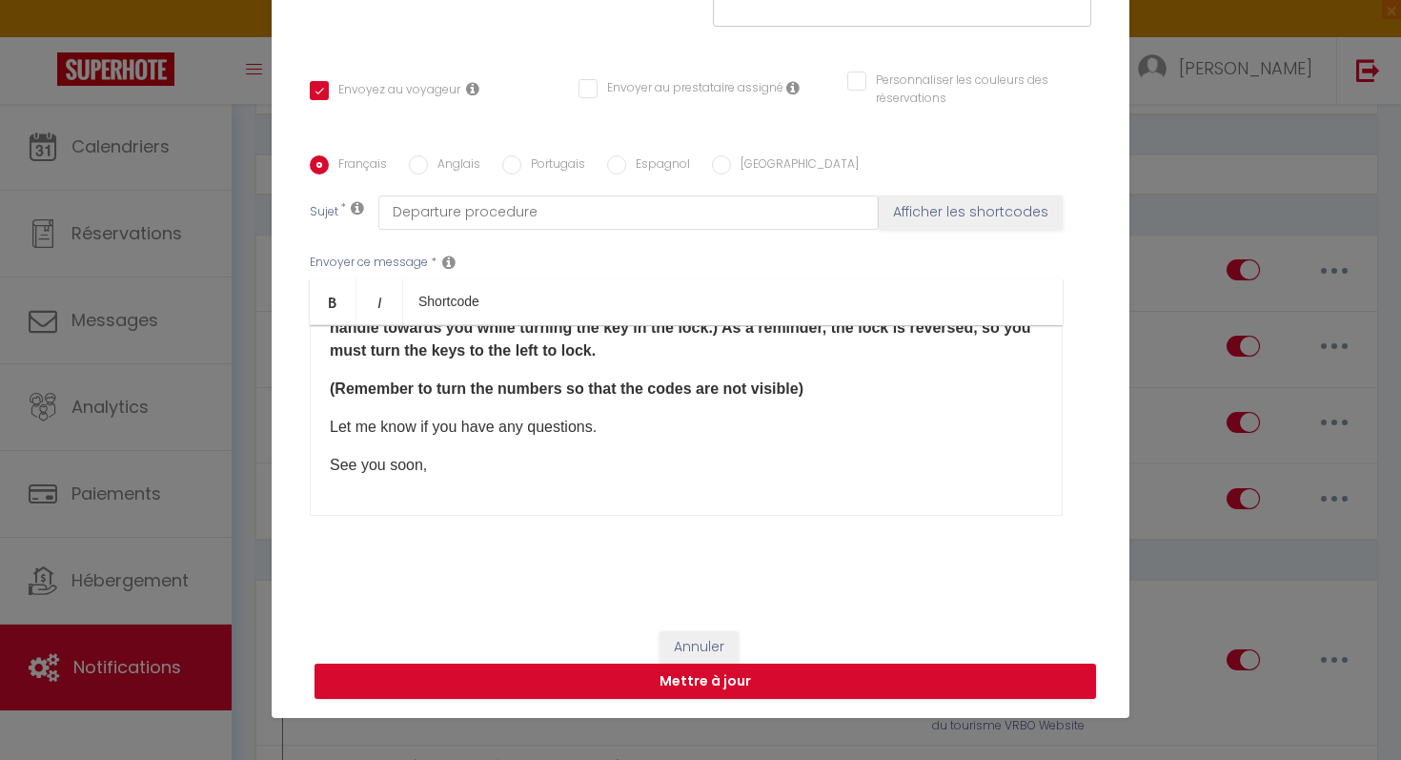
checkbox input "false"
type input "Procédure pour votre départ - [RENTAL:NAME] - [GUEST:FIRST_NAME] [GUEST:NAME]"
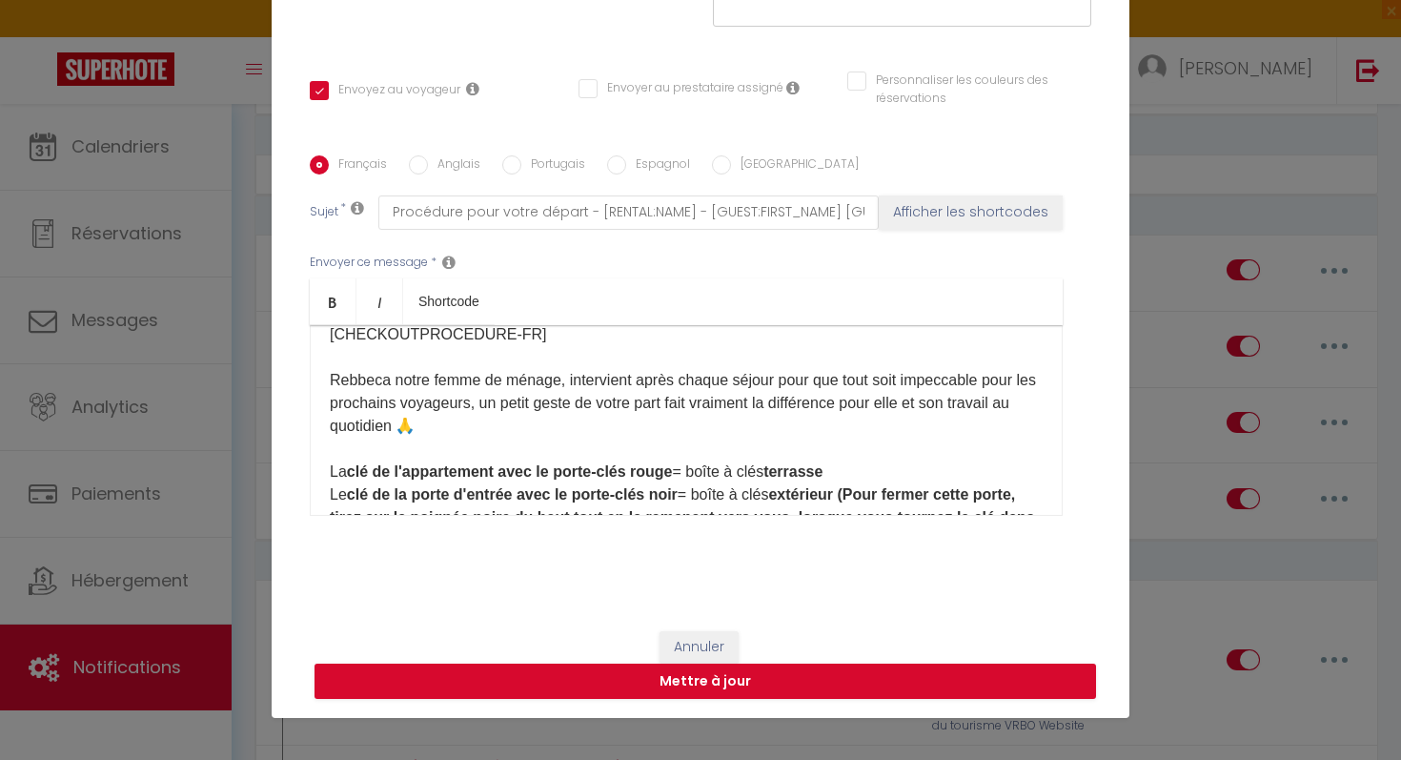
scroll to position [164, 0]
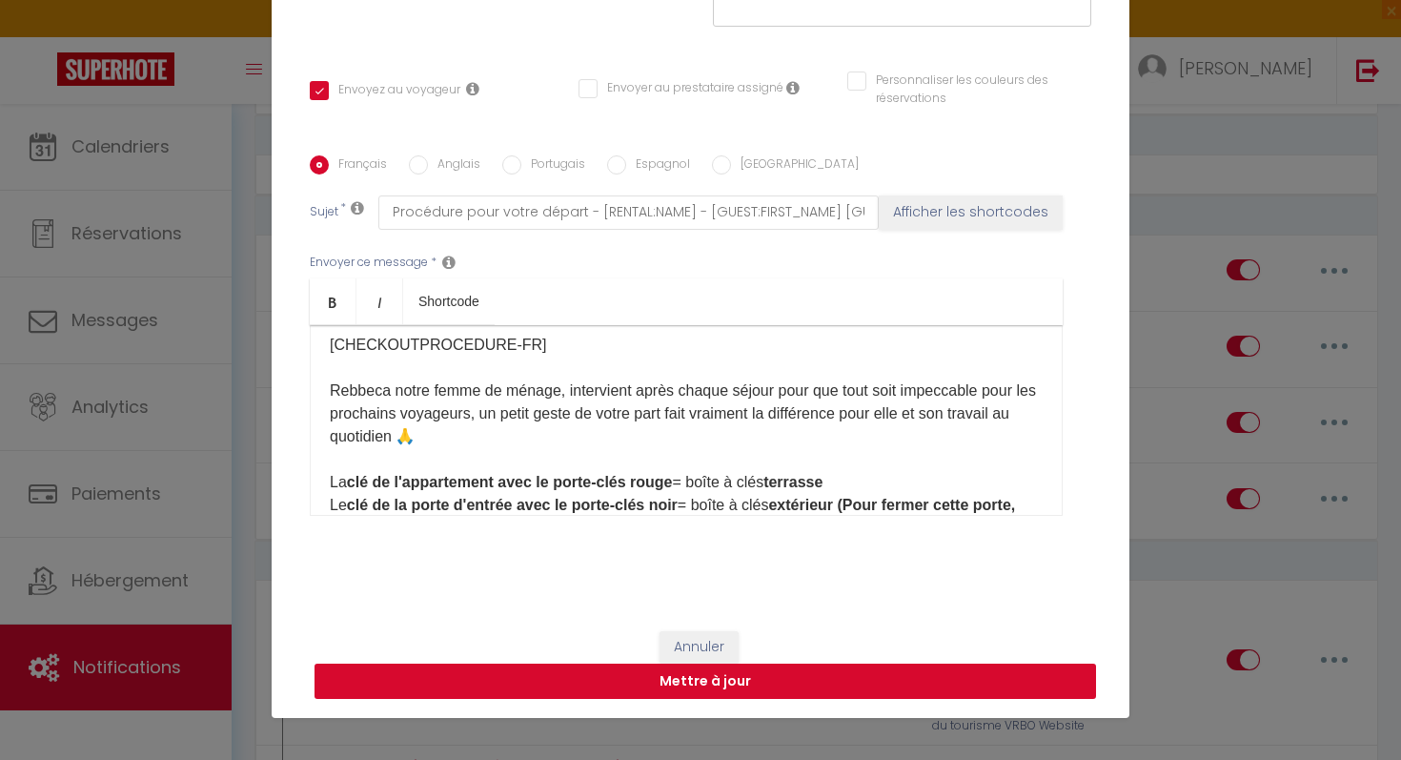
click at [467, 670] on button "Mettre à jour" at bounding box center [706, 681] width 782 height 36
checkbox input "true"
checkbox input "false"
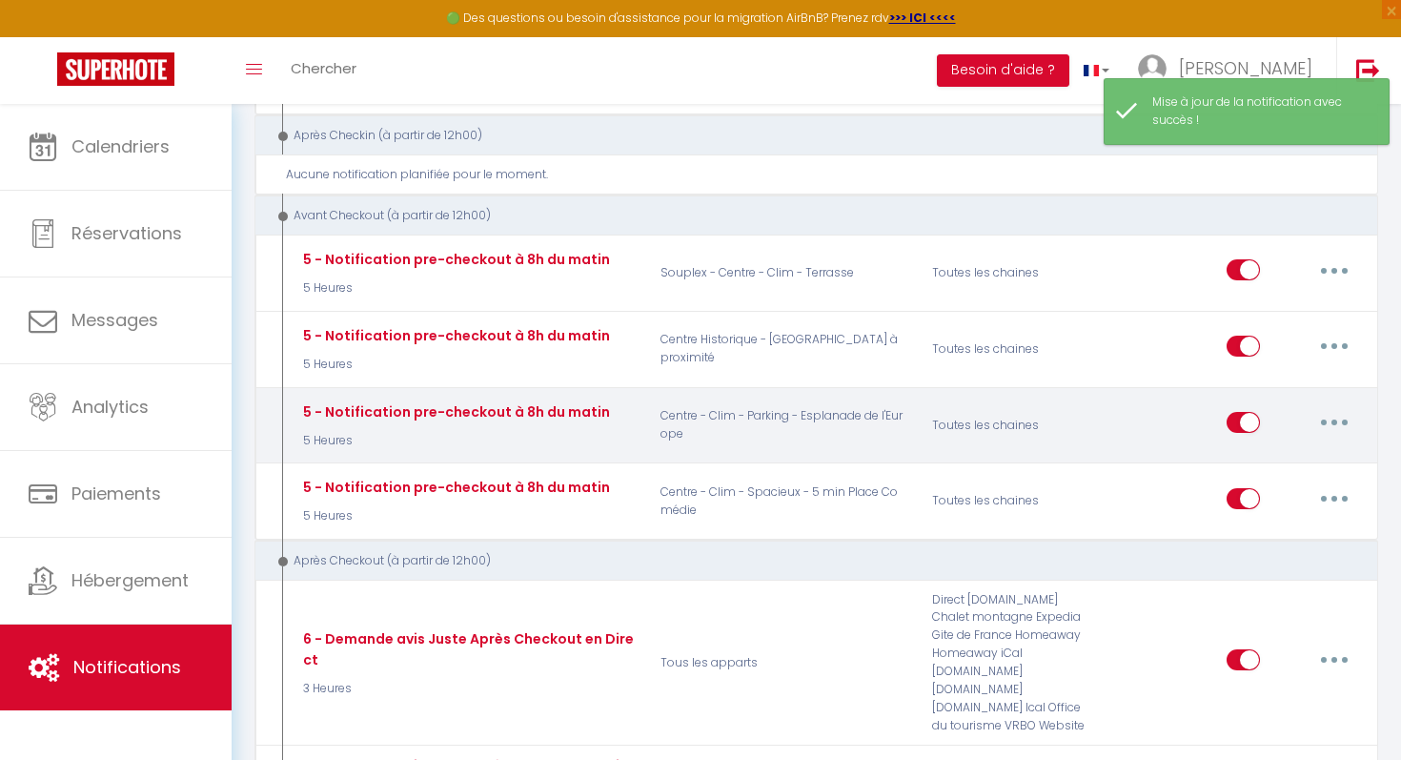
click at [1328, 415] on button "button" at bounding box center [1334, 422] width 53 height 31
click at [1270, 454] on link "Editer" at bounding box center [1284, 466] width 141 height 32
type input "5 - Notification pre-checkout à 8h du matin"
select select "4"
select select "5 Heures"
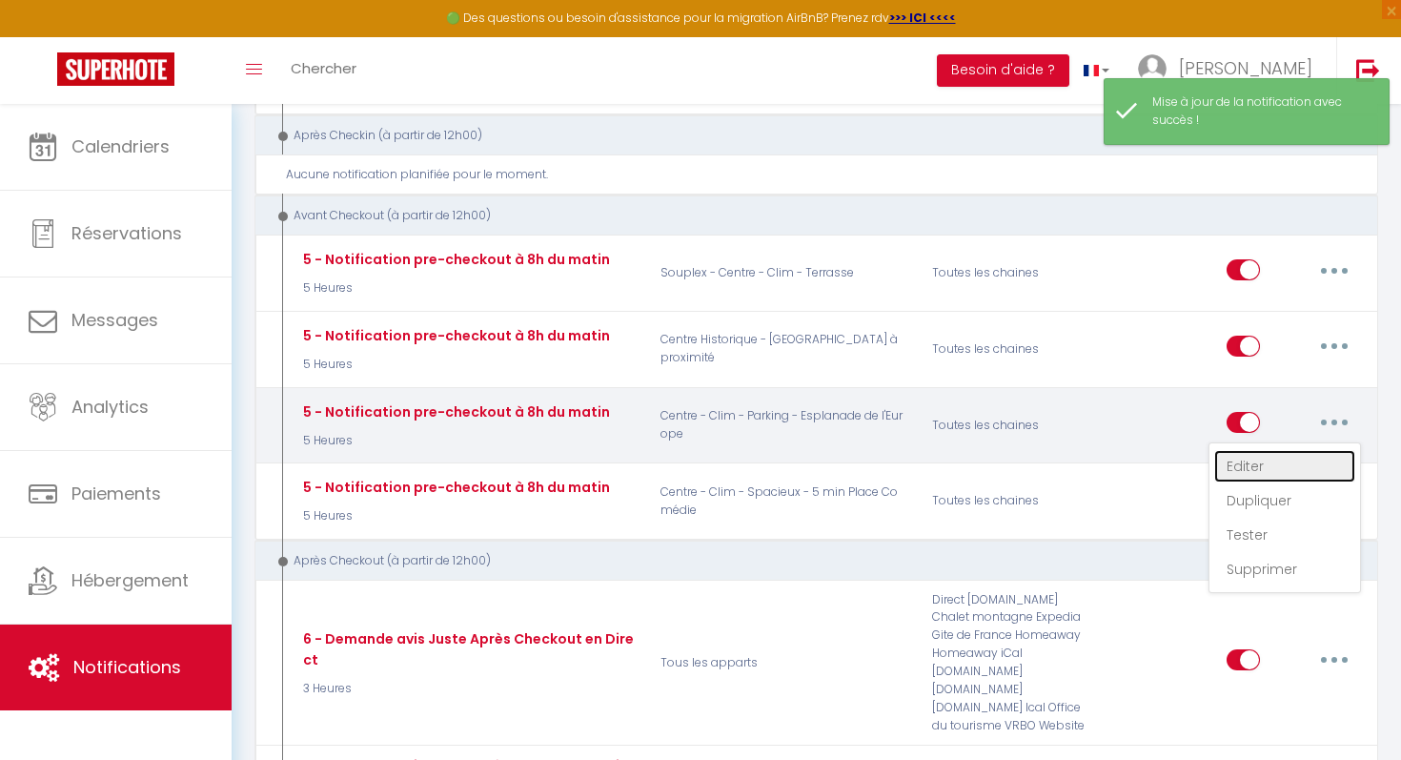
select select "if_booking_is_paid"
checkbox input "true"
checkbox input "false"
radio input "true"
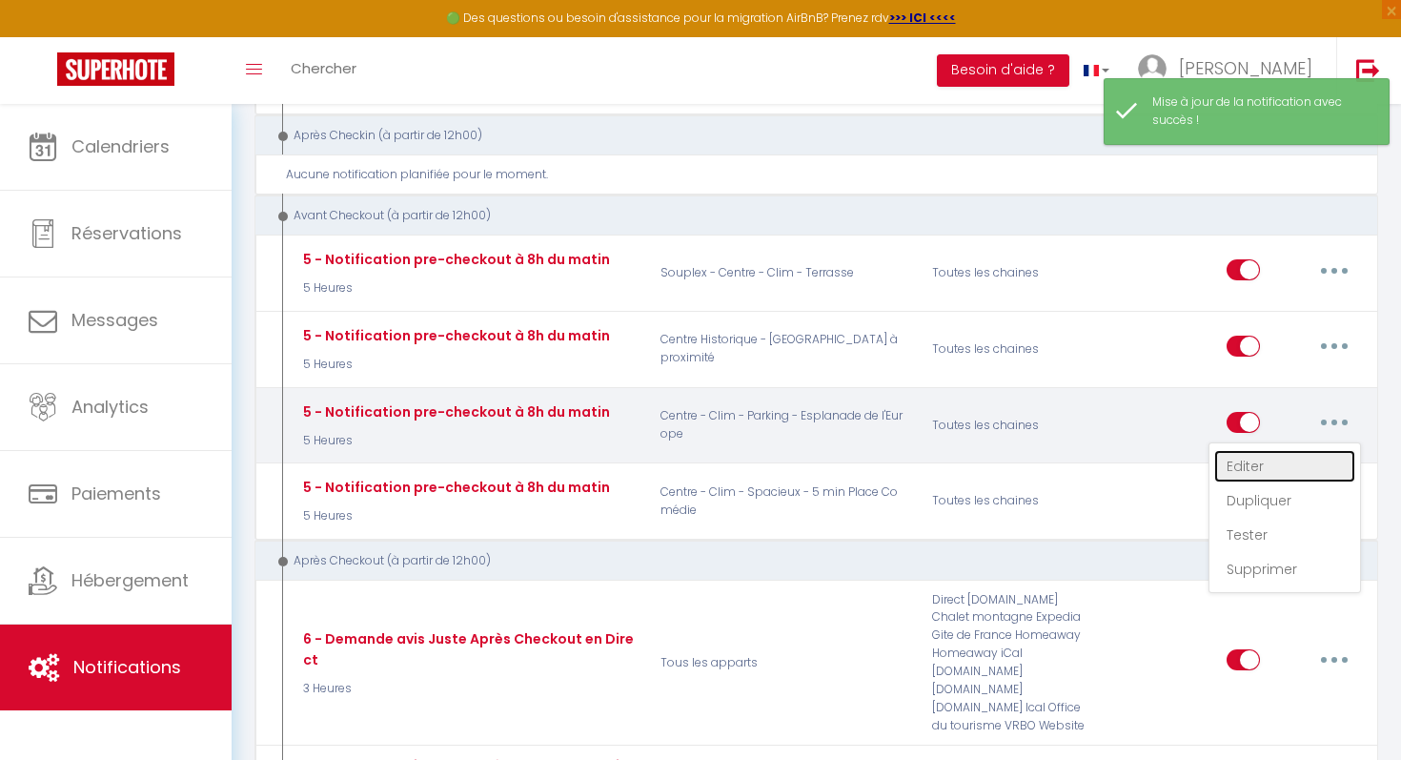
type input "Procédure pour votre départ - [RENTAL:NAME] - [GUEST:FIRST_NAME] [GUEST:NAME]"
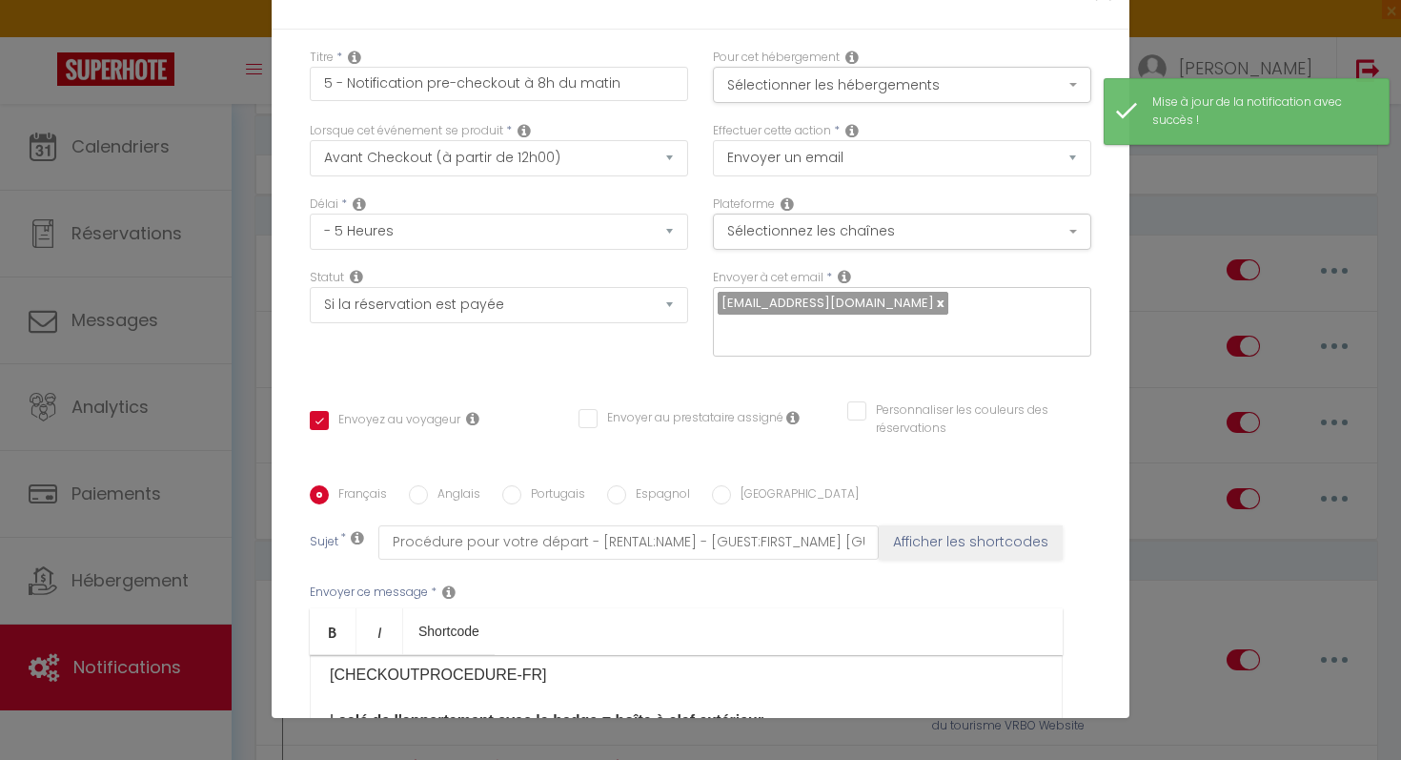
click at [593, 663] on p "[CHECKOUTPROCEDURE-FR] La clé de l'appartement avec le badge = boîte à clef ext…" at bounding box center [686, 720] width 713 height 114
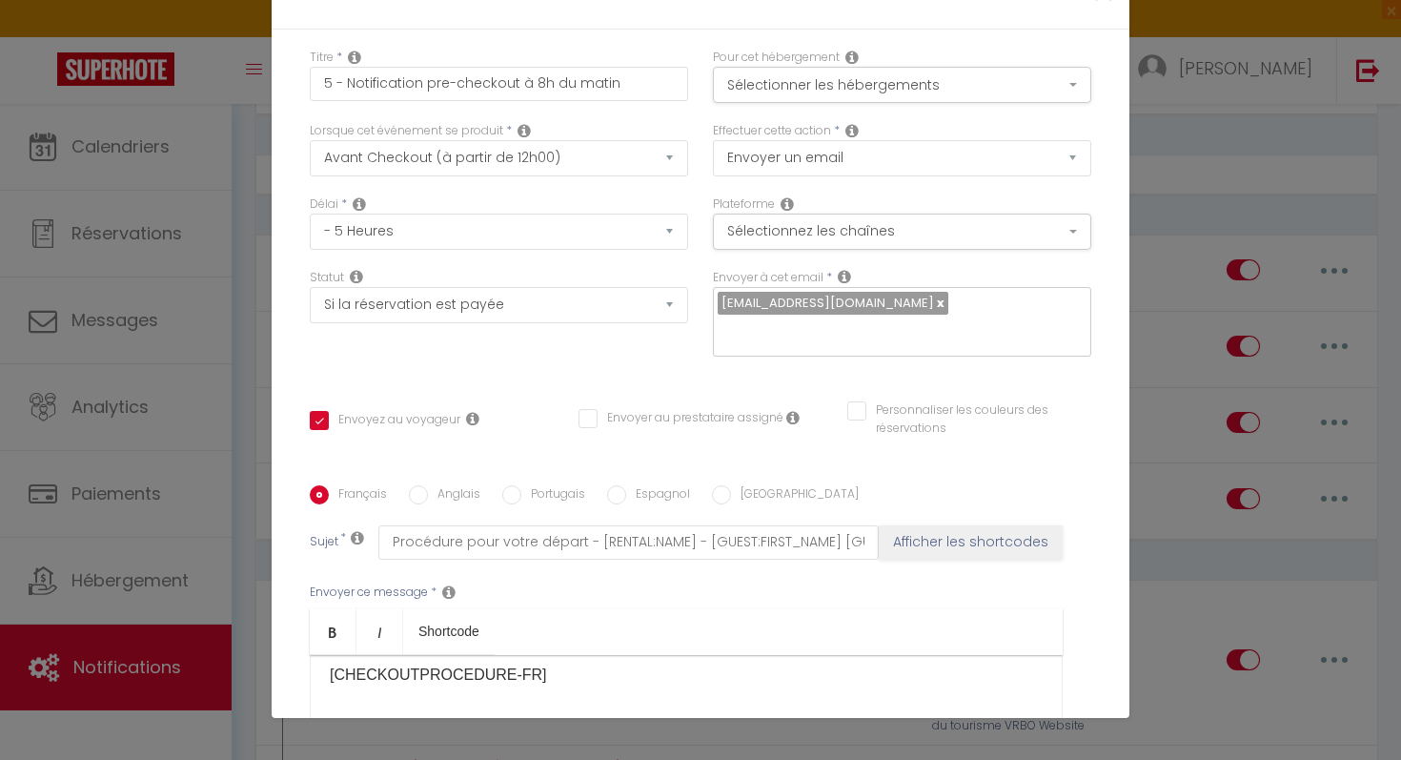
click at [401, 663] on p "[CHECKOUTPROCEDURE-FR] ​ La clé de l'appartement avec le badge = boîte à clef e…" at bounding box center [686, 743] width 713 height 160
click at [445, 663] on p "[CHECKOUTPROCEDURE-FR] [PERSON_NAME] notre femme de ménage, intervient après ch…" at bounding box center [686, 766] width 713 height 206
drag, startPoint x: 382, startPoint y: 411, endPoint x: 323, endPoint y: 412, distance: 59.1
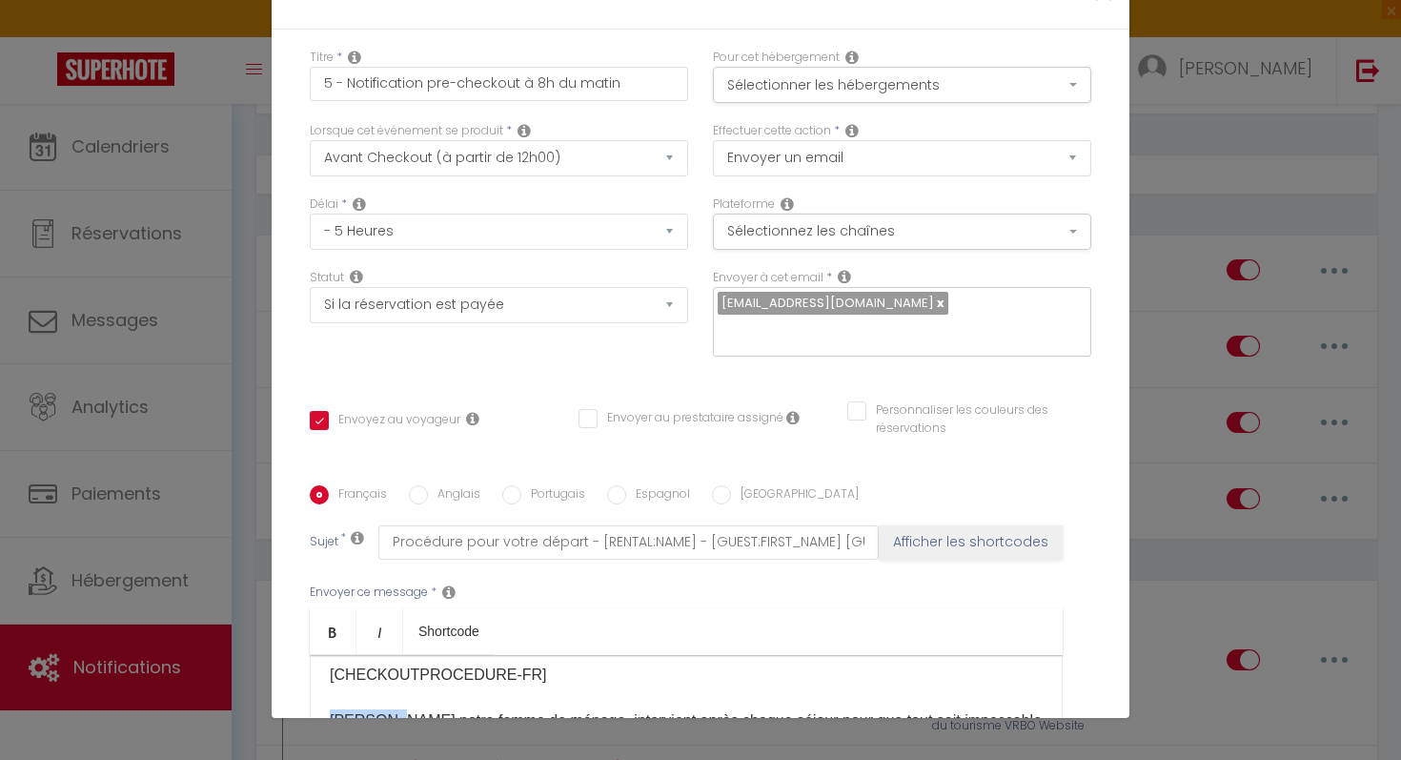
click at [323, 655] on div "Bonjour [GUEST:FIRST_NAME], J'espère que votre séjour au [RENTAL:NAME] s'est bi…" at bounding box center [686, 750] width 753 height 191
click at [358, 663] on p "[CHECKOUTPROCEDURE-FR] [PERSON_NAME] notre femme de ménage, intervient après ch…" at bounding box center [686, 766] width 713 height 206
click at [368, 663] on p "[CHECKOUTPROCEDURE-FR] [PERSON_NAME] notre femme de ménage, intervient après ch…" at bounding box center [686, 766] width 713 height 206
click at [459, 663] on p "[CHECKOUTPROCEDURE-FR] Didine notre femme de ménage, intervient après chaque sé…" at bounding box center [686, 766] width 713 height 206
drag, startPoint x: 375, startPoint y: 413, endPoint x: 321, endPoint y: 411, distance: 53.4
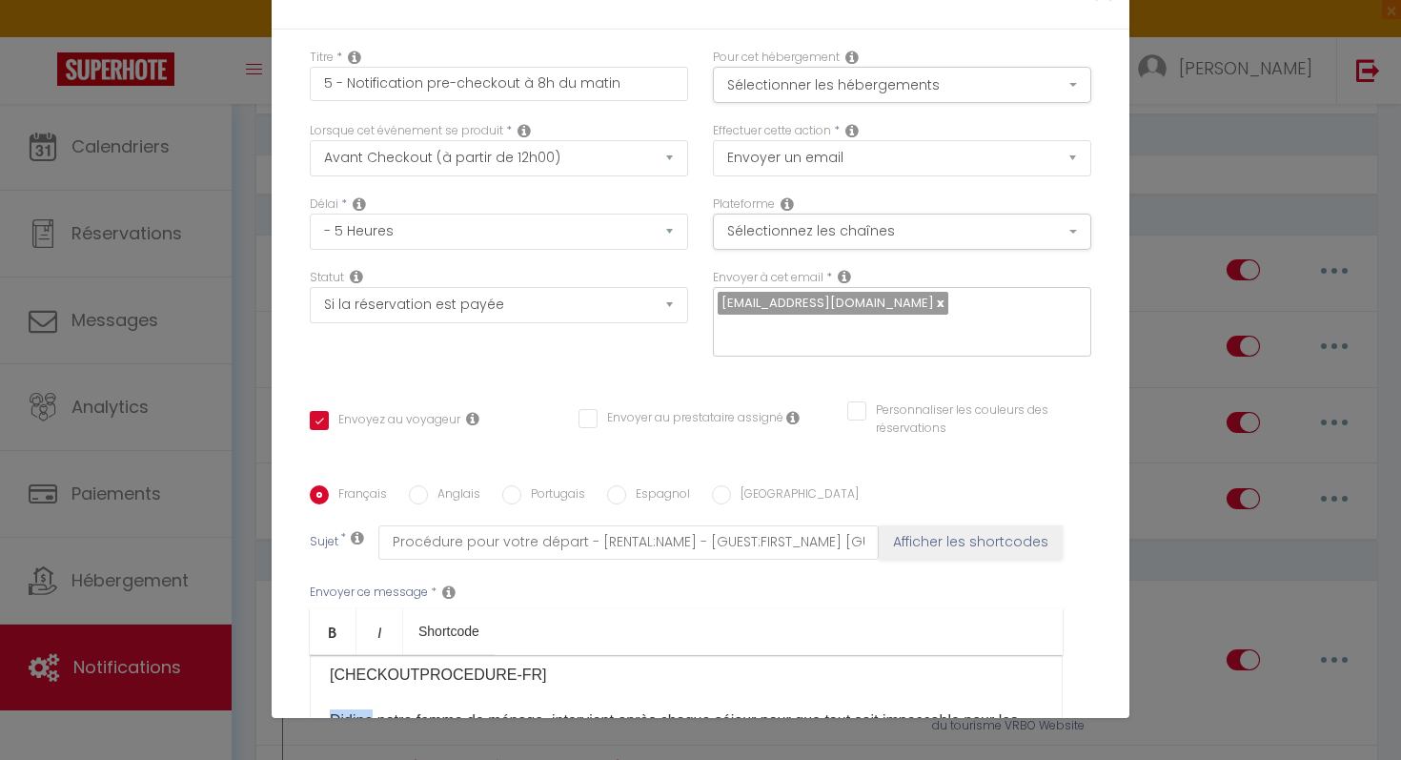
click at [321, 655] on div "Bonjour [GUEST:FIRST_NAME], J'espère que votre séjour au [RENTAL:NAME] s'est bi…" at bounding box center [686, 750] width 753 height 191
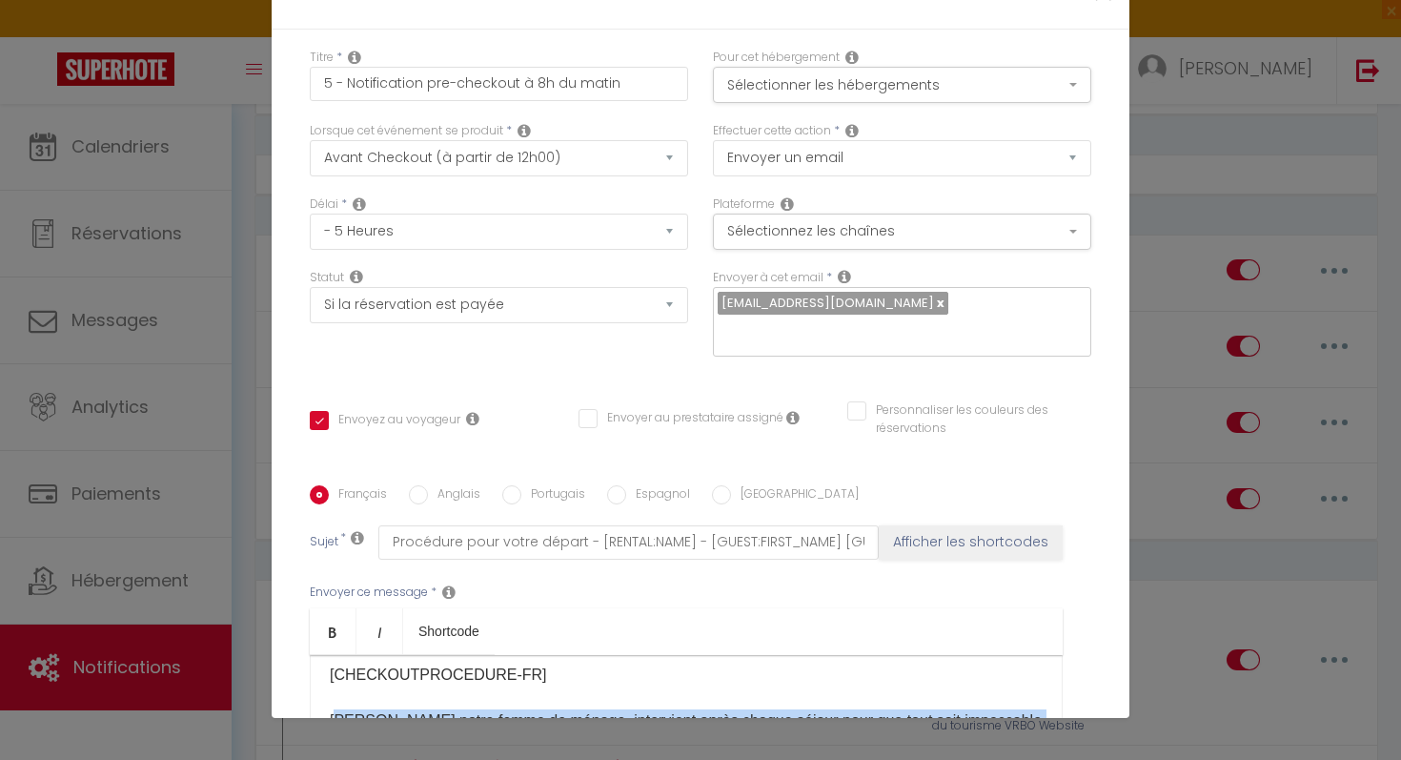
drag, startPoint x: 431, startPoint y: 458, endPoint x: 338, endPoint y: 412, distance: 103.2
click at [338, 663] on p "[CHECKOUTPROCEDURE-FR] [PERSON_NAME] notre femme de ménage, intervient après ch…" at bounding box center [686, 766] width 713 height 206
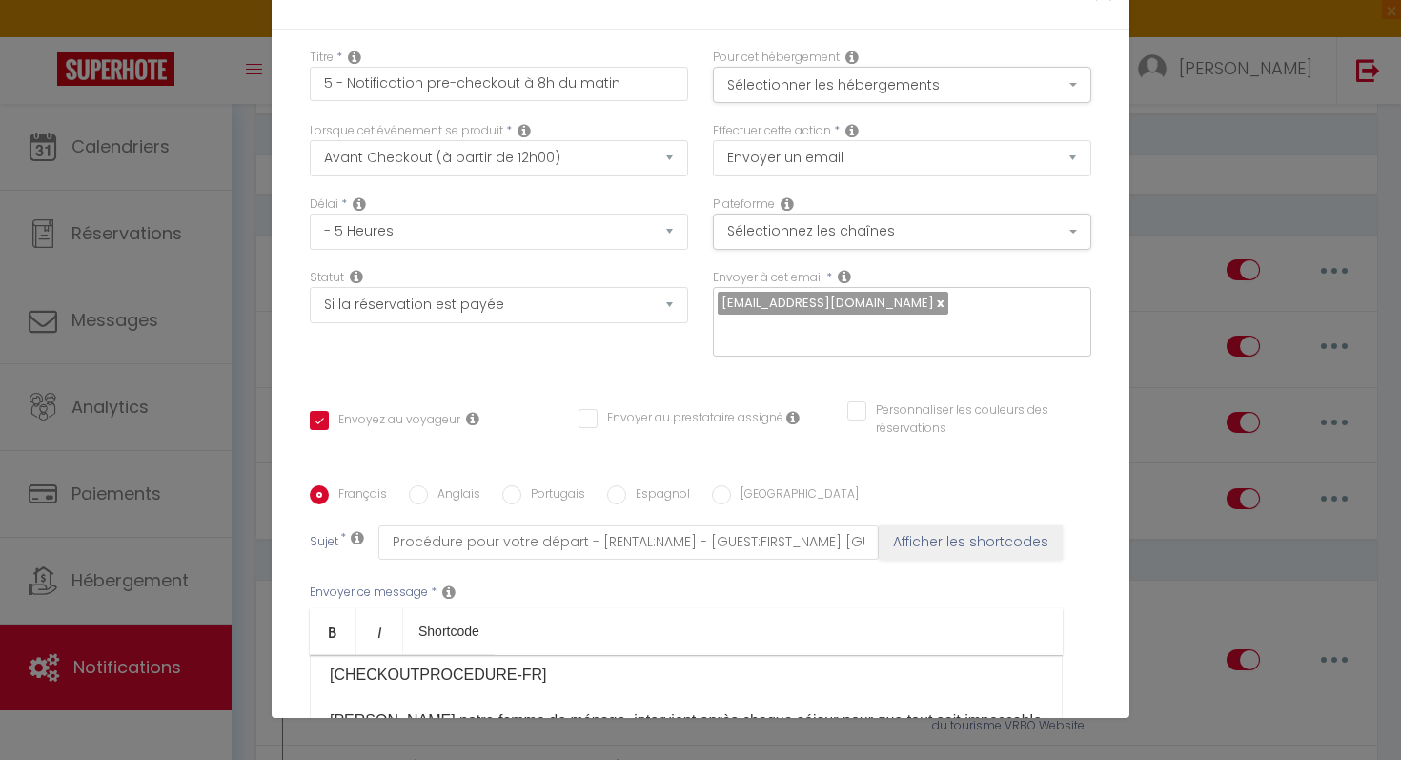
click at [442, 485] on label "Anglais" at bounding box center [454, 495] width 52 height 21
click at [428, 485] on input "Anglais" at bounding box center [418, 494] width 19 height 19
radio input "true"
checkbox input "true"
checkbox input "false"
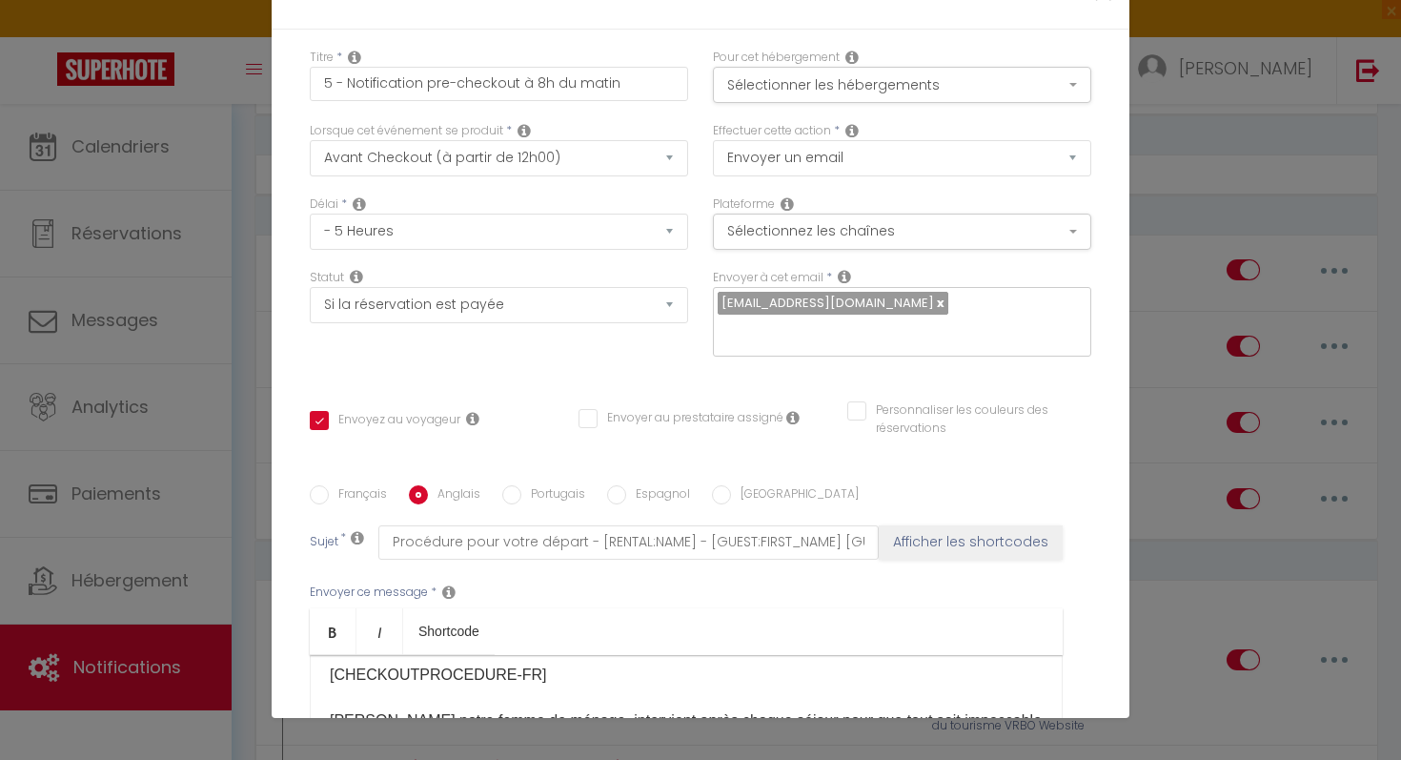
checkbox input "false"
type input "Departure procedure"
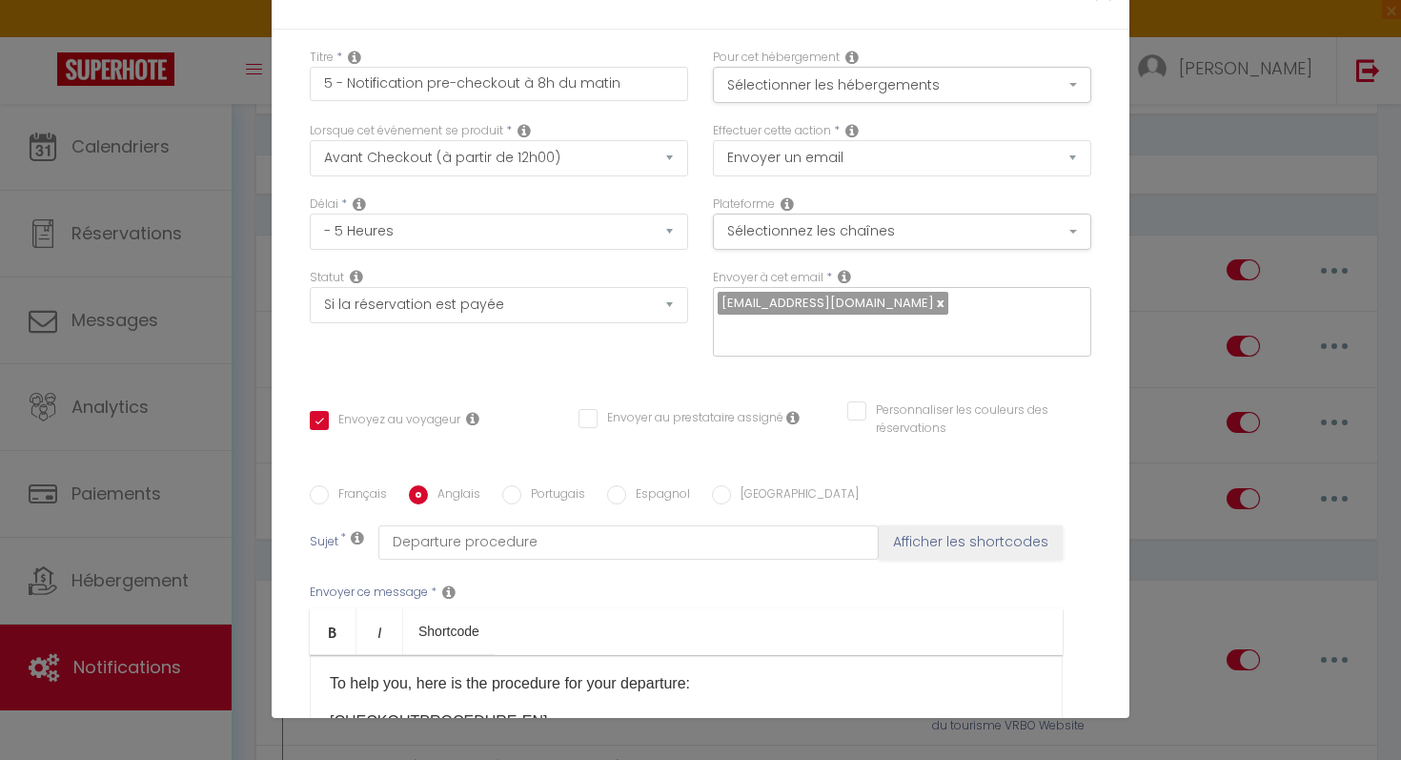
scroll to position [105, 0]
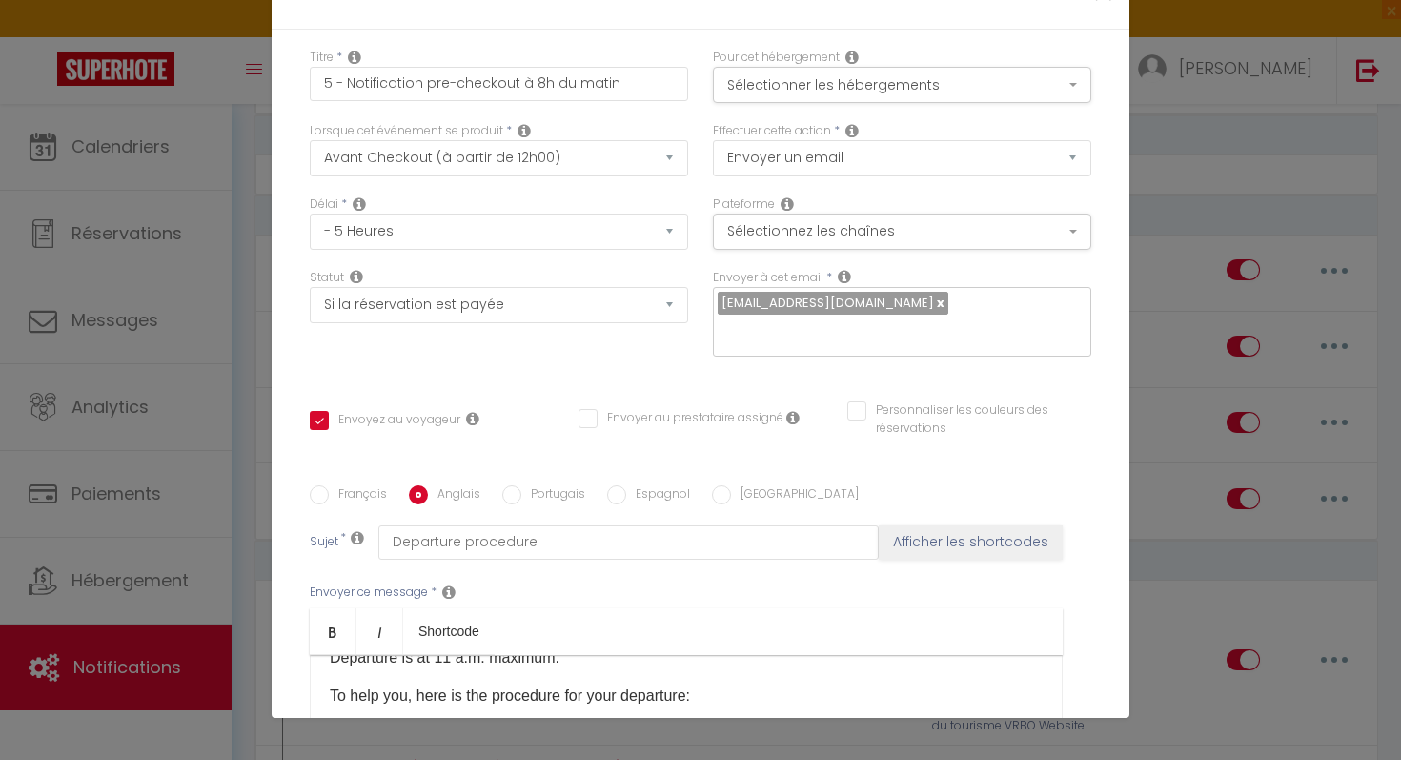
click at [606, 722] on p "[CHECKOUTPROCEDURE-EN]" at bounding box center [686, 733] width 713 height 23
click at [882, 691] on p "[CHECKOUTPROCEDURE-EN] [PERSON_NAME], our cleaner, comes in after each stay to …" at bounding box center [686, 737] width 713 height 92
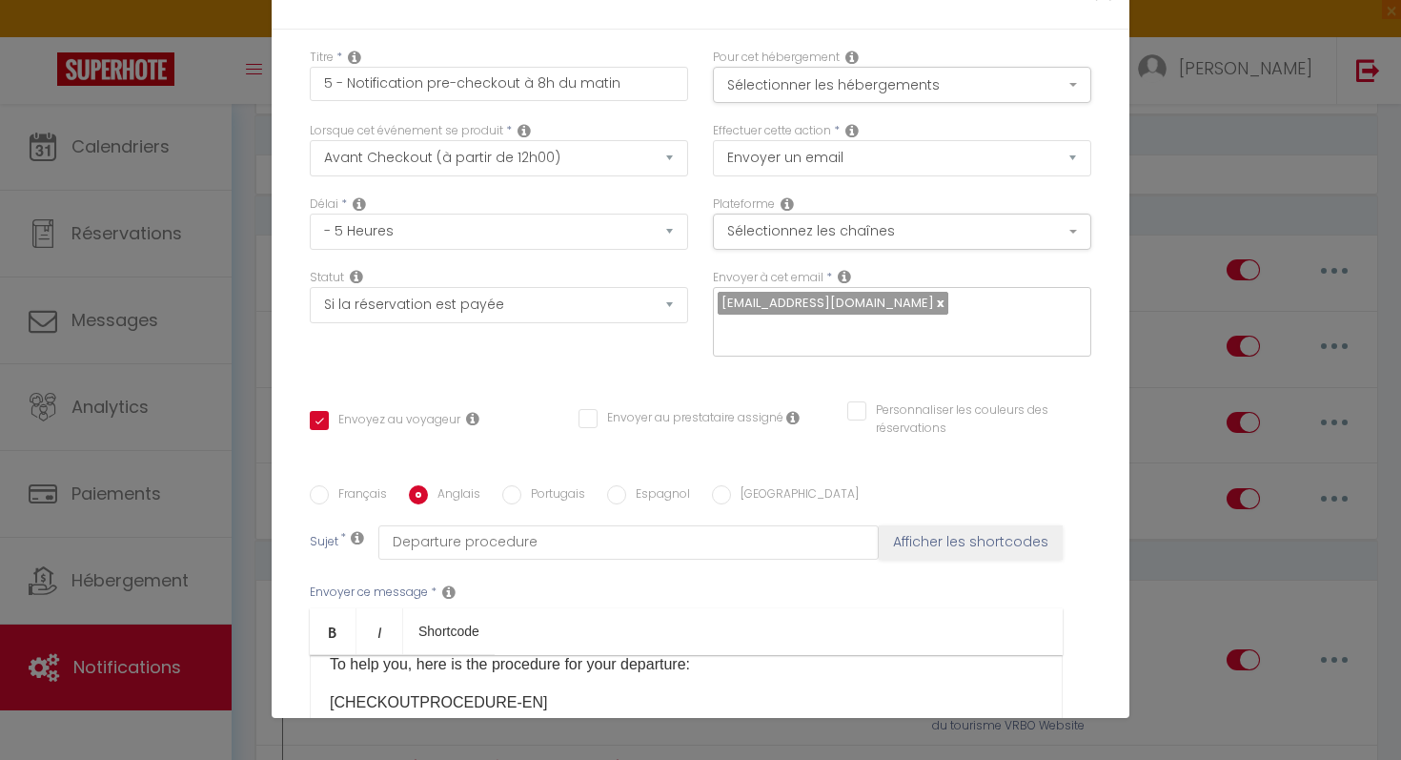
checkbox input "true"
checkbox input "false"
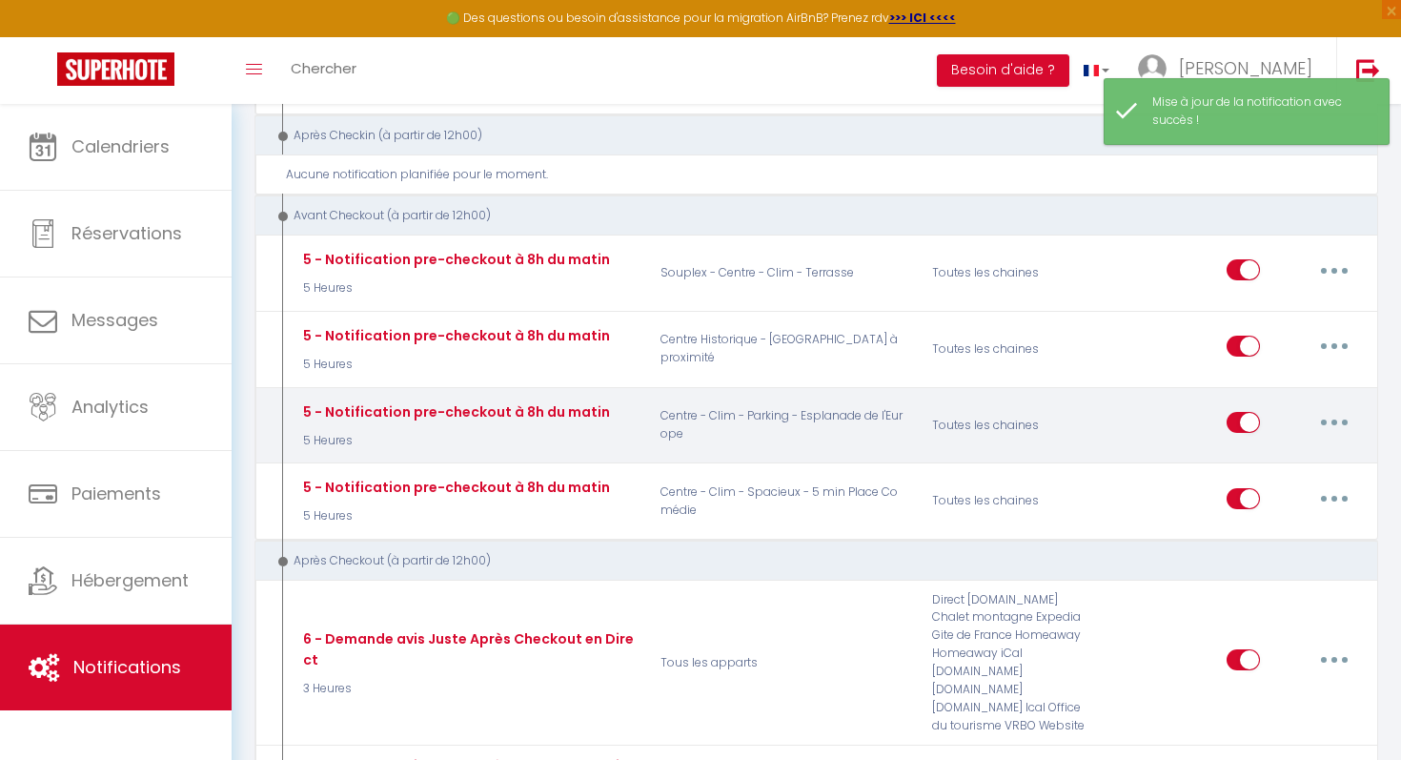
click at [1325, 420] on button "button" at bounding box center [1334, 422] width 53 height 31
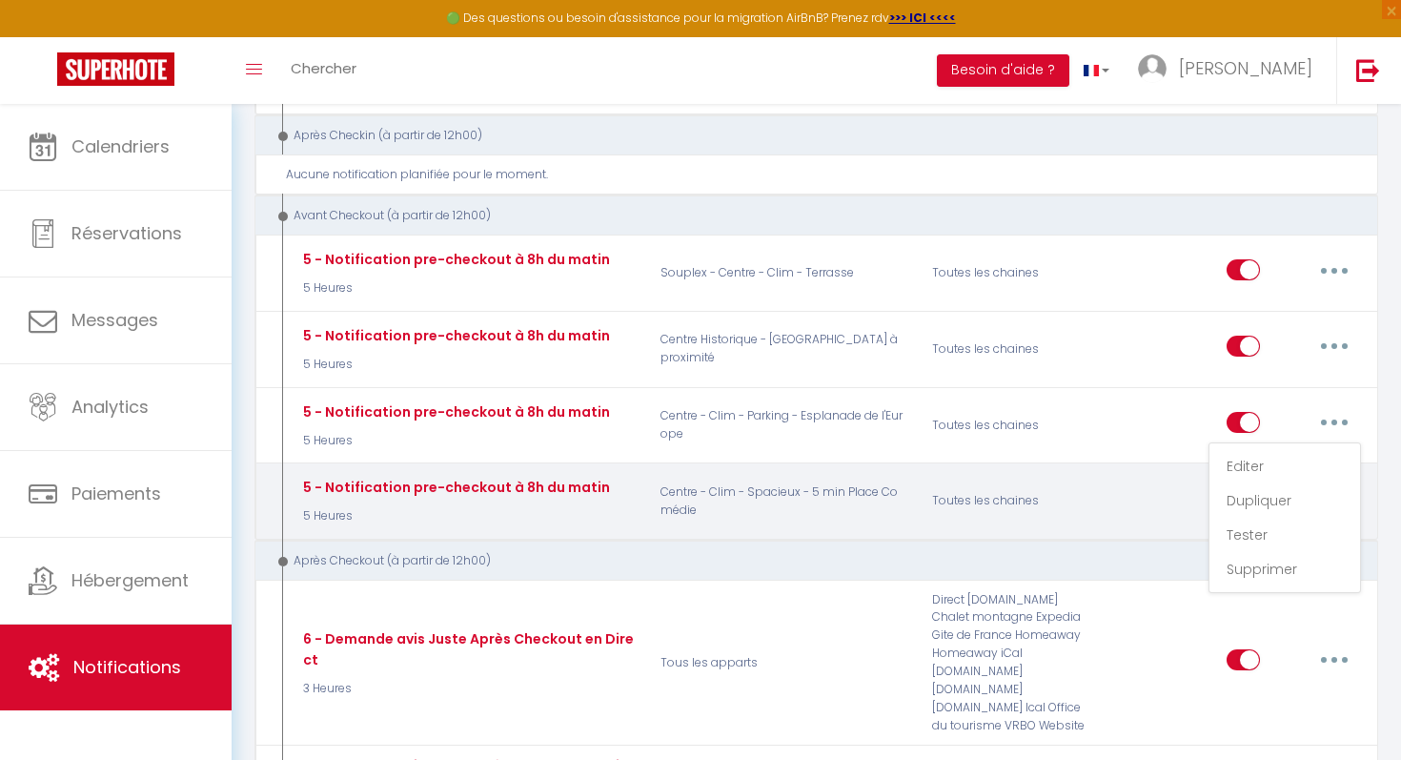
click at [1123, 478] on div "Editer Dupliquer Tester Supprimer" at bounding box center [1237, 501] width 272 height 55
click at [1322, 492] on button "button" at bounding box center [1334, 498] width 53 height 31
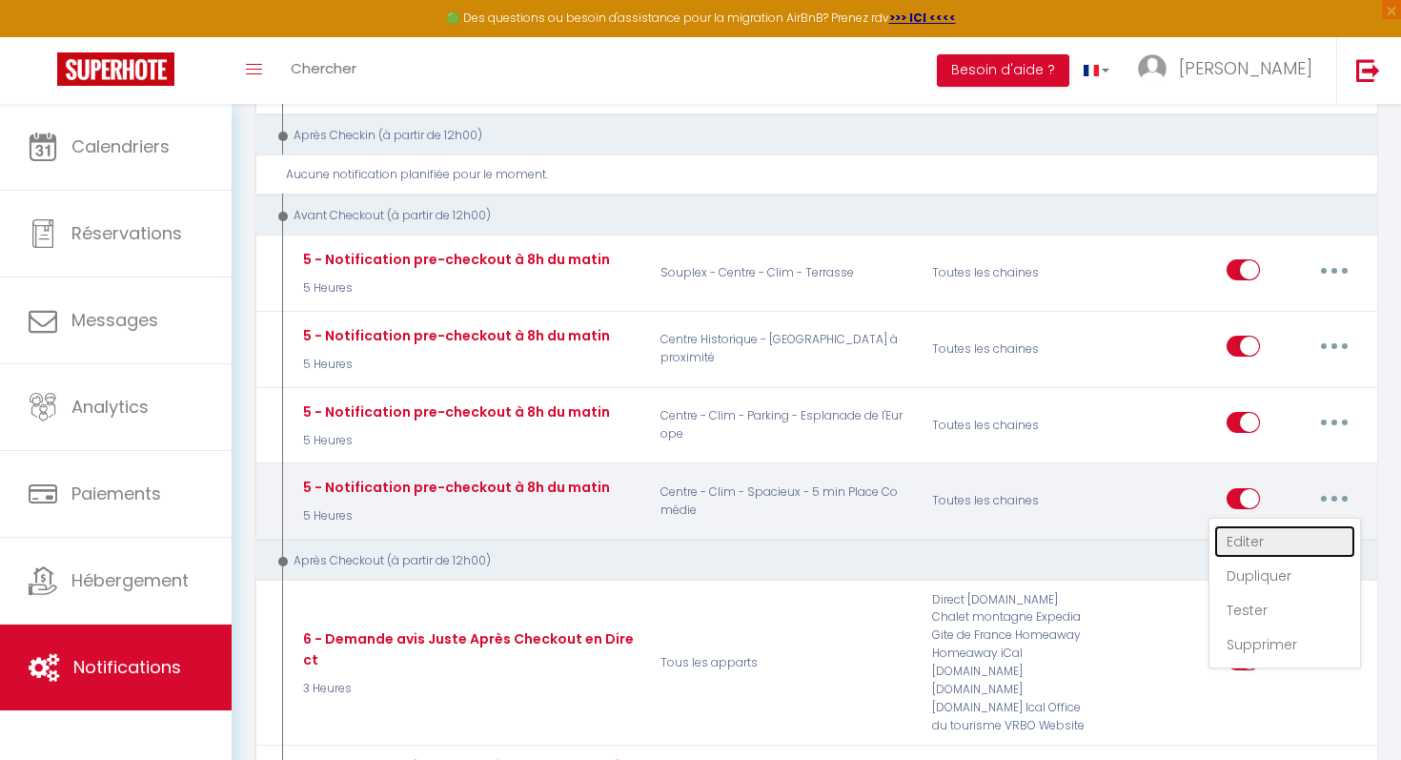
click at [1280, 529] on link "Editer" at bounding box center [1284, 541] width 141 height 32
type input "5 - Notification pre-checkout à 8h du matin"
select select "4"
select select "5 Heures"
select select "if_booking_is_paid"
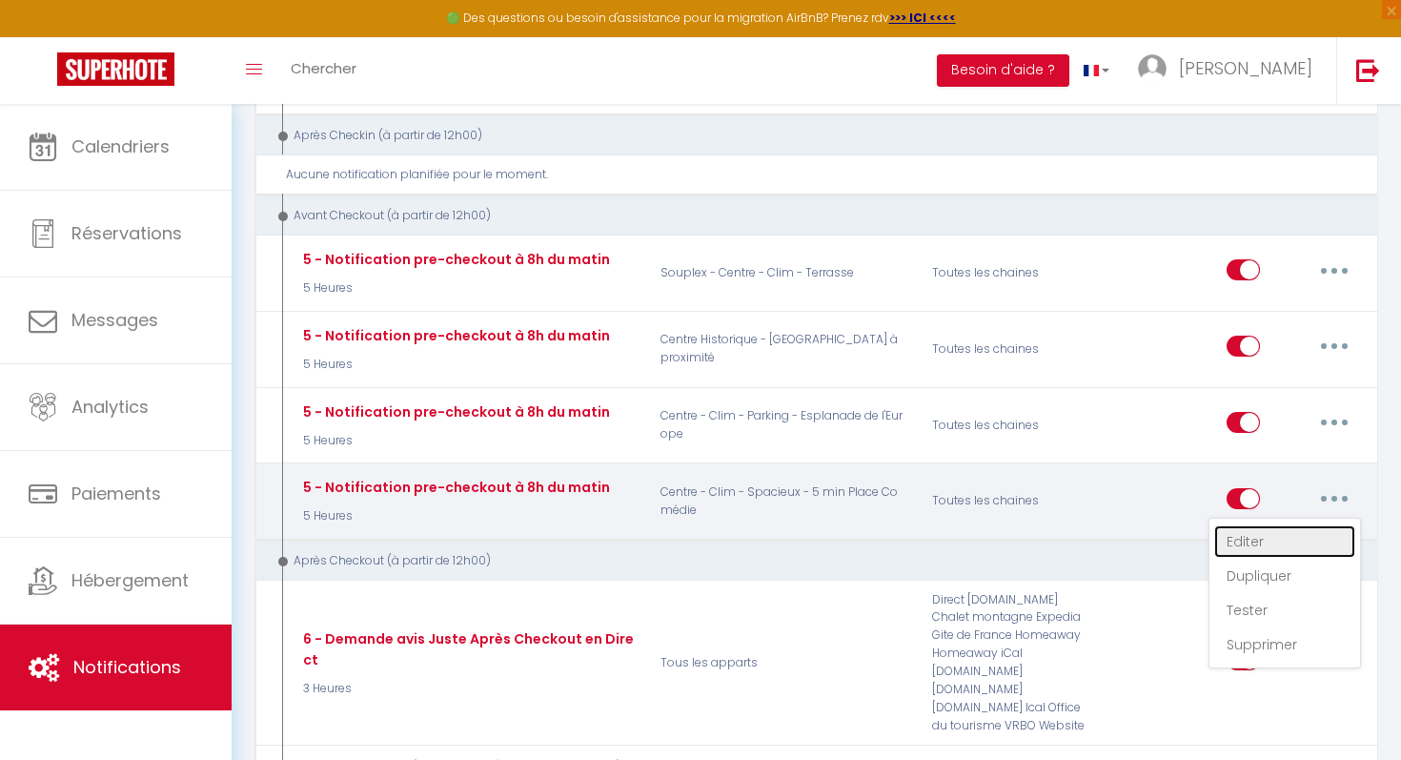
checkbox input "true"
checkbox input "false"
radio input "true"
type input "Procédure pour votre départ - [RENTAL:NAME] - [GUEST:FIRST_NAME] [GUEST:NAME]"
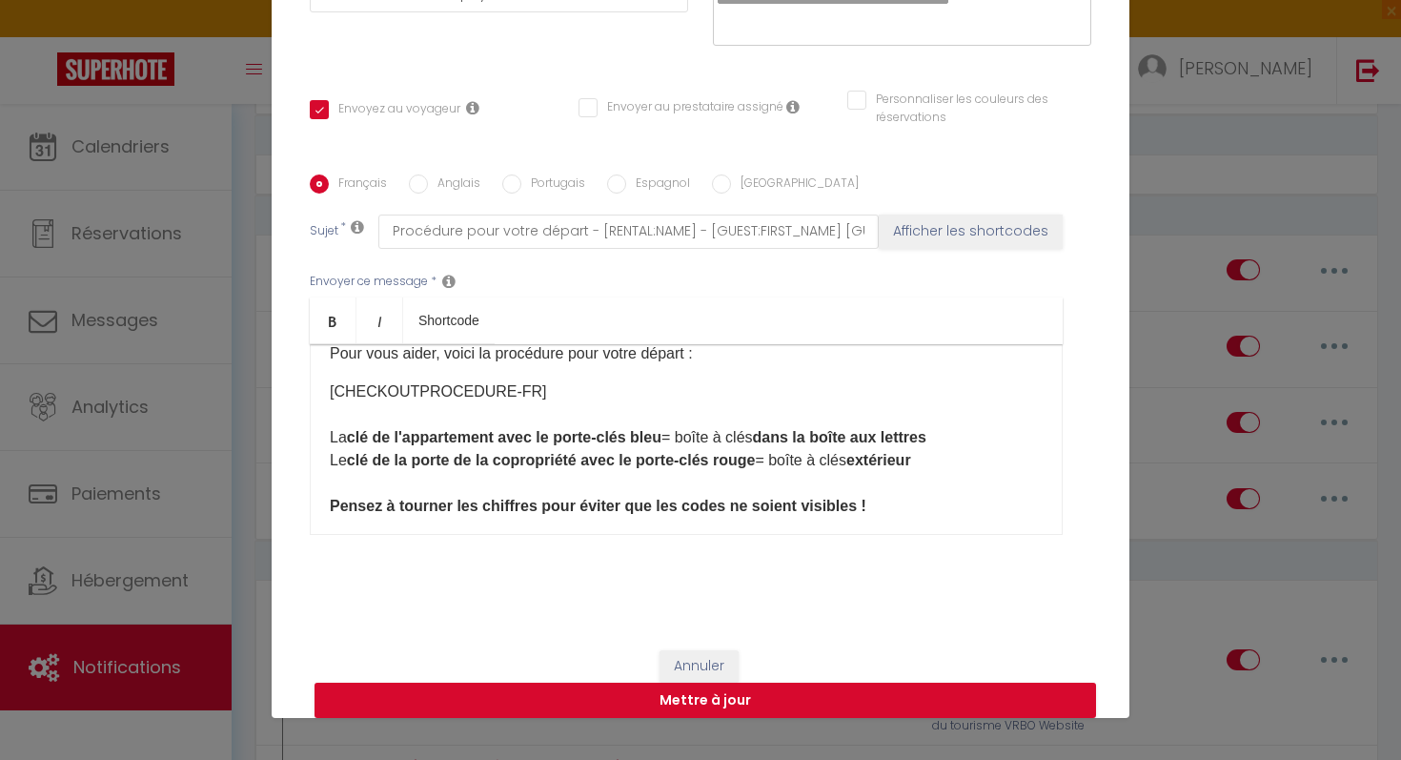
click at [574, 386] on p "[CHECKOUTPROCEDURE-FR] La clé de l'appartement avec le porte-clés bleu = boîte …" at bounding box center [686, 448] width 713 height 137
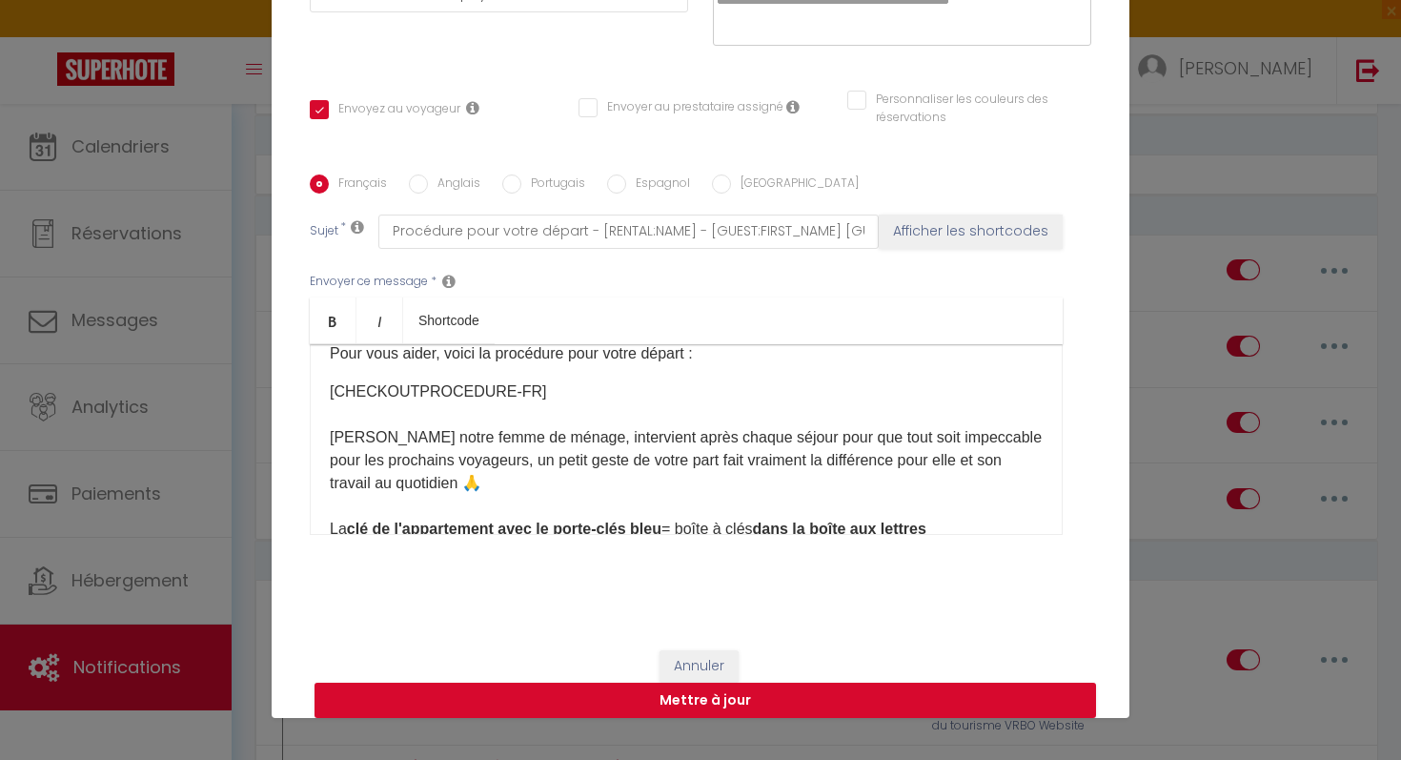
click at [483, 503] on p "[CHECKOUTPROCEDURE-FR] [PERSON_NAME] notre femme de ménage, intervient après ch…" at bounding box center [686, 494] width 713 height 229
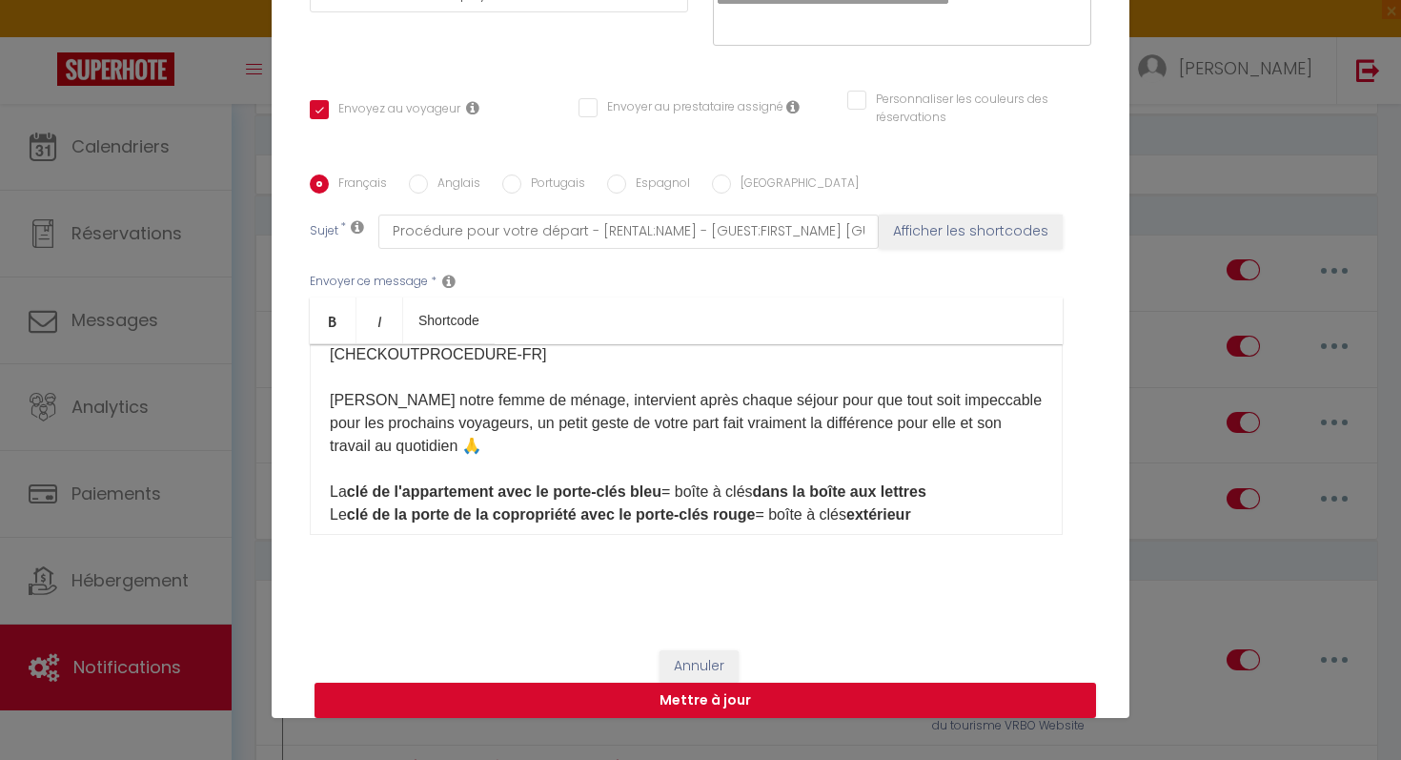
scroll to position [174, 0]
click at [447, 189] on label "Anglais" at bounding box center [454, 184] width 52 height 21
click at [428, 189] on input "Anglais" at bounding box center [418, 183] width 19 height 19
radio input "true"
checkbox input "true"
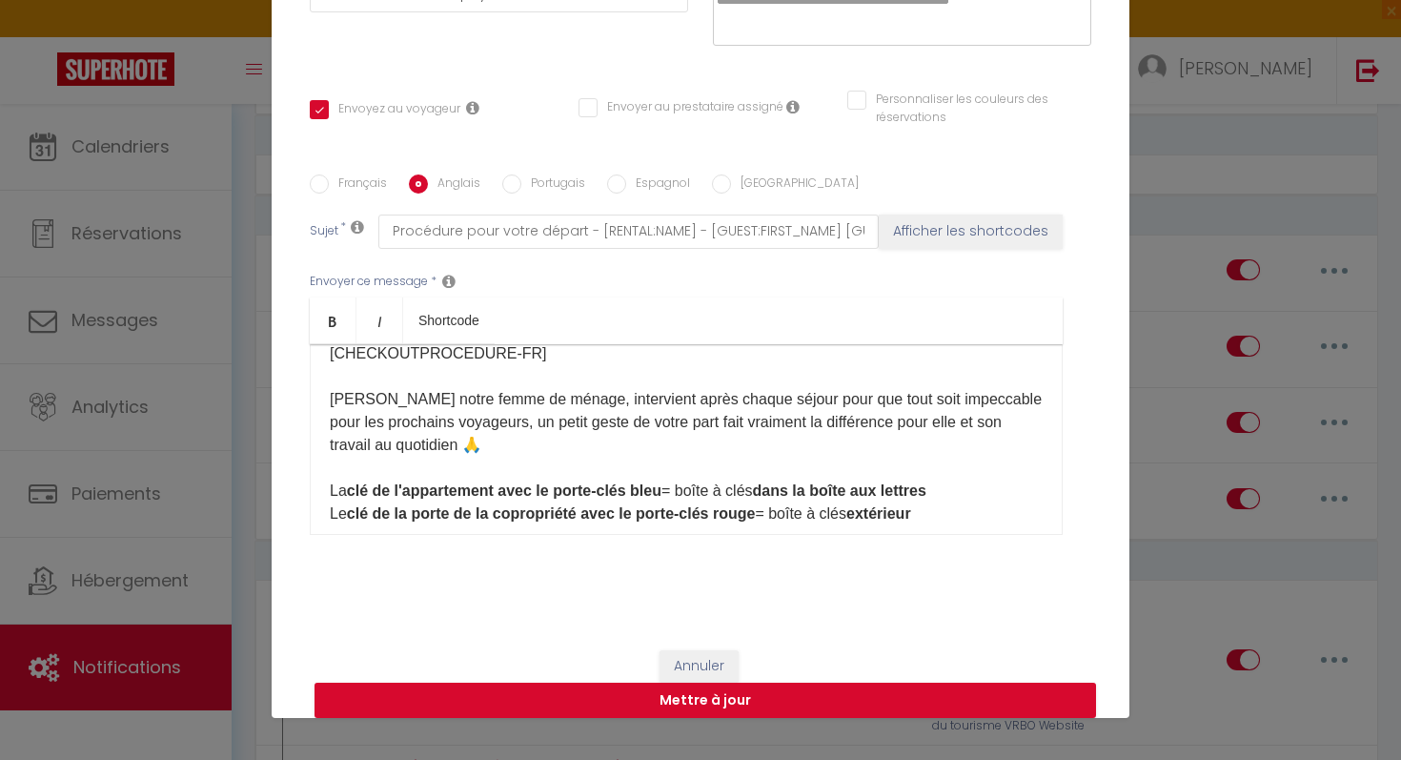
checkbox input "false"
type input "Departure procedure"
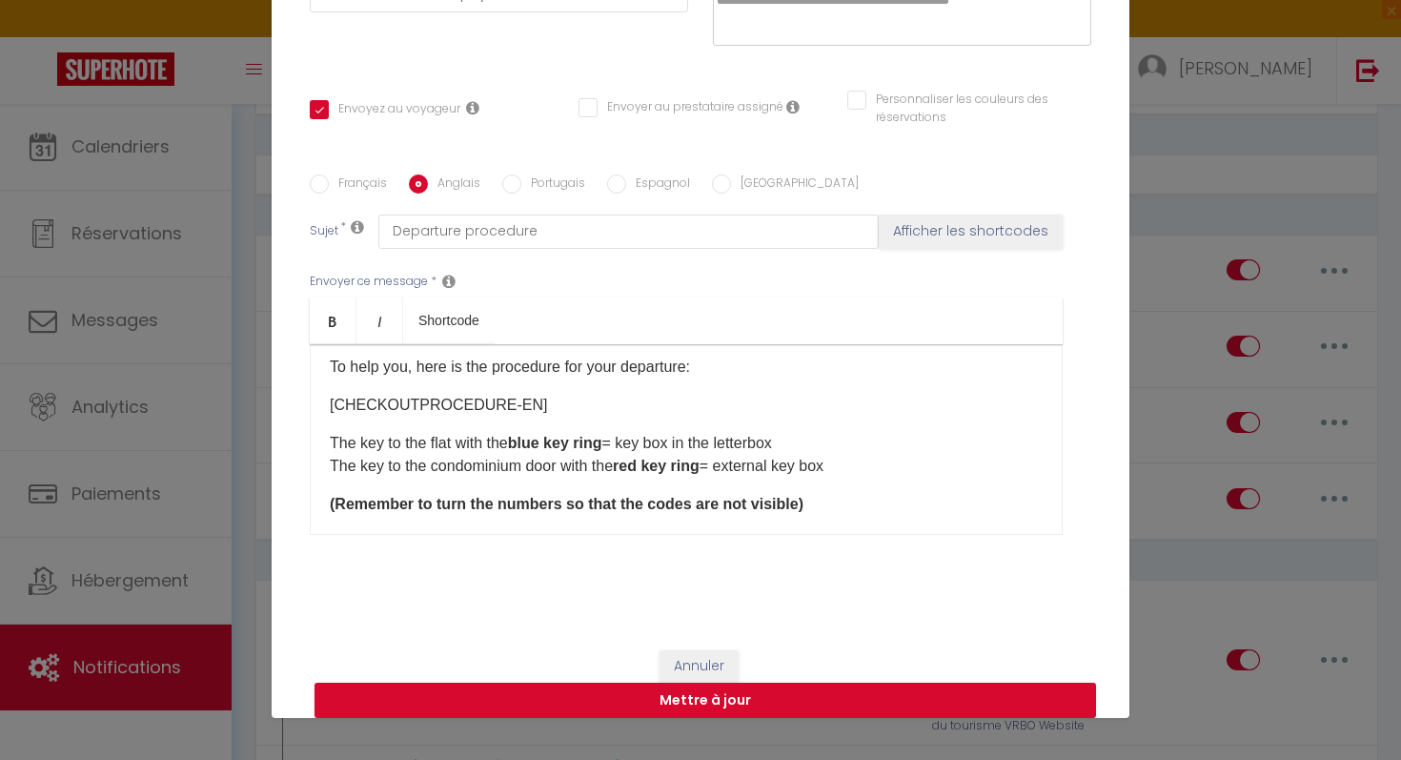
scroll to position [122, 0]
click at [611, 402] on p "[CHECKOUTPROCEDURE-EN]" at bounding box center [686, 406] width 713 height 23
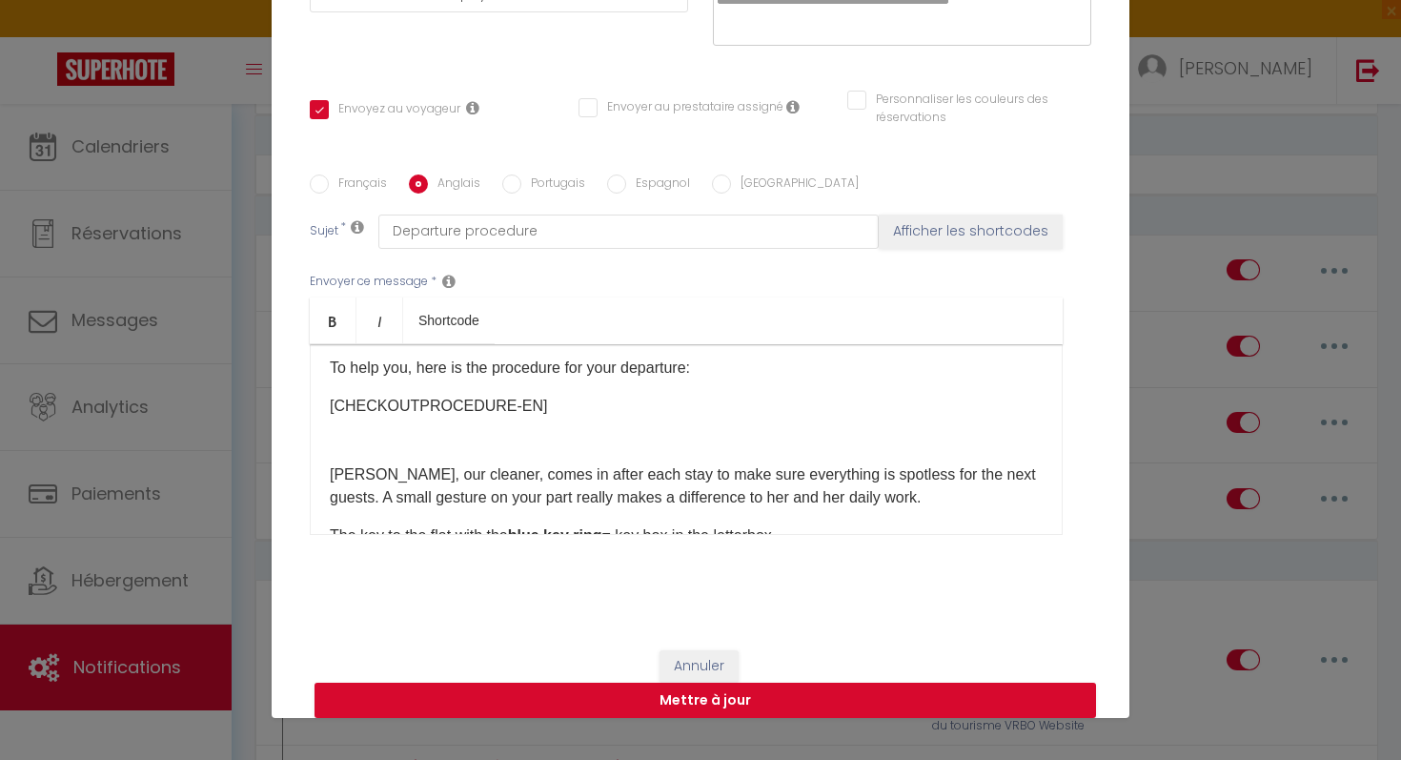
click at [489, 450] on p "[CHECKOUTPROCEDURE-EN] [PERSON_NAME], our cleaner, comes in after each stay to …" at bounding box center [686, 452] width 713 height 114
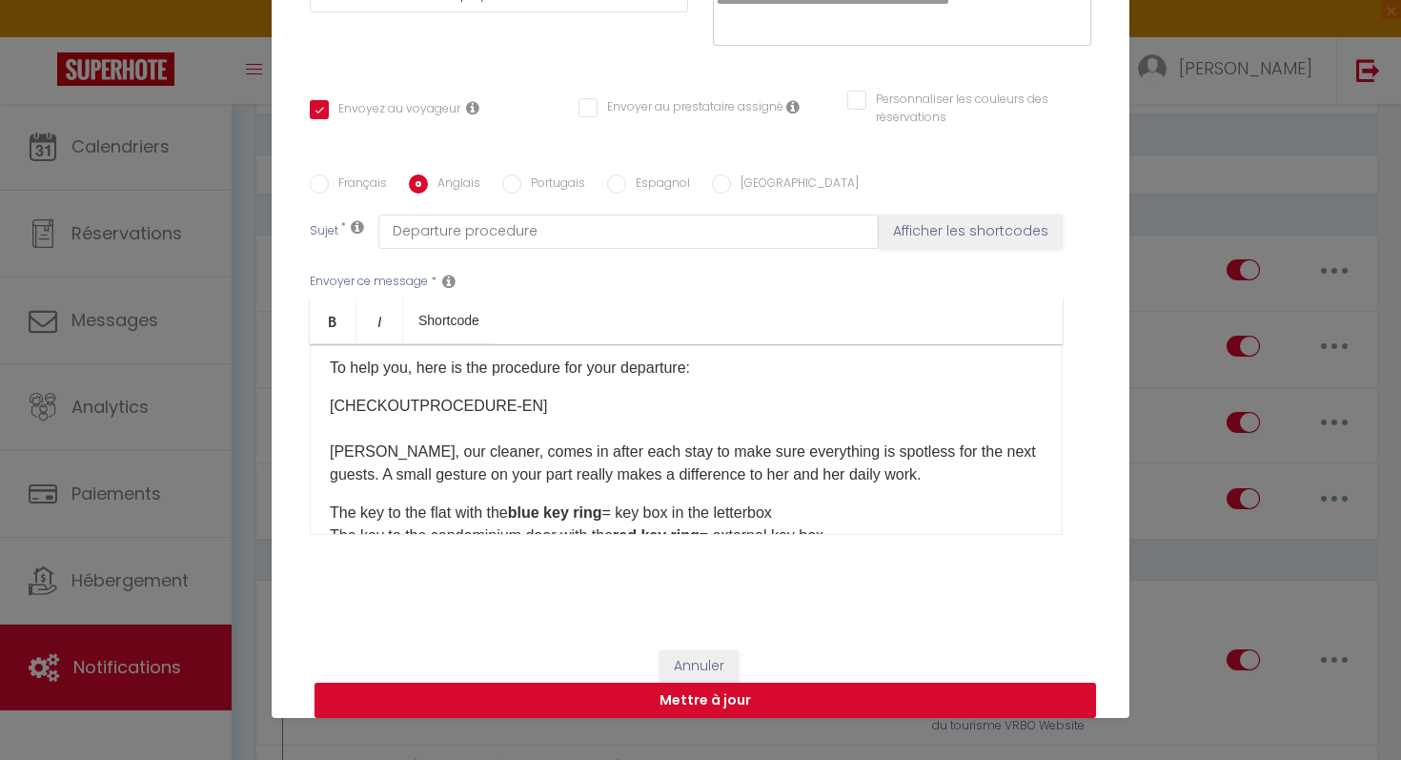
click at [883, 478] on p "[CHECKOUTPROCEDURE-EN] [PERSON_NAME], our cleaner, comes in after each stay to …" at bounding box center [686, 441] width 713 height 92
click at [353, 188] on label "Français" at bounding box center [358, 184] width 58 height 21
click at [329, 188] on input "Français" at bounding box center [319, 183] width 19 height 19
radio input "true"
checkbox input "true"
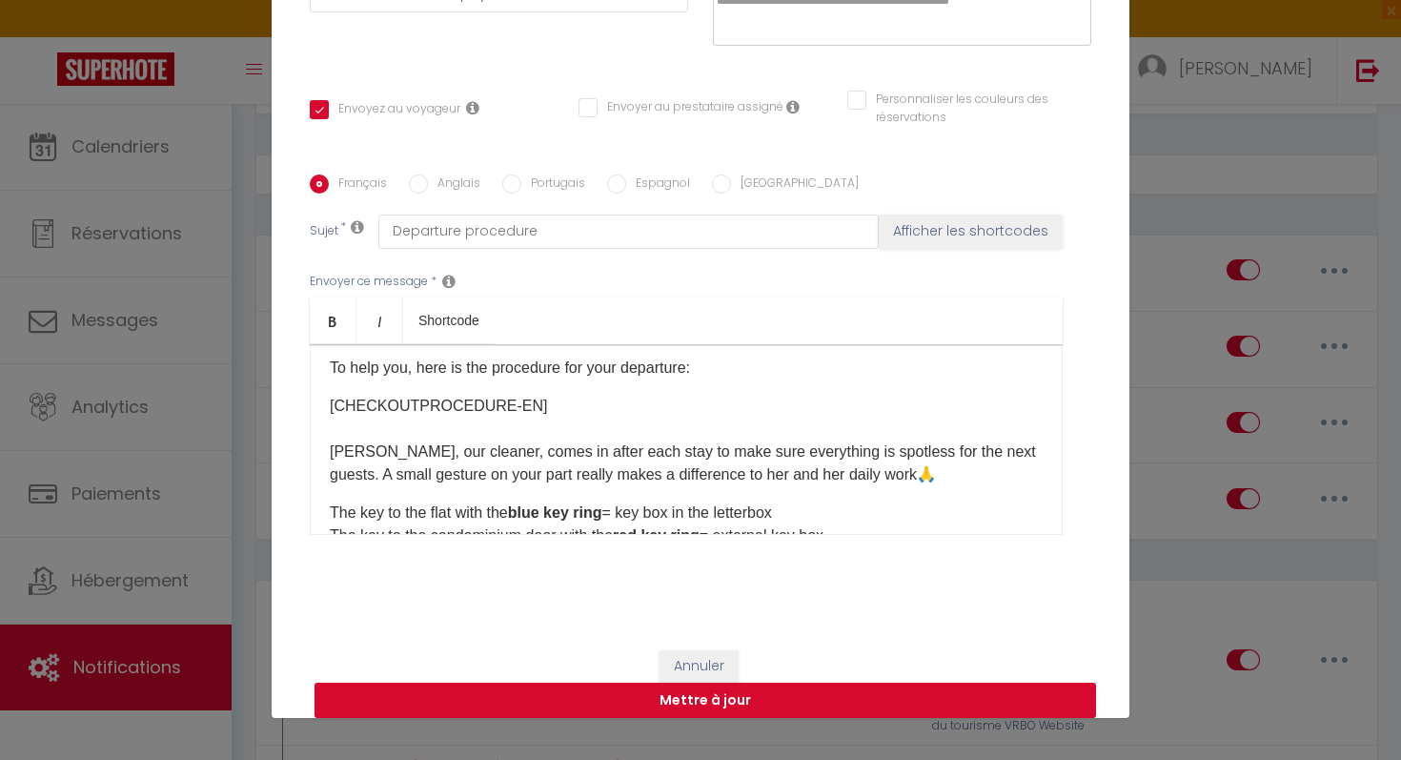
checkbox input "false"
type input "Procédure pour votre départ - [RENTAL:NAME] - [GUEST:FIRST_NAME] [GUEST:NAME]"
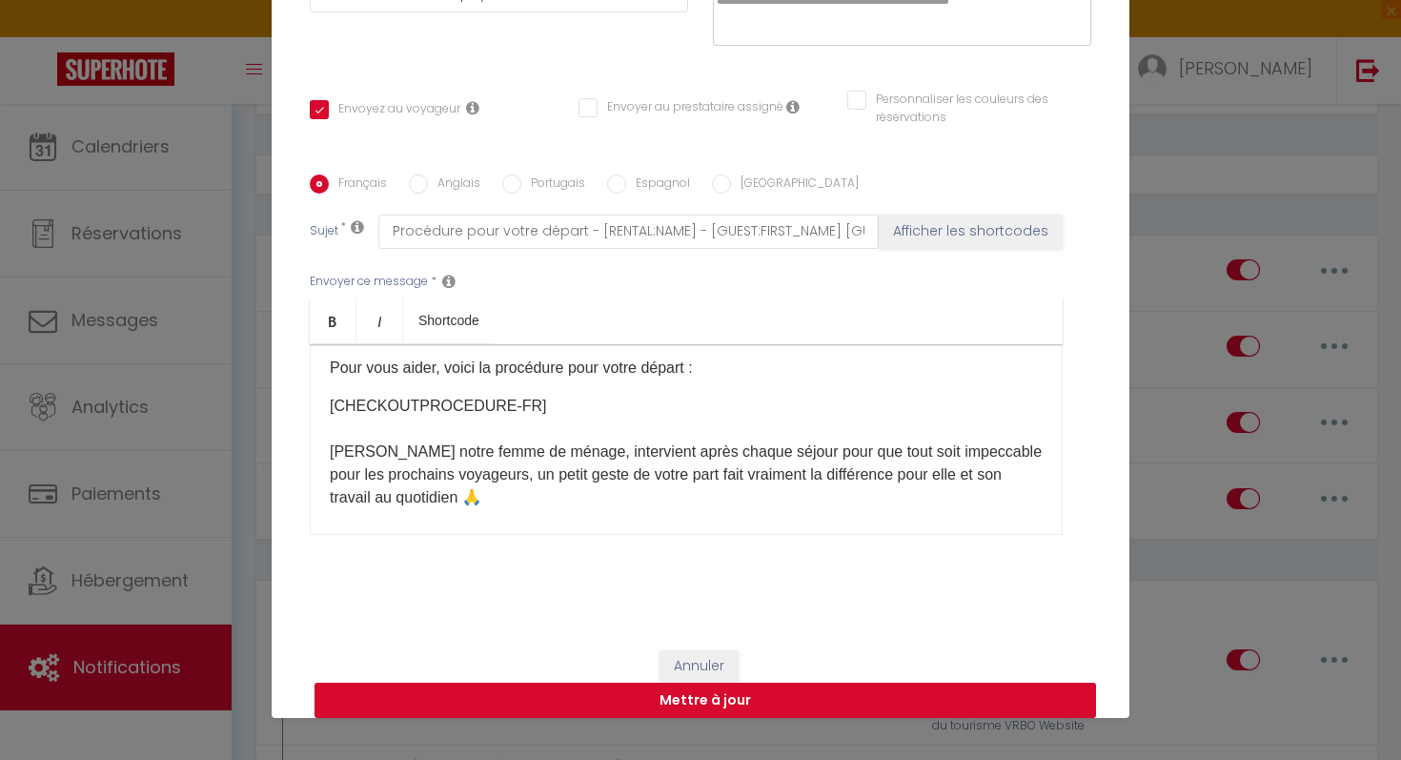
click at [477, 702] on button "Mettre à jour" at bounding box center [706, 700] width 782 height 36
checkbox input "true"
checkbox input "false"
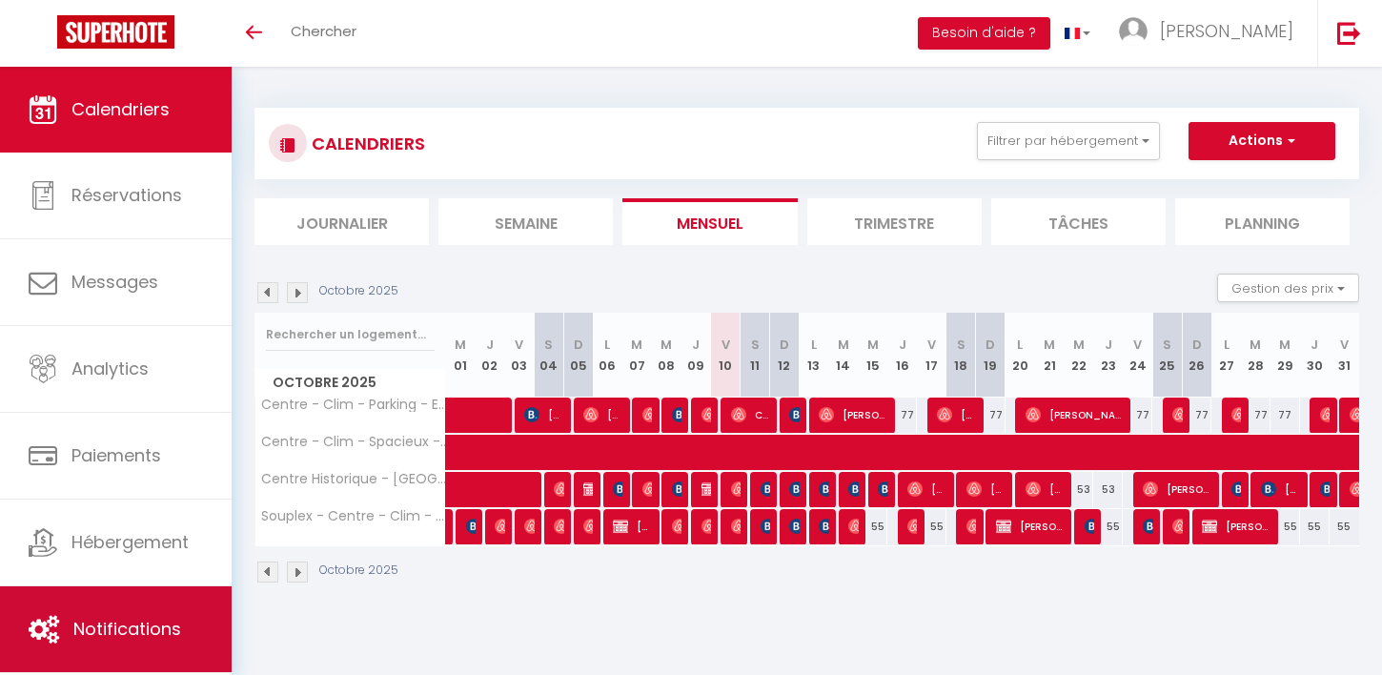
click at [164, 615] on link "Notifications" at bounding box center [116, 629] width 232 height 86
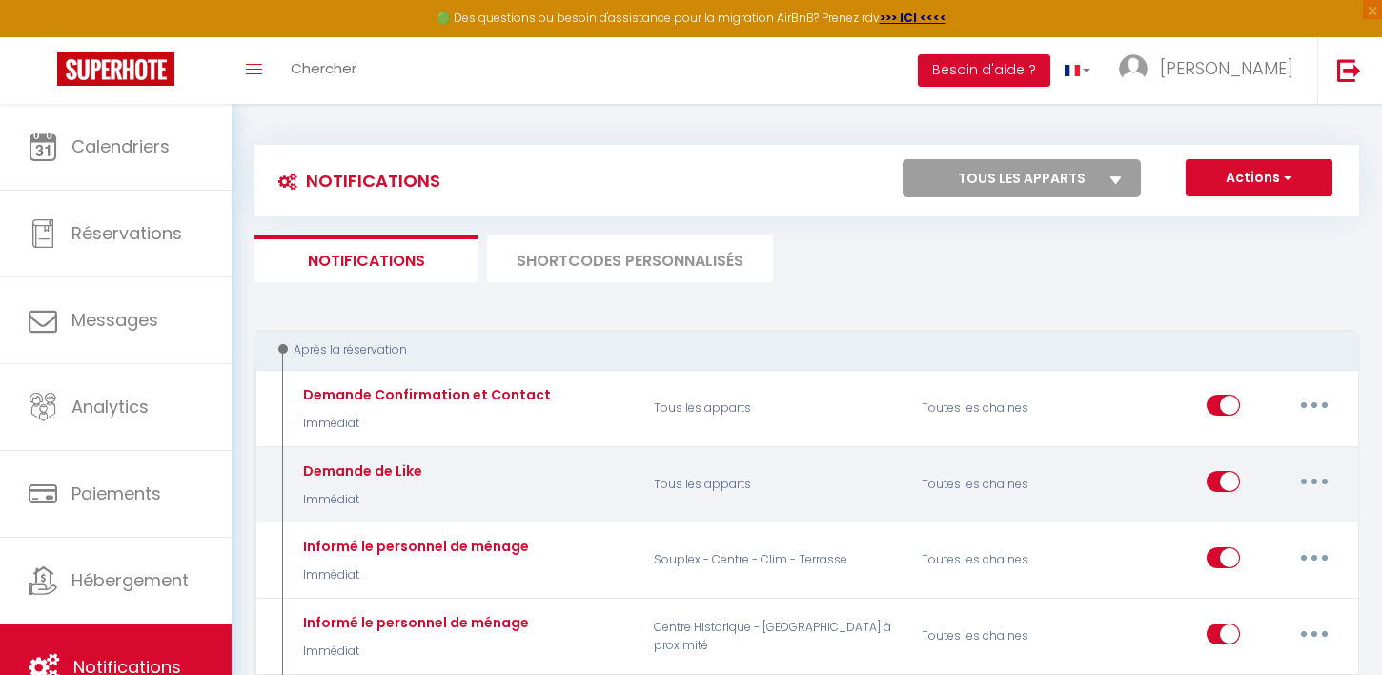
select select
checkbox input "false"
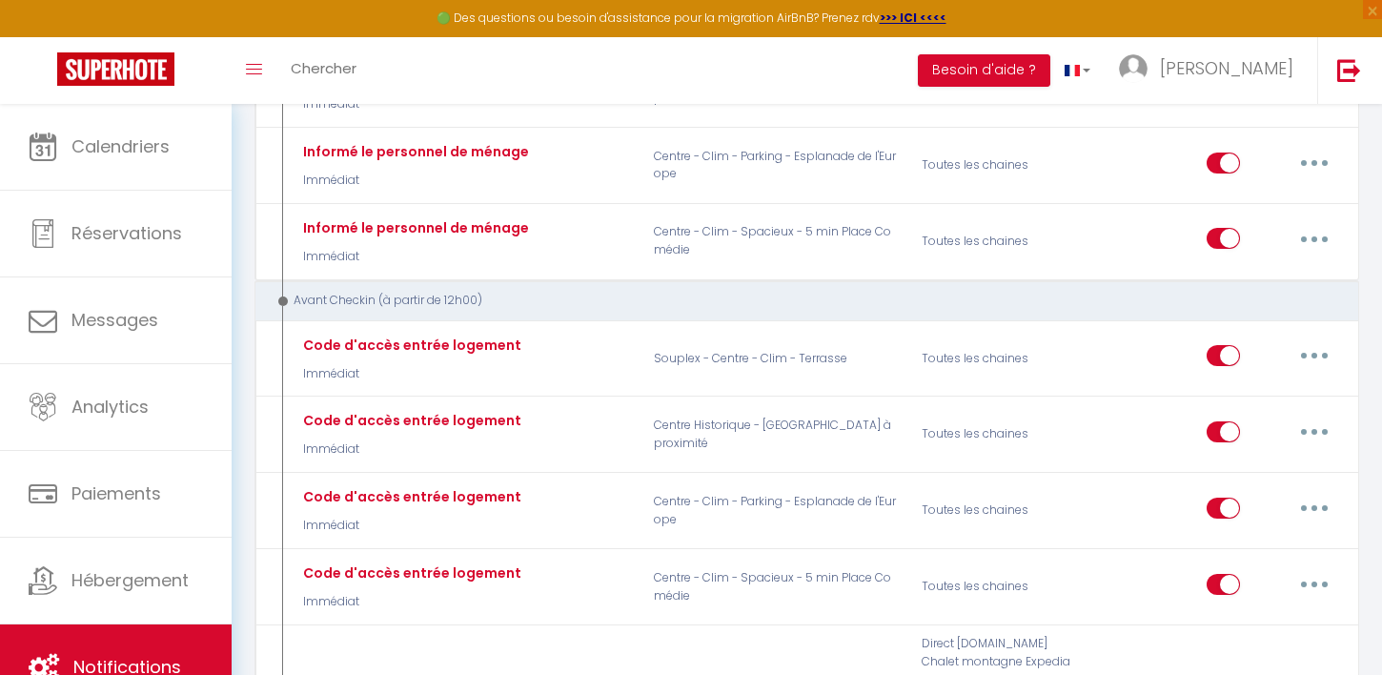
select select
checkbox input "false"
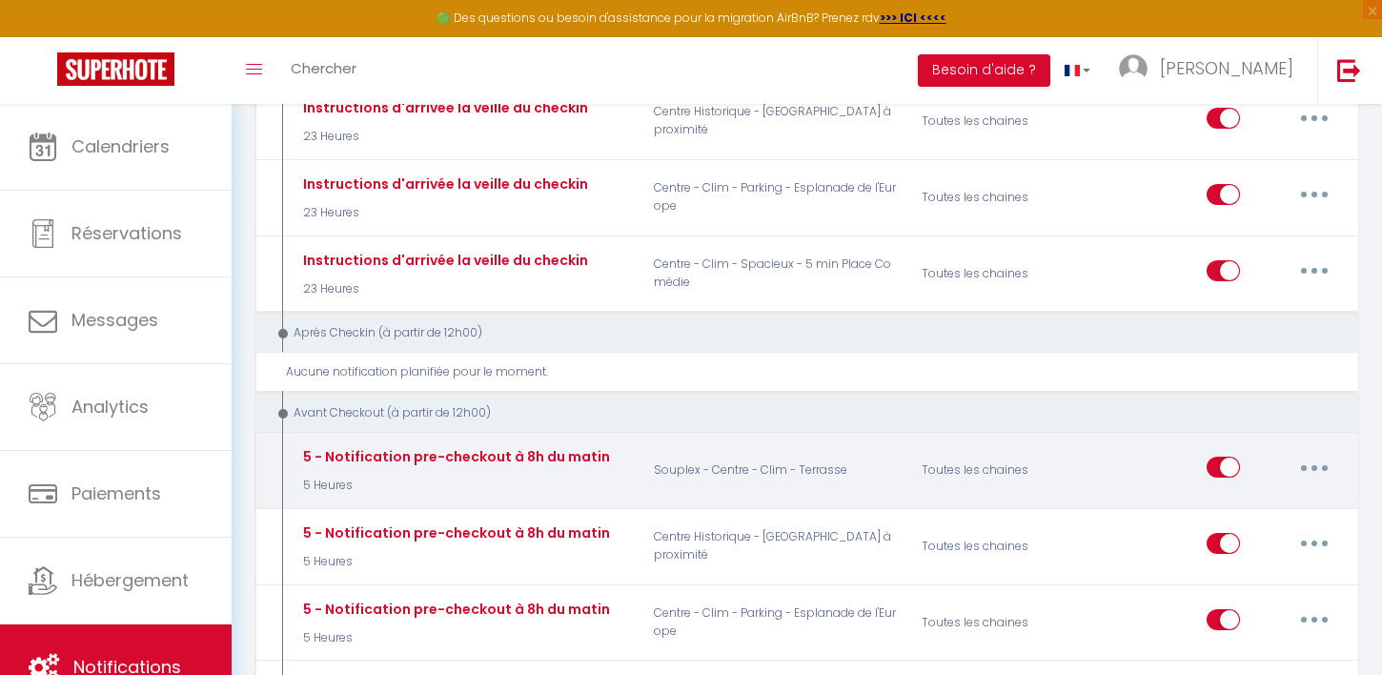
scroll to position [1825, 0]
click at [1309, 463] on button "button" at bounding box center [1314, 465] width 53 height 31
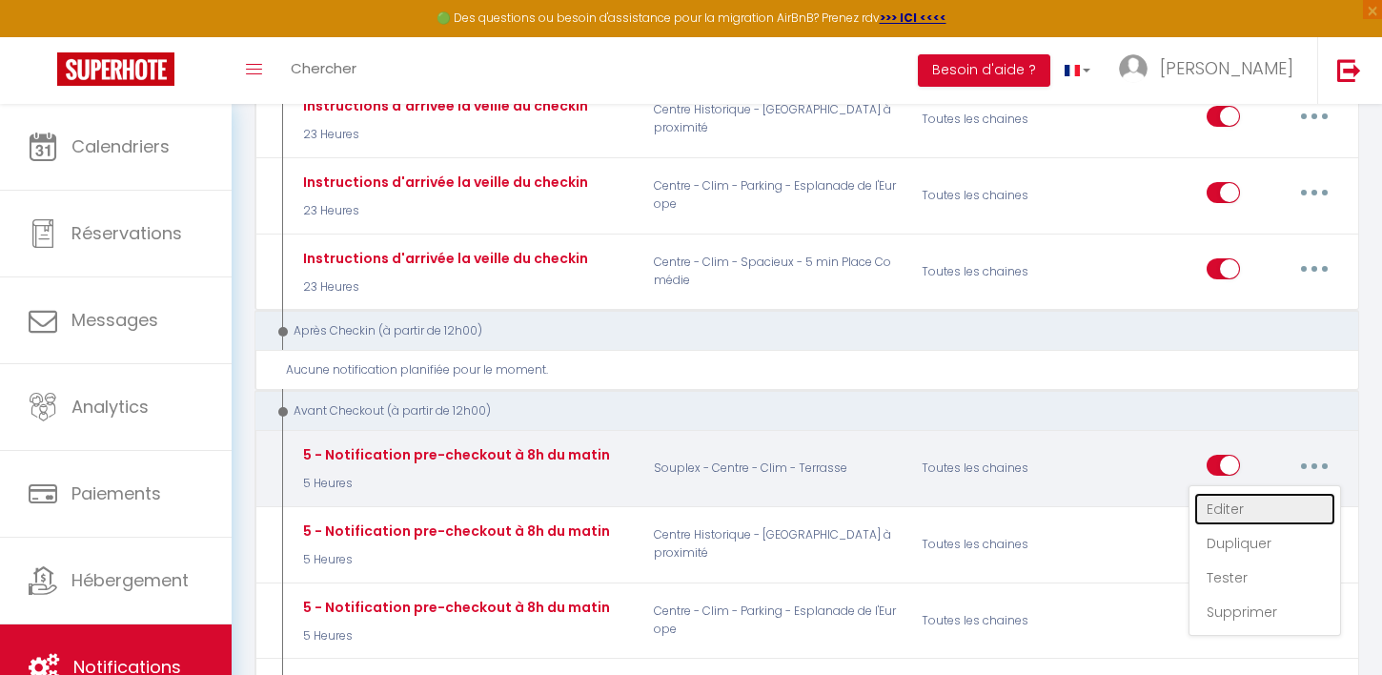
click at [1251, 499] on link "Editer" at bounding box center [1264, 509] width 141 height 32
type input "5 - Notification pre-checkout à 8h du matin"
select select "4"
select select "5 Heures"
select select "if_booking_is_paid"
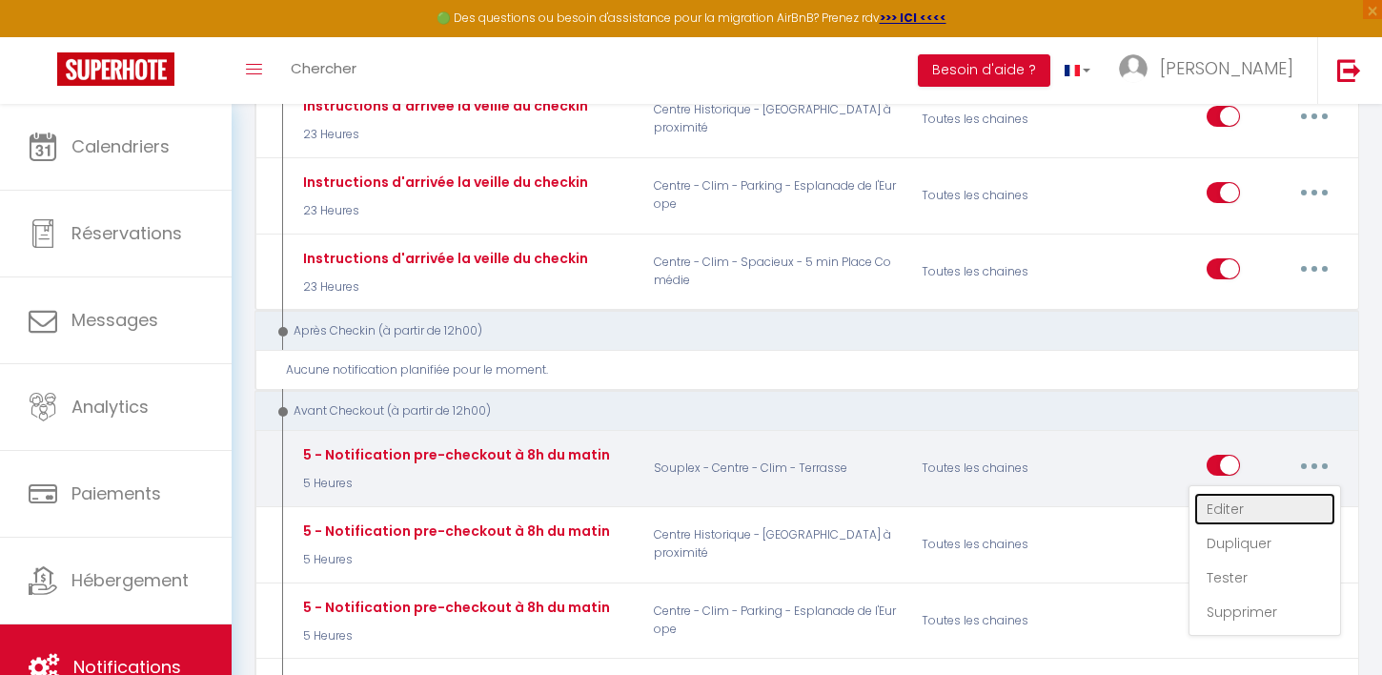
checkbox input "true"
checkbox input "false"
radio input "true"
type input "Procédure pour votre départ - [RENTAL:NAME] - [GUEST:FIRST_NAME] [GUEST:NAME]"
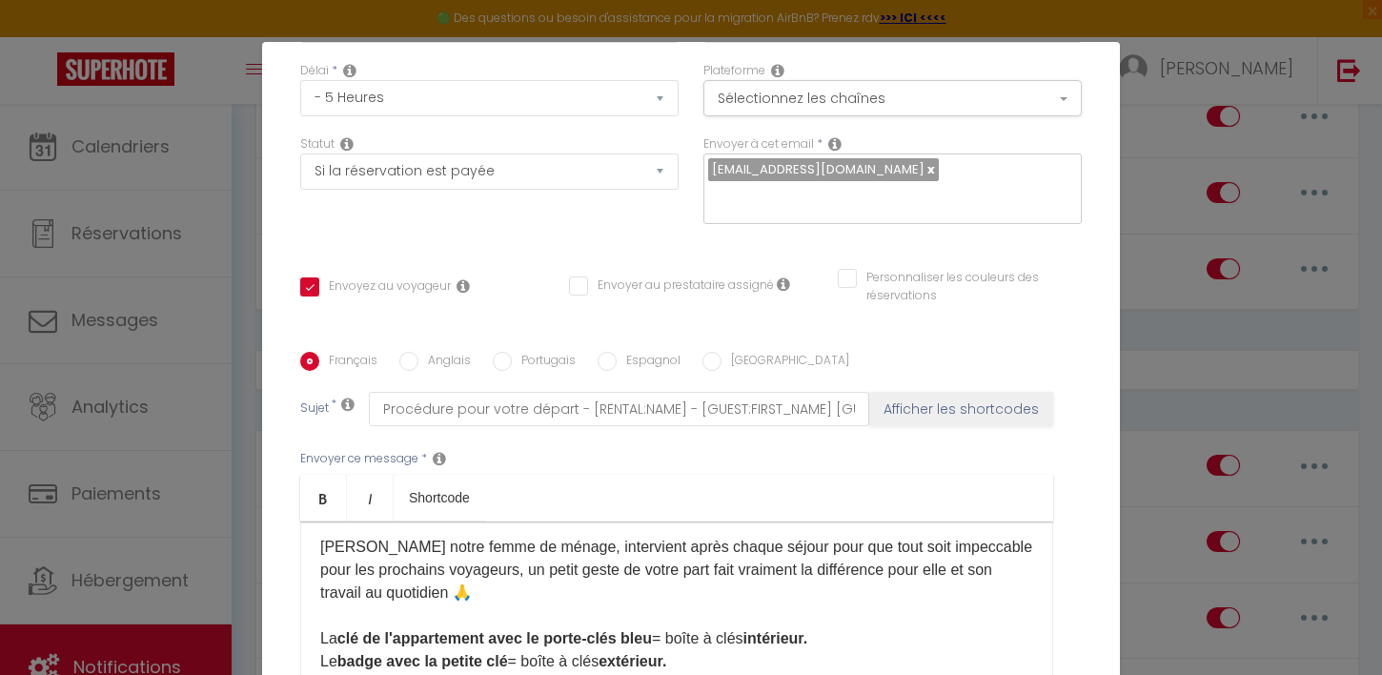
scroll to position [207, 0]
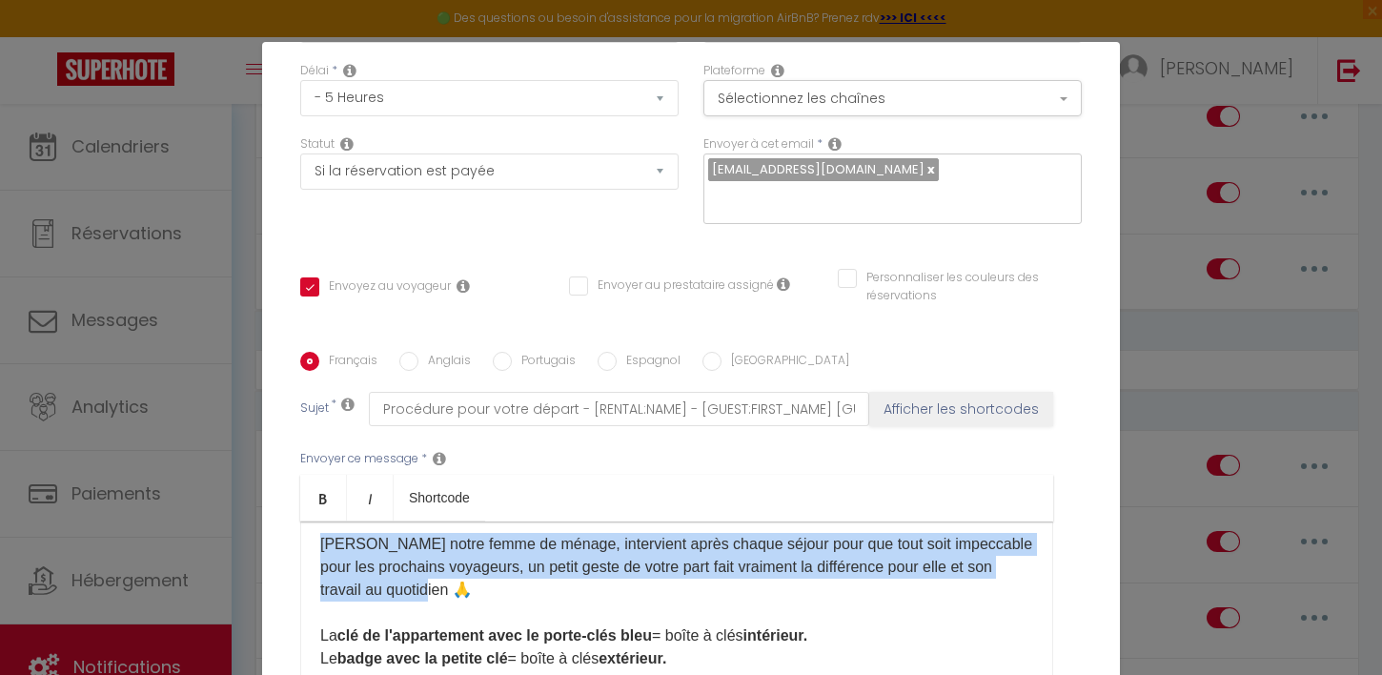
drag, startPoint x: 407, startPoint y: 596, endPoint x: 317, endPoint y: 538, distance: 106.8
click at [317, 538] on div "Bonjour [GUEST:FIRST_NAME], J'espère que votre séjour au [RENTAL:NAME] s'est bi…" at bounding box center [676, 616] width 753 height 191
copy p "[PERSON_NAME] notre femme de ménage, intervient après chaque séjour pour que to…"
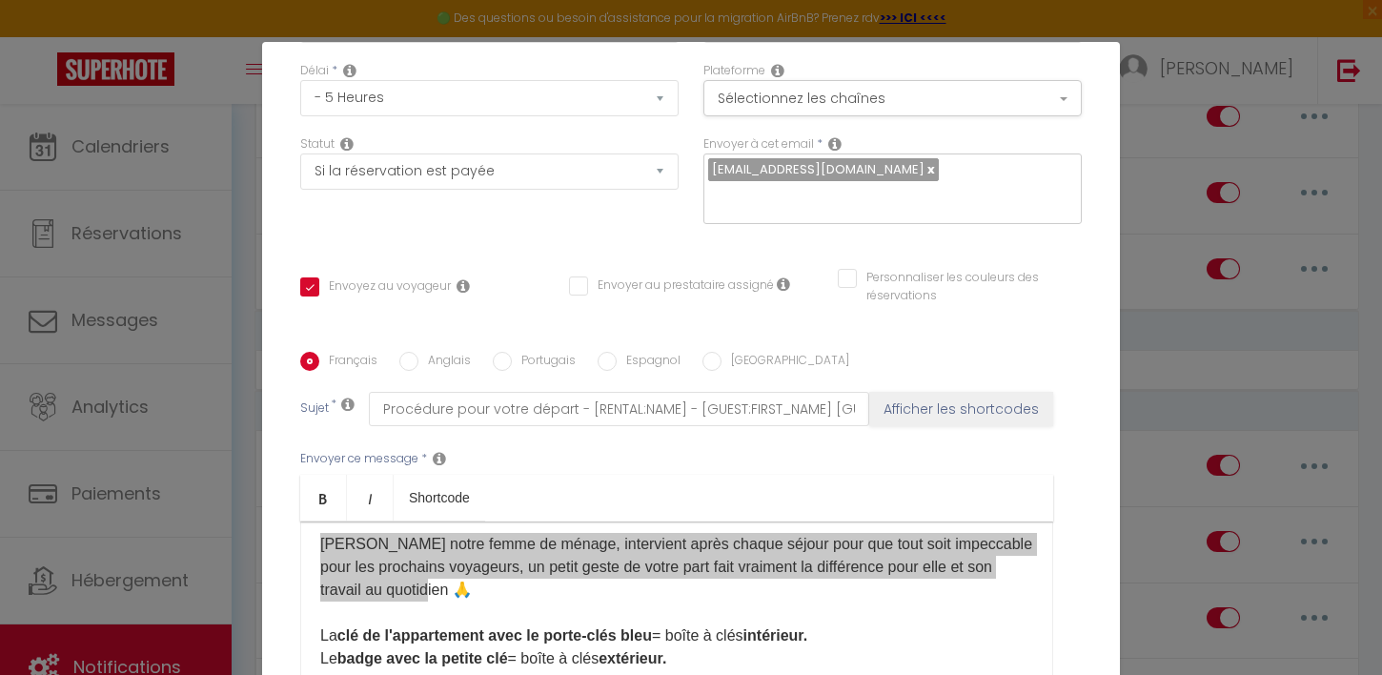
scroll to position [416, 0]
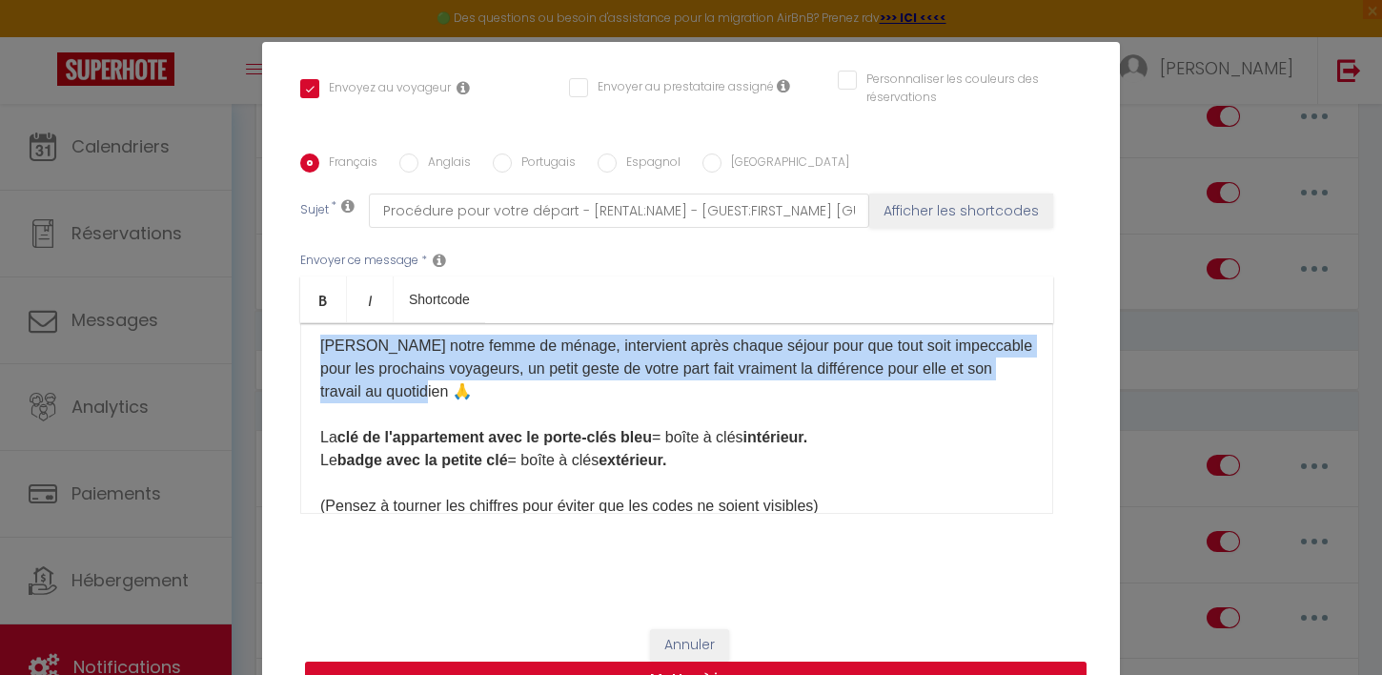
click at [466, 670] on button "Mettre à jour" at bounding box center [696, 679] width 782 height 36
checkbox input "true"
checkbox input "false"
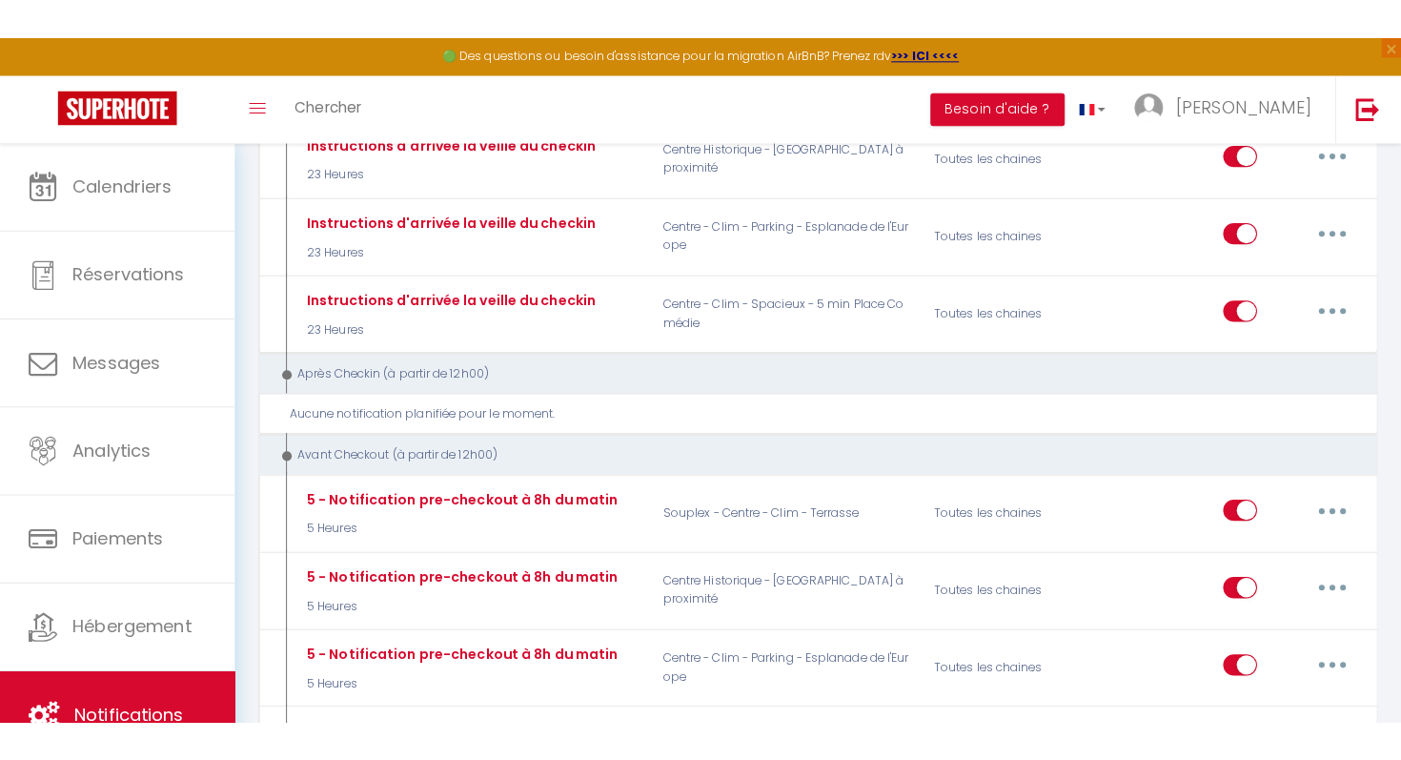
scroll to position [1824, 0]
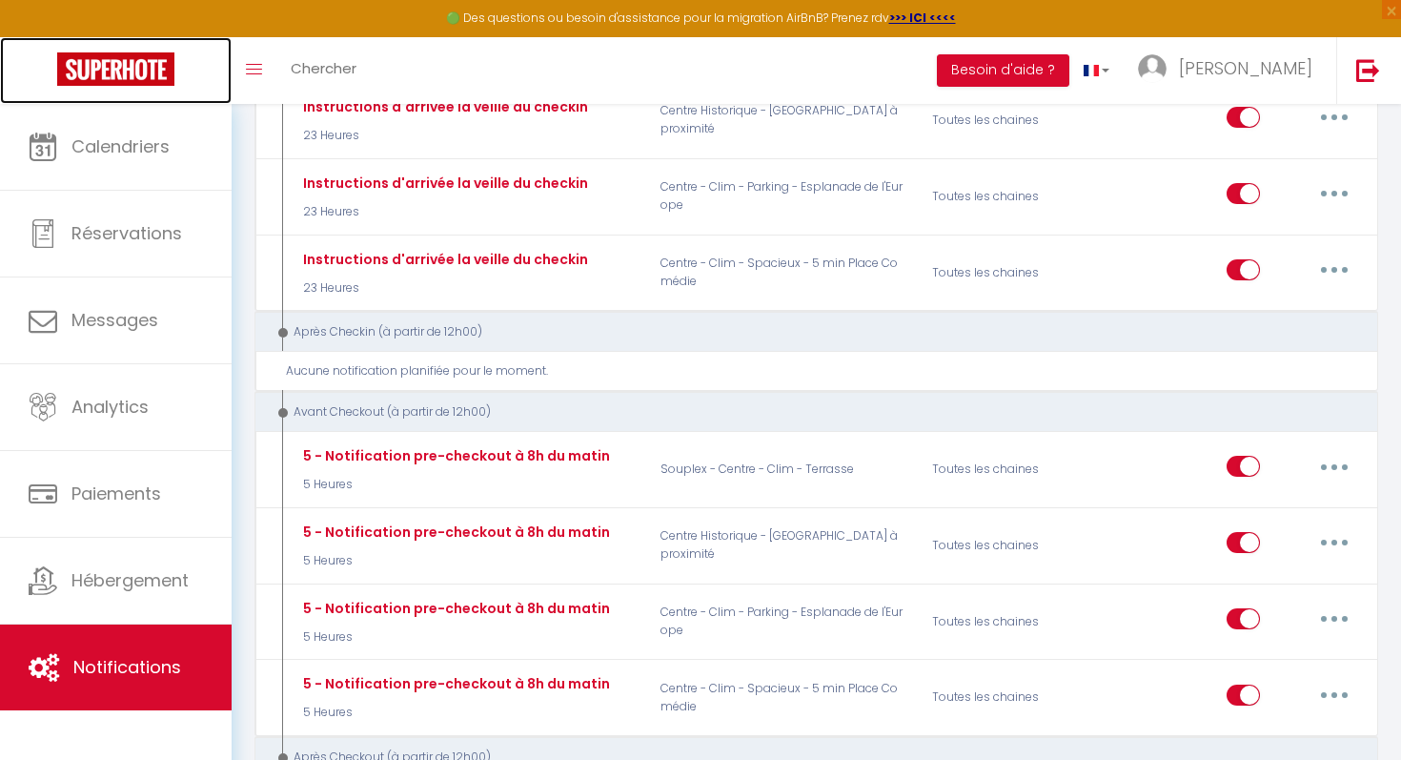
click at [116, 99] on link at bounding box center [116, 70] width 232 height 67
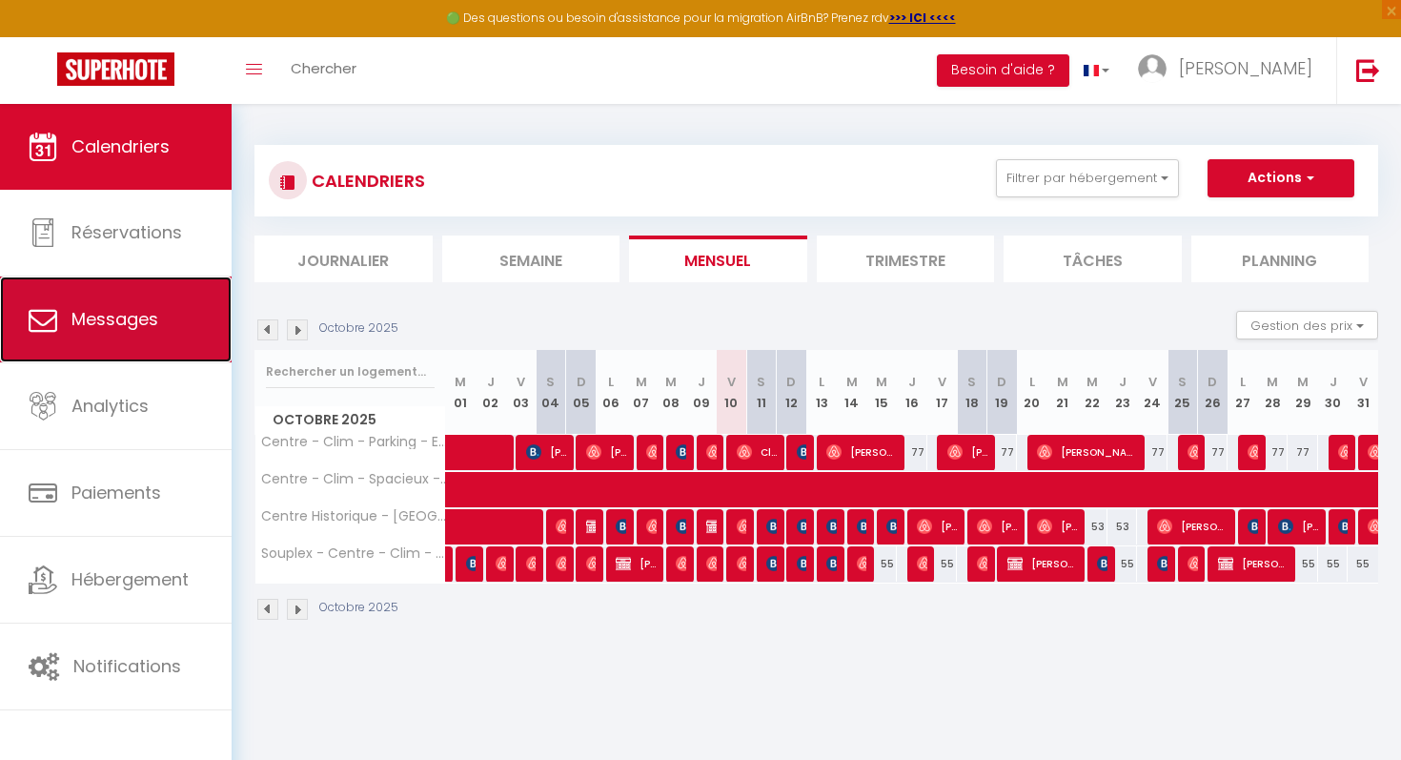
click at [179, 340] on link "Messages" at bounding box center [116, 319] width 232 height 86
select select "message"
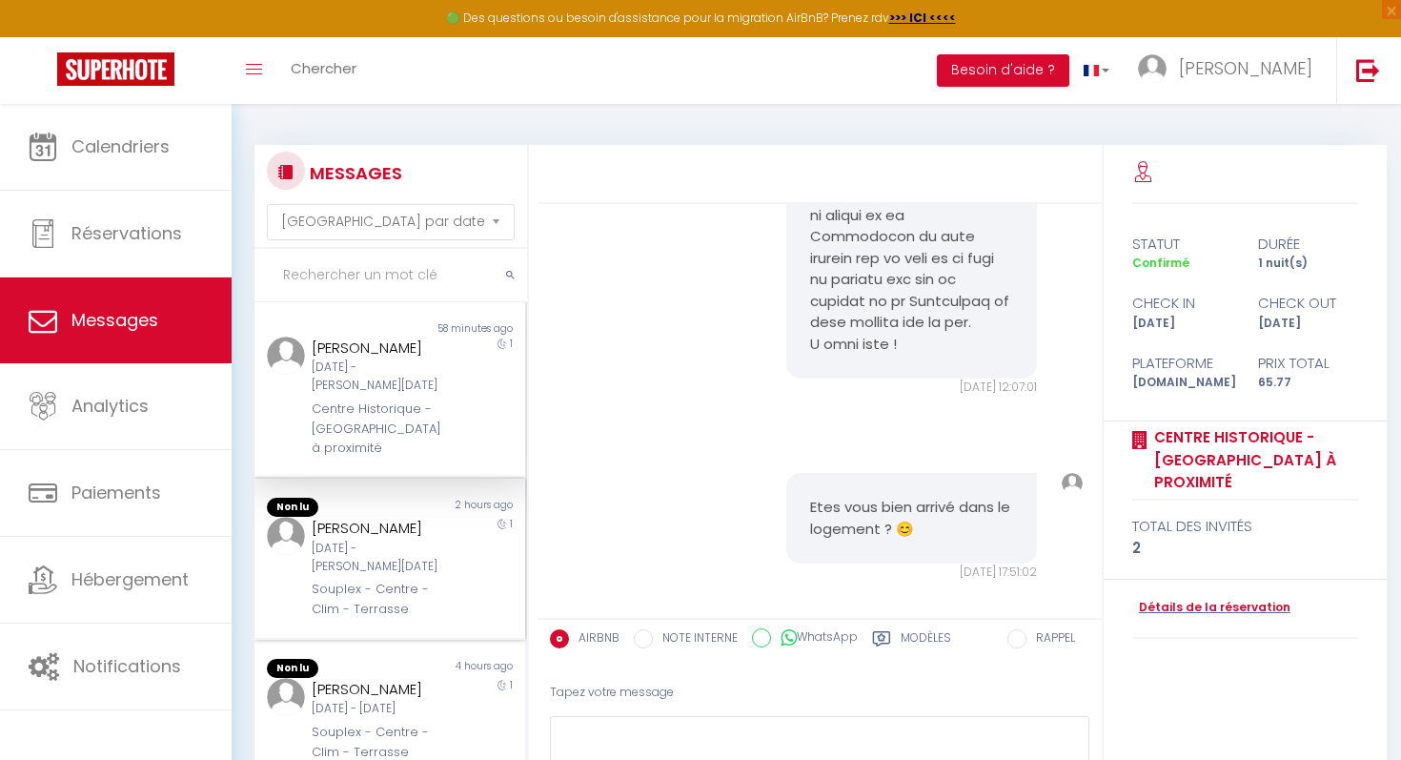
click at [371, 532] on div "[PERSON_NAME]" at bounding box center [378, 528] width 133 height 23
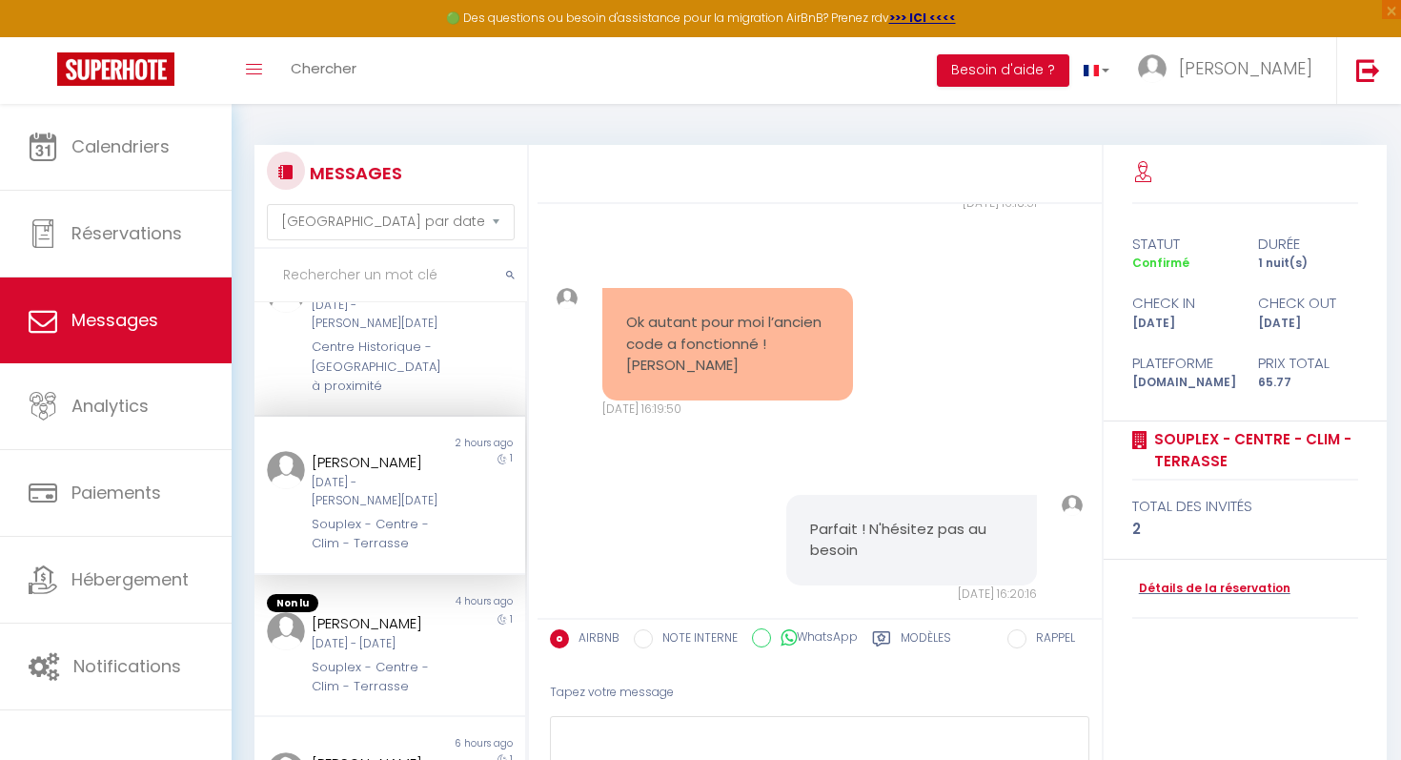
scroll to position [83, 0]
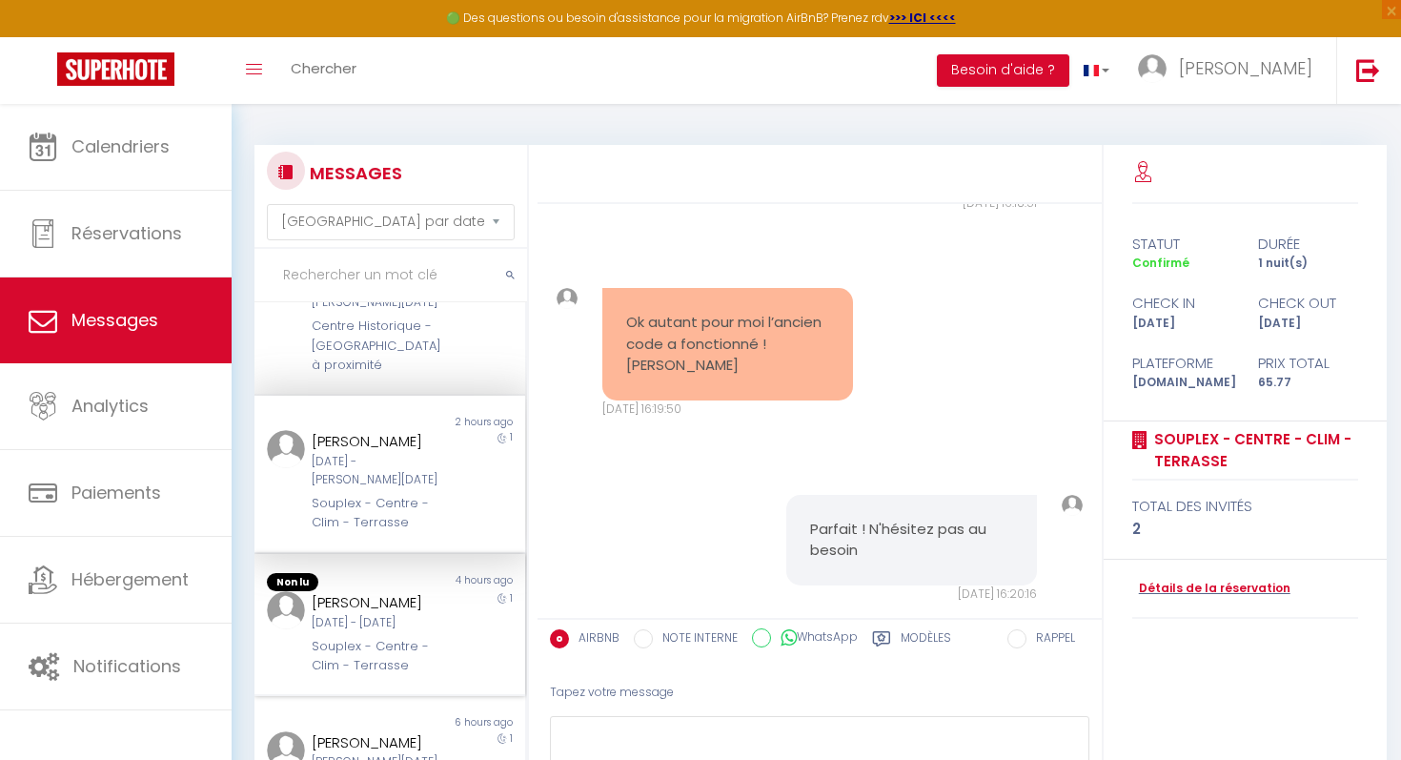
click at [387, 575] on div "Non lu" at bounding box center [321, 582] width 135 height 19
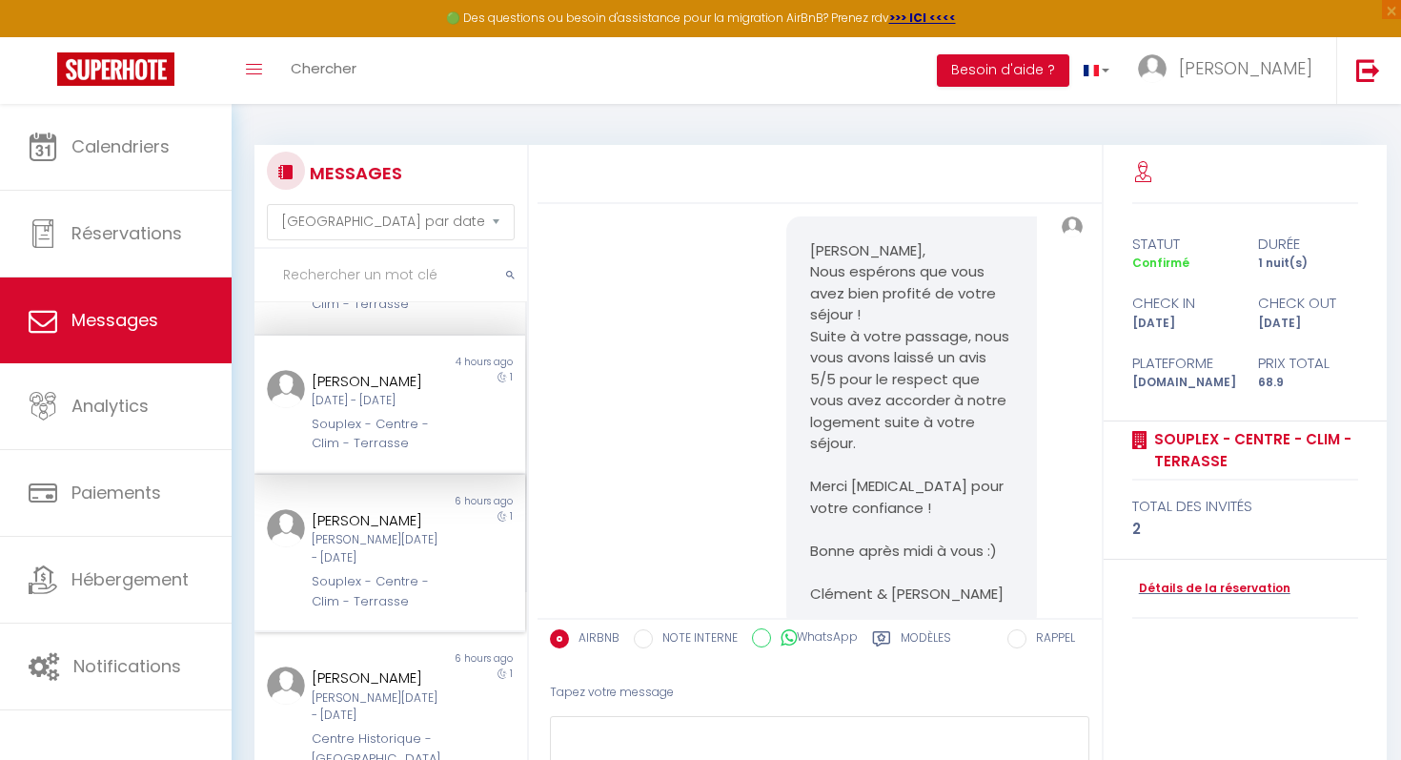
scroll to position [305, 0]
click at [391, 568] on div "Souplex - Centre - Clim - Terrasse" at bounding box center [378, 587] width 133 height 39
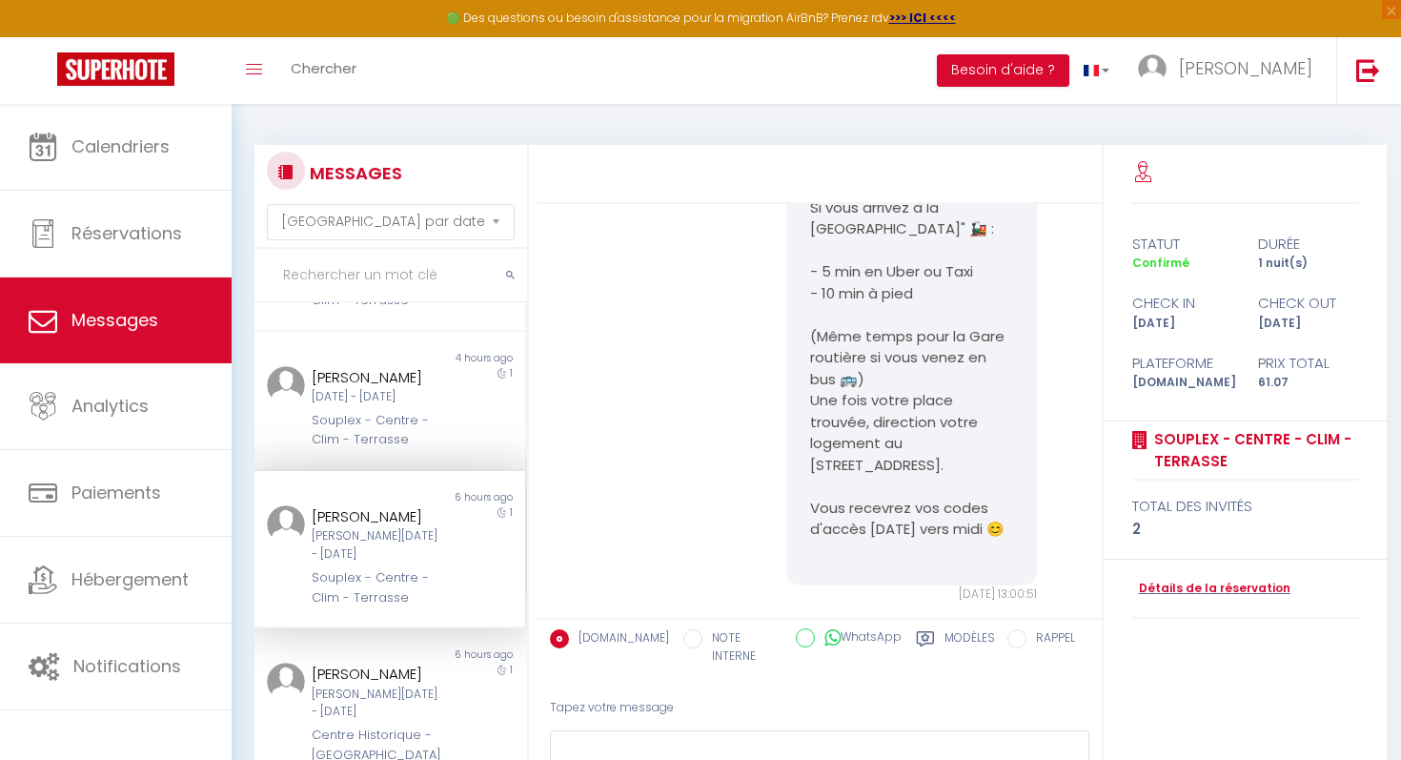
scroll to position [448, 0]
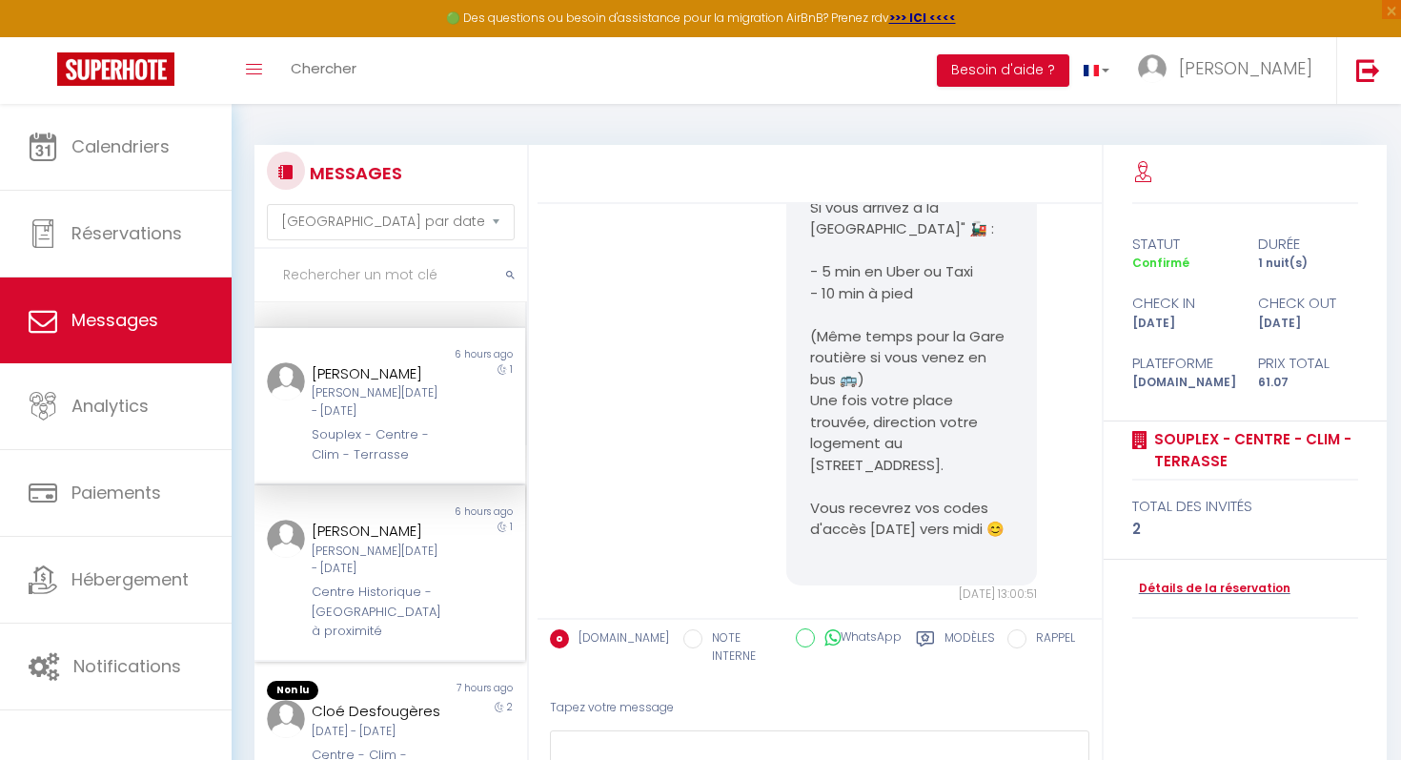
click at [391, 582] on div "Centre Historique - [GEOGRAPHIC_DATA] à proximité" at bounding box center [378, 611] width 133 height 58
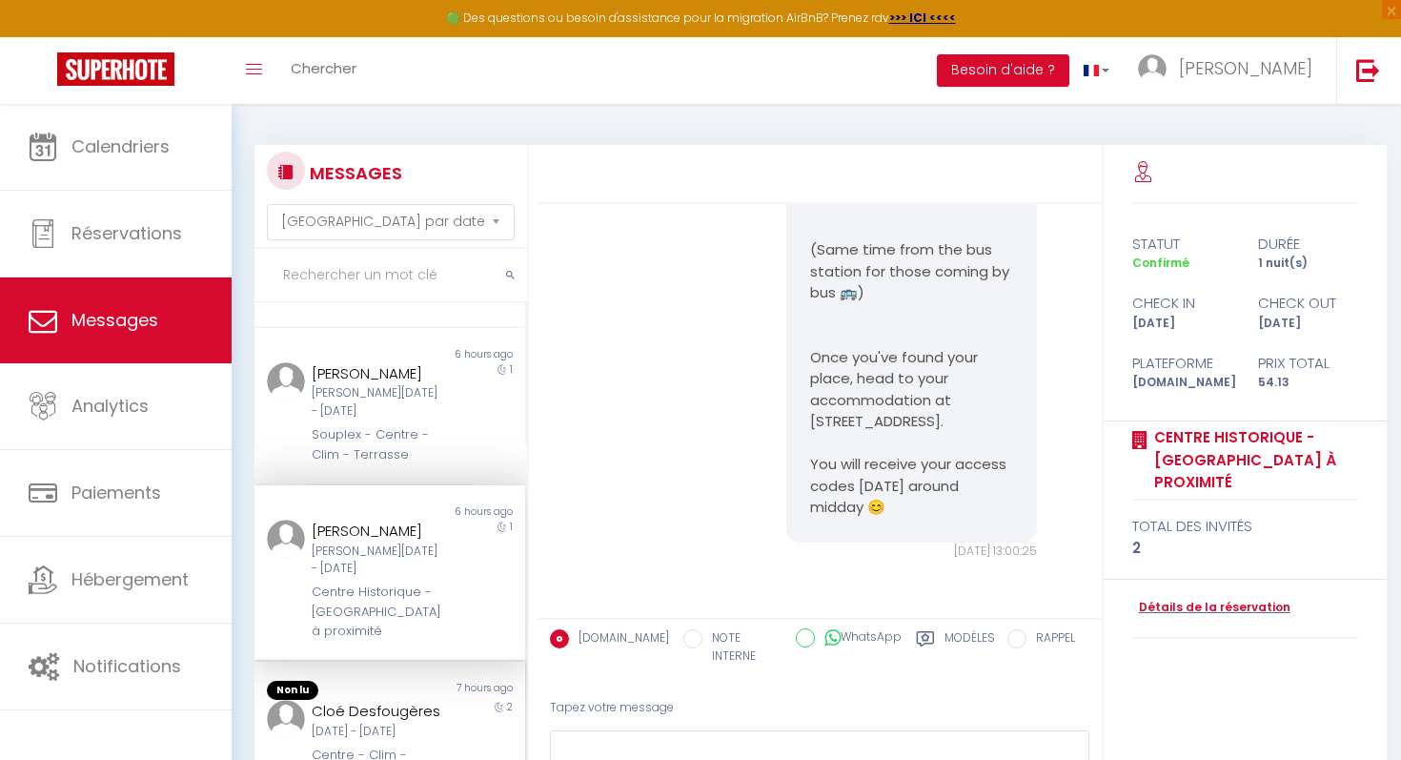
click at [362, 674] on div "Non lu" at bounding box center [321, 690] width 135 height 19
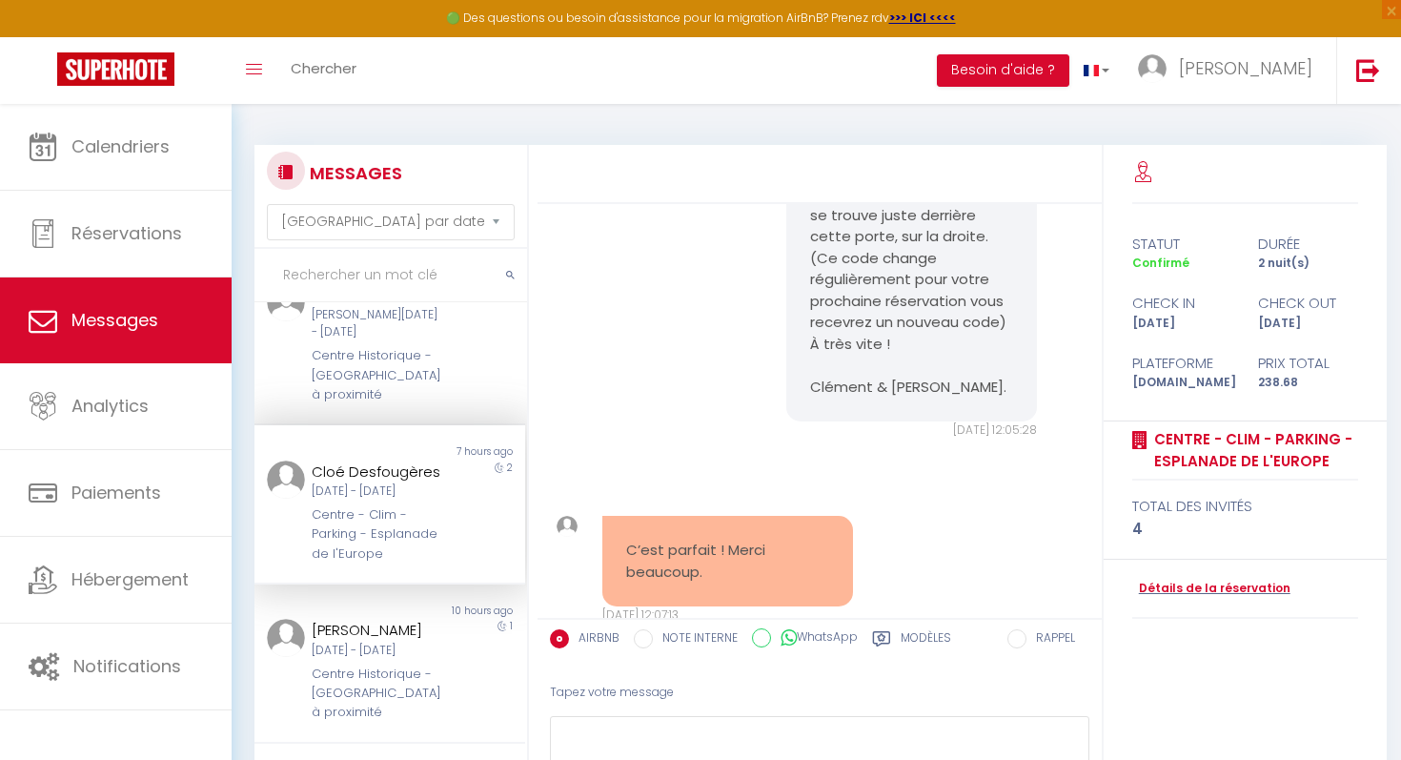
scroll to position [748, 0]
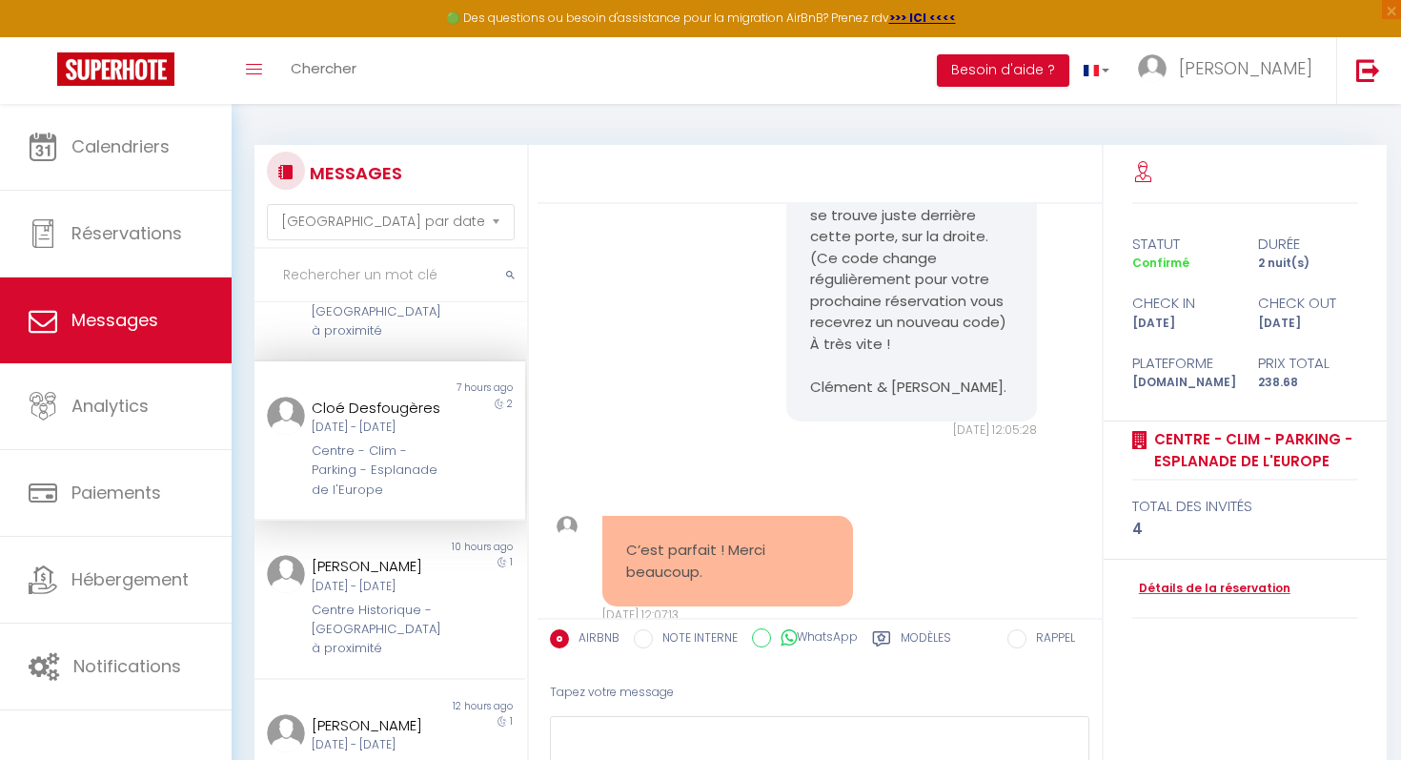
click at [363, 632] on div "Non lu 10 hours ago Angel Charassin Mar 07 Oct - Mer 08 Oct Centre Historique -…" at bounding box center [389, 599] width 271 height 159
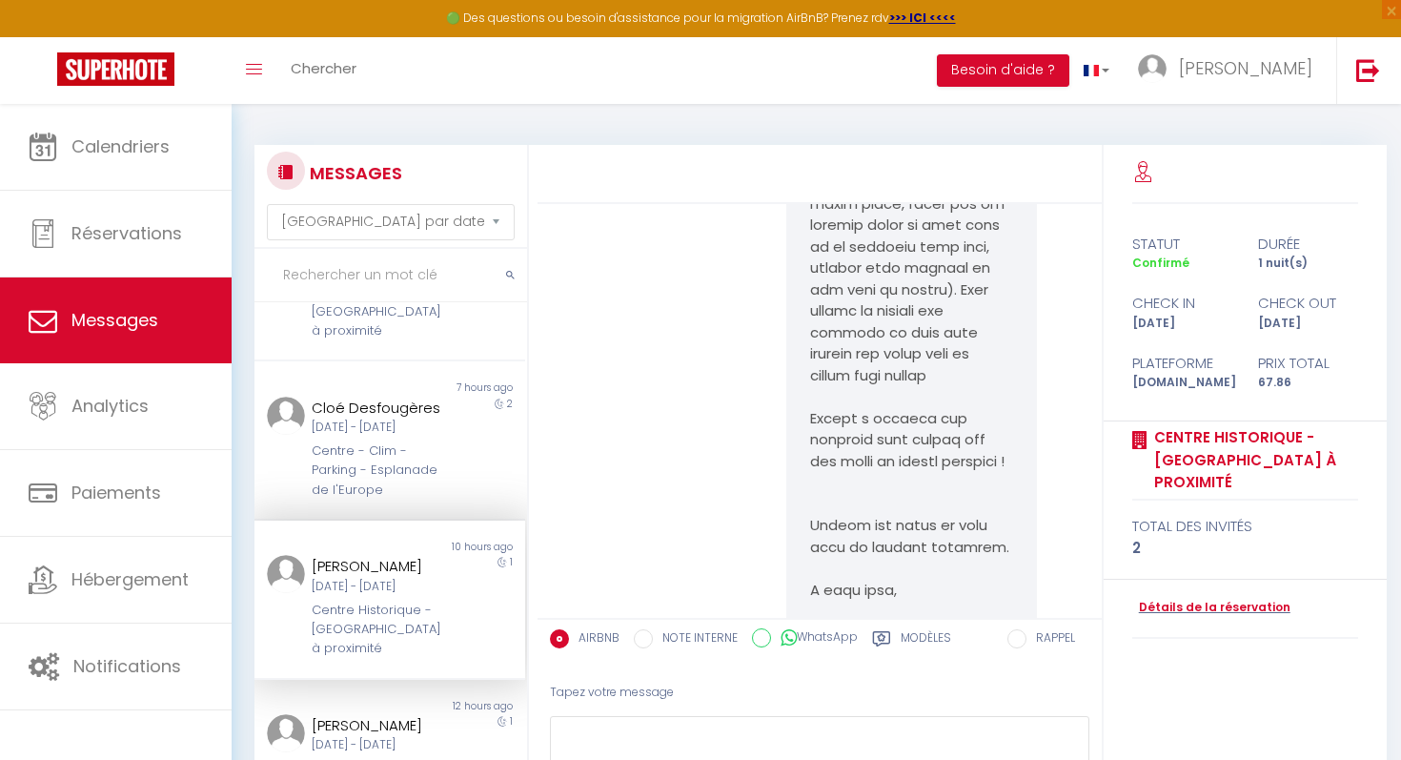
scroll to position [9483, 0]
